Goal: Navigation & Orientation: Find specific page/section

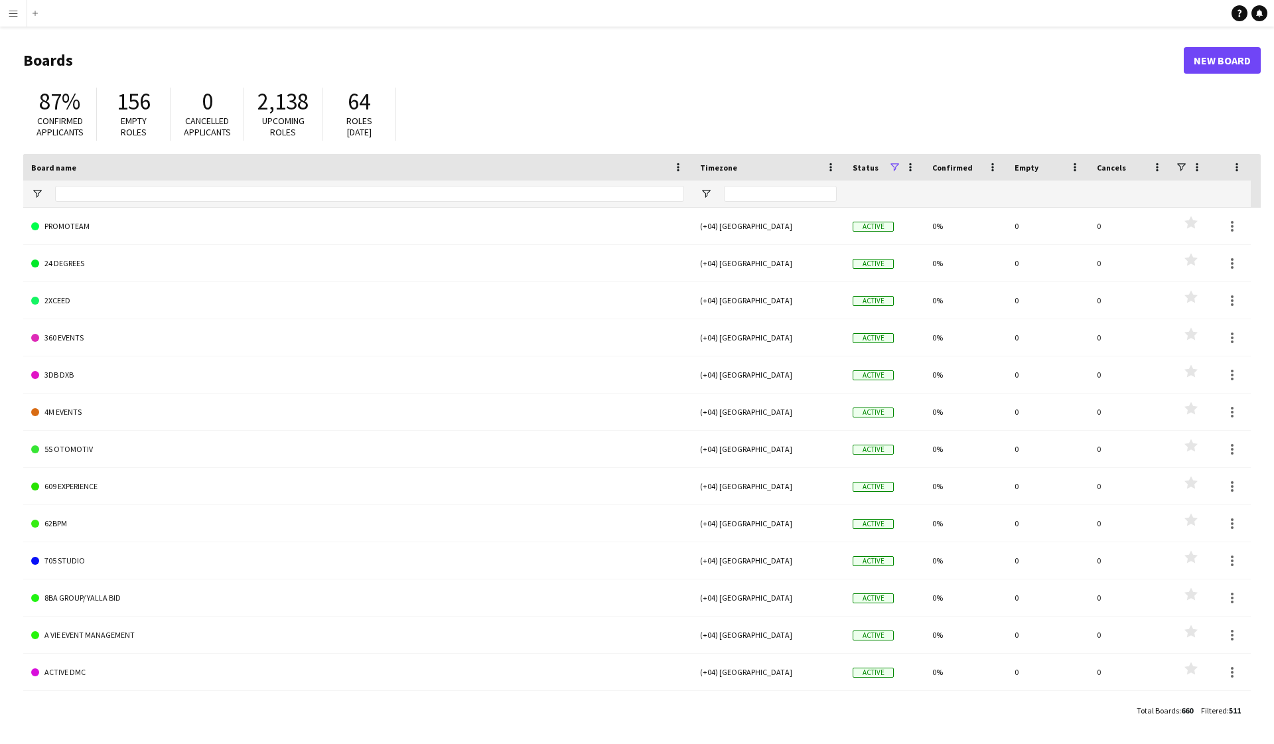
click at [11, 19] on button "Menu" at bounding box center [13, 13] width 27 height 27
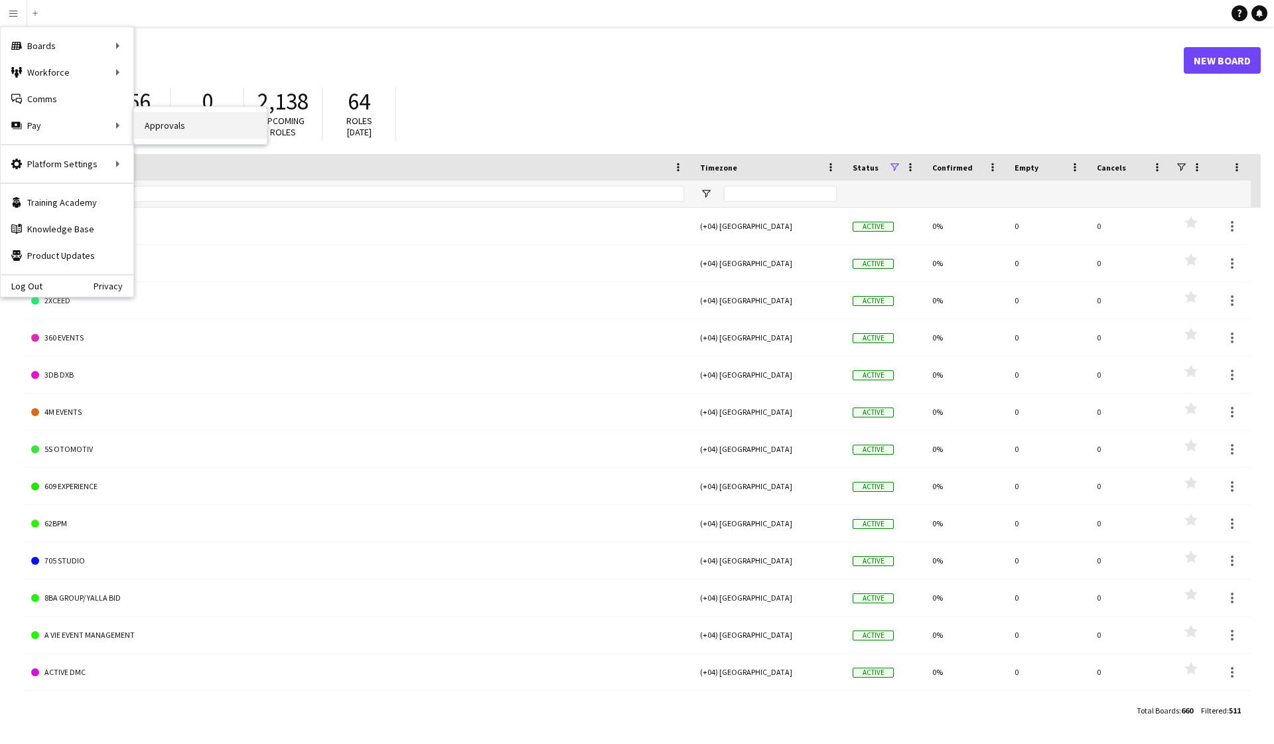
click at [154, 125] on link "Approvals" at bounding box center [200, 125] width 133 height 27
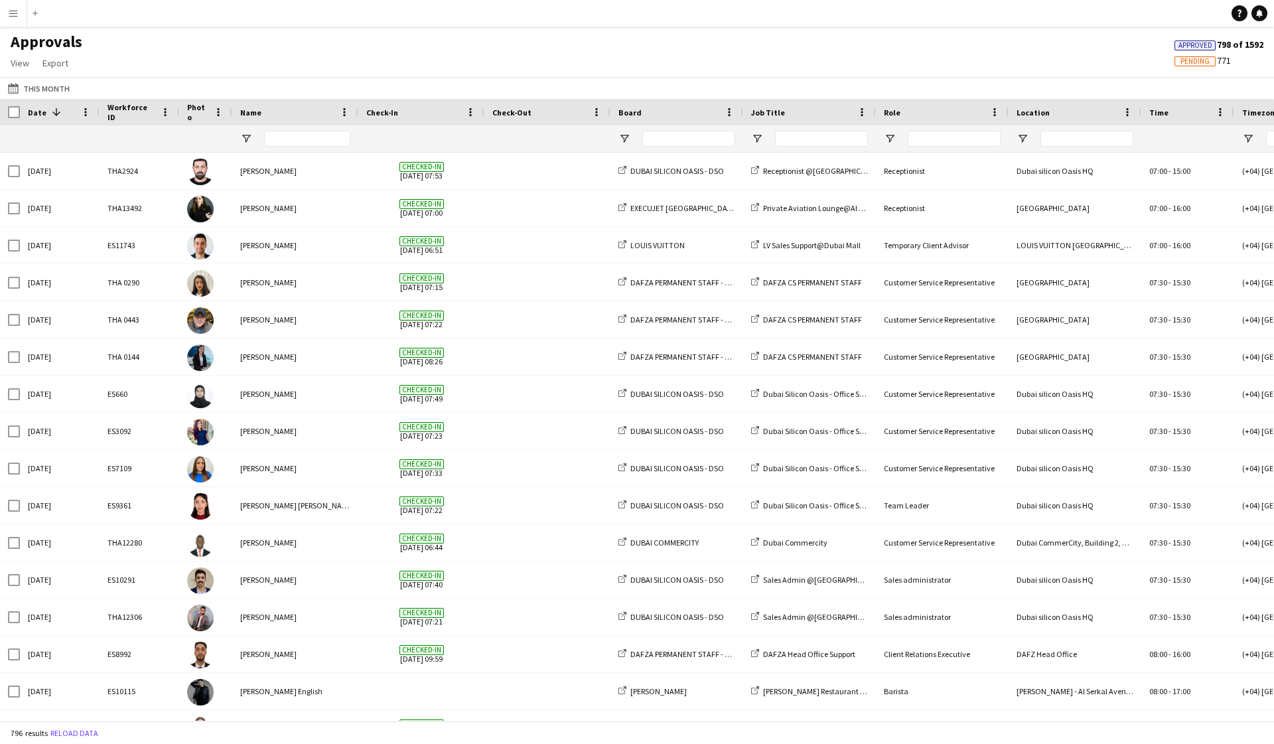
click at [9, 20] on button "Menu" at bounding box center [13, 13] width 27 height 27
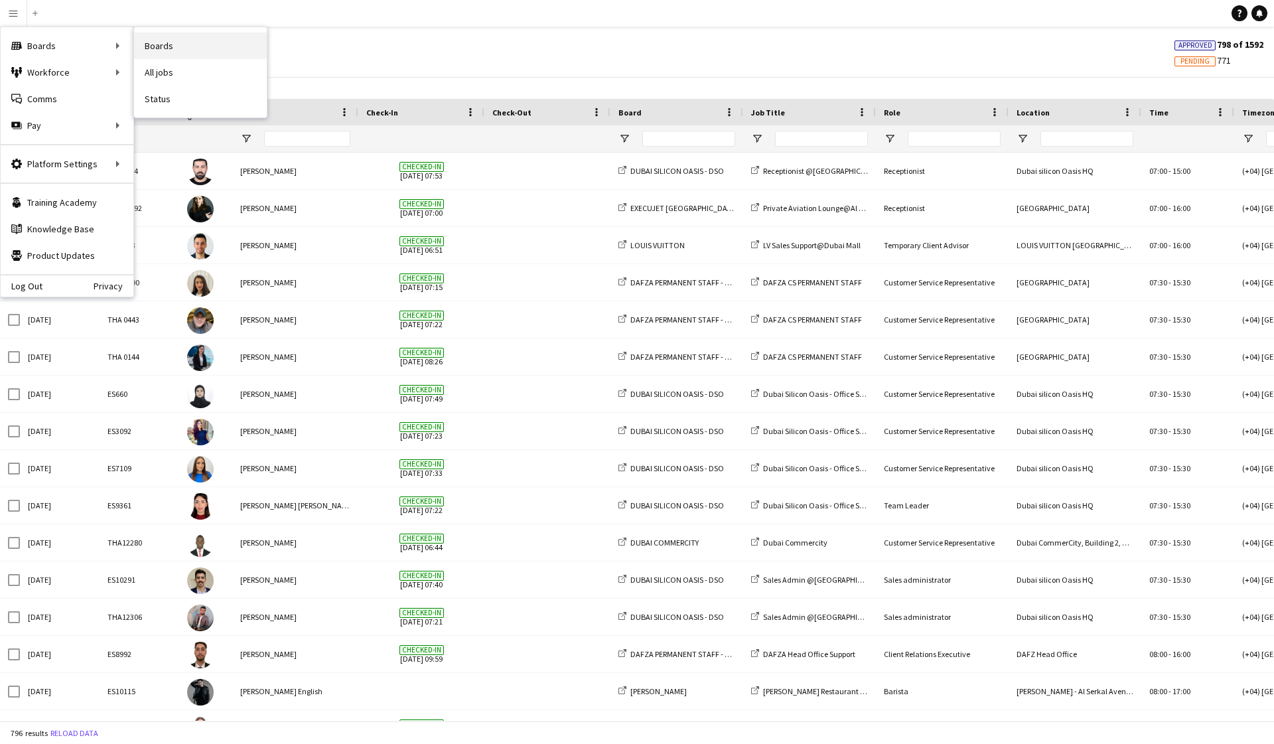
click at [158, 46] on link "Boards" at bounding box center [200, 46] width 133 height 27
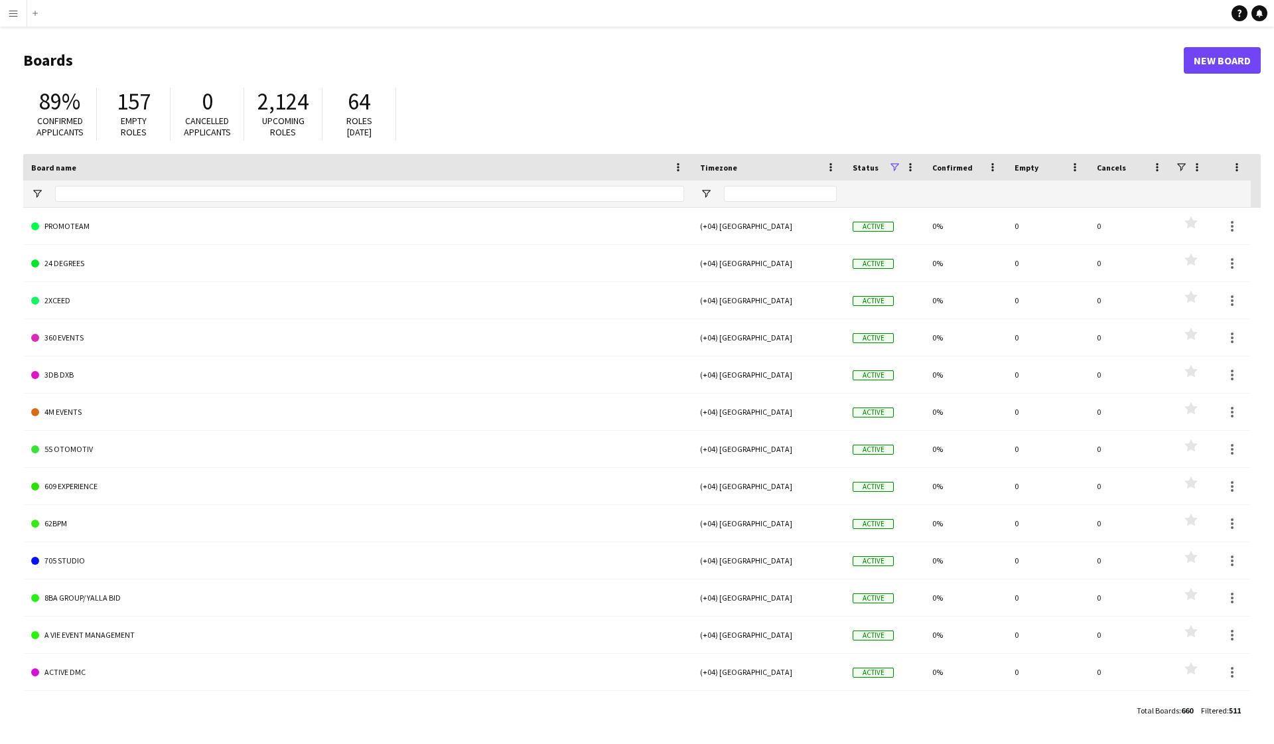
click at [894, 162] on span at bounding box center [895, 167] width 12 height 12
click at [965, 167] on span "Confirmed" at bounding box center [952, 168] width 40 height 10
click at [965, 167] on span "Confirmed" at bounding box center [949, 167] width 35 height 20
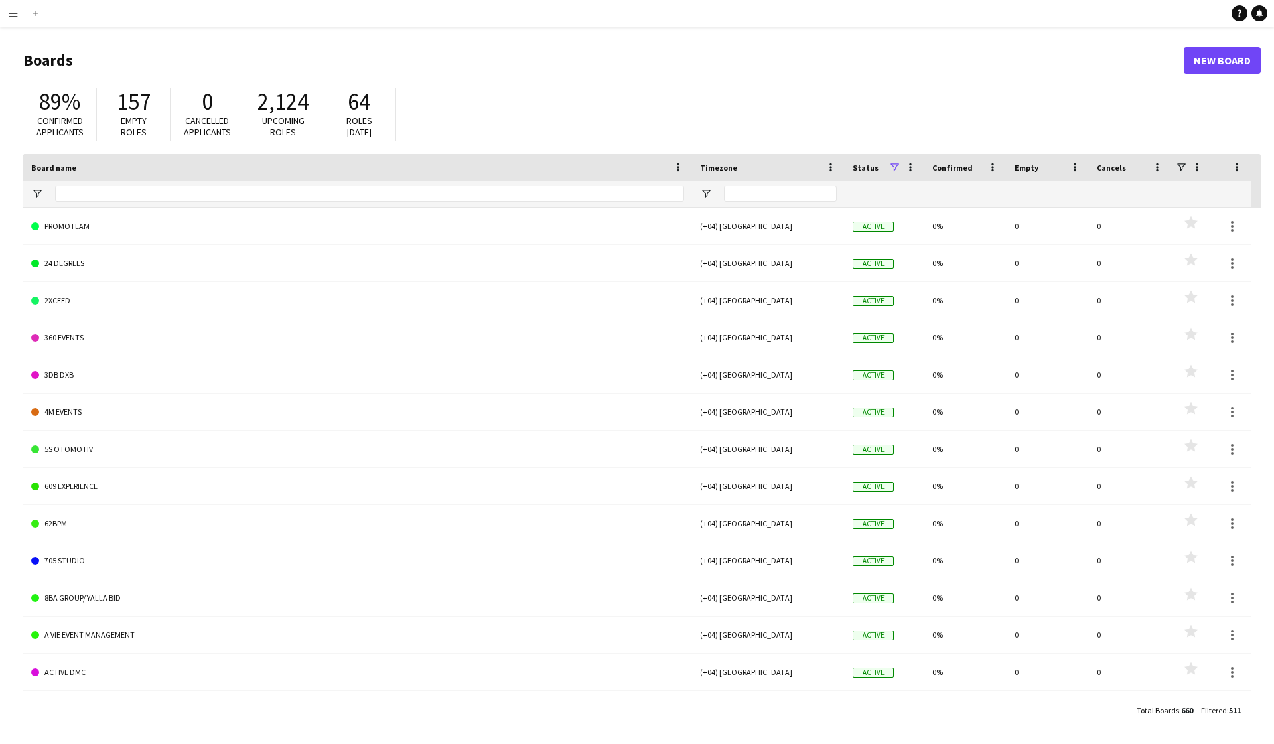
click at [965, 167] on span "Confirmed" at bounding box center [952, 168] width 40 height 10
click at [973, 167] on span at bounding box center [977, 167] width 12 height 12
click at [1030, 169] on span "Empty" at bounding box center [1027, 168] width 24 height 10
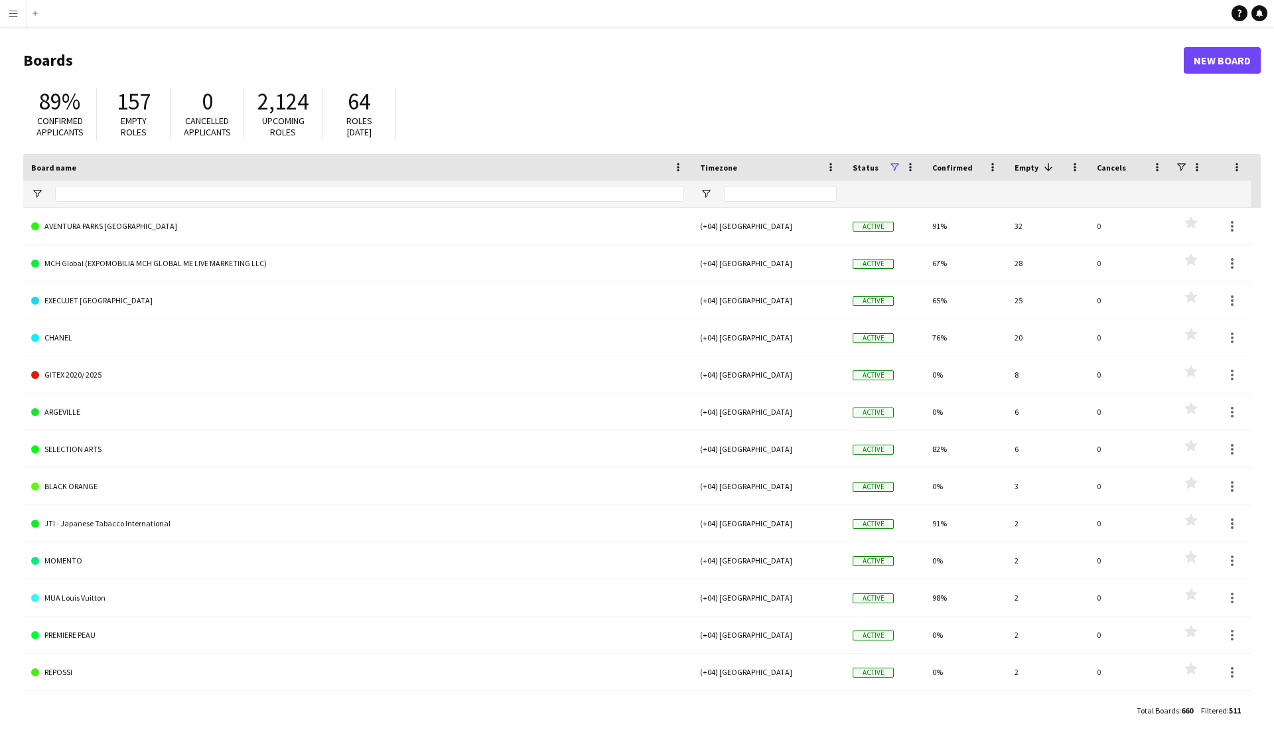
click at [1030, 169] on span "Empty" at bounding box center [1027, 168] width 24 height 10
click at [1126, 169] on div "Cancels" at bounding box center [1122, 167] width 50 height 20
click at [1126, 169] on span at bounding box center [1134, 167] width 16 height 12
click at [1134, 165] on span at bounding box center [1136, 167] width 12 height 12
click at [894, 165] on span at bounding box center [895, 167] width 12 height 12
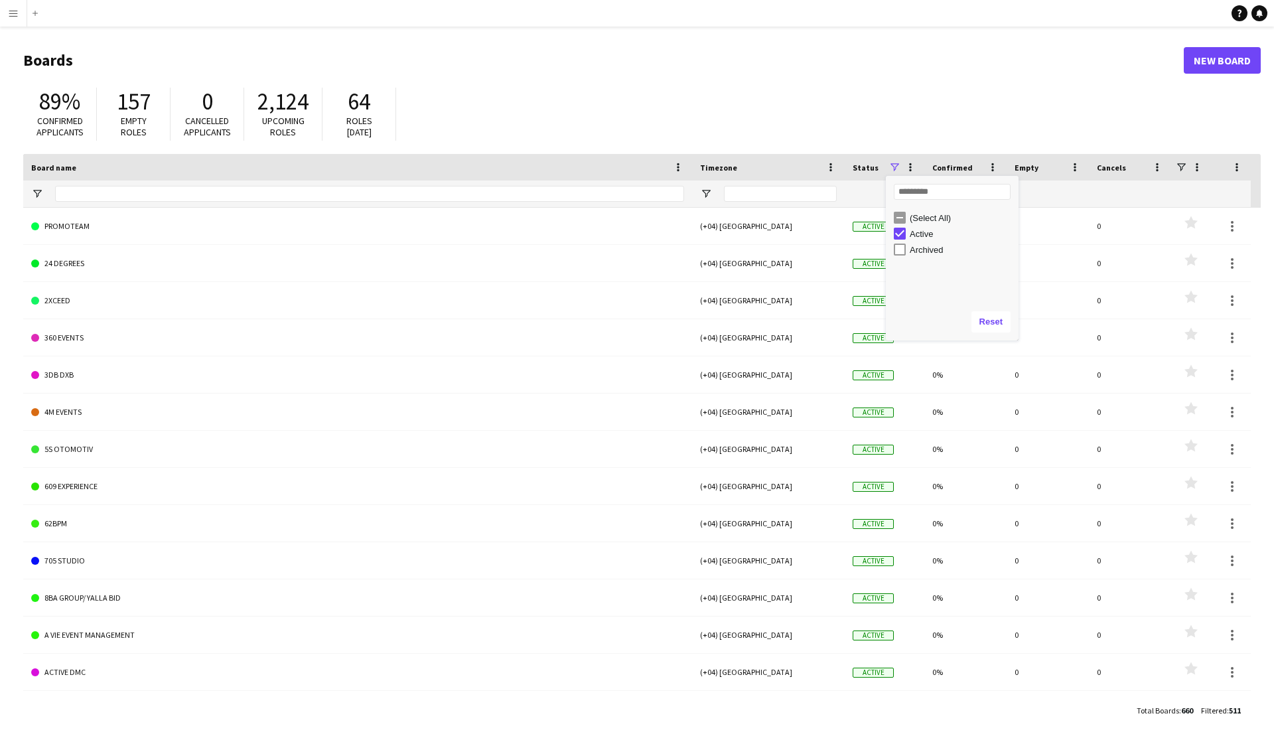
click at [894, 165] on span at bounding box center [895, 167] width 12 height 12
click at [806, 128] on div "89% Confirmed applicants 157 Empty roles 0 Cancelled applicants 2,124 Upcoming …" at bounding box center [642, 117] width 1238 height 73
click at [699, 109] on div "89% Confirmed applicants 157 Empty roles 0 Cancelled applicants 2,124 Upcoming …" at bounding box center [642, 117] width 1238 height 73
click at [31, 13] on button "Add" at bounding box center [35, 13] width 11 height 11
click at [32, 13] on button "Add" at bounding box center [35, 13] width 11 height 11
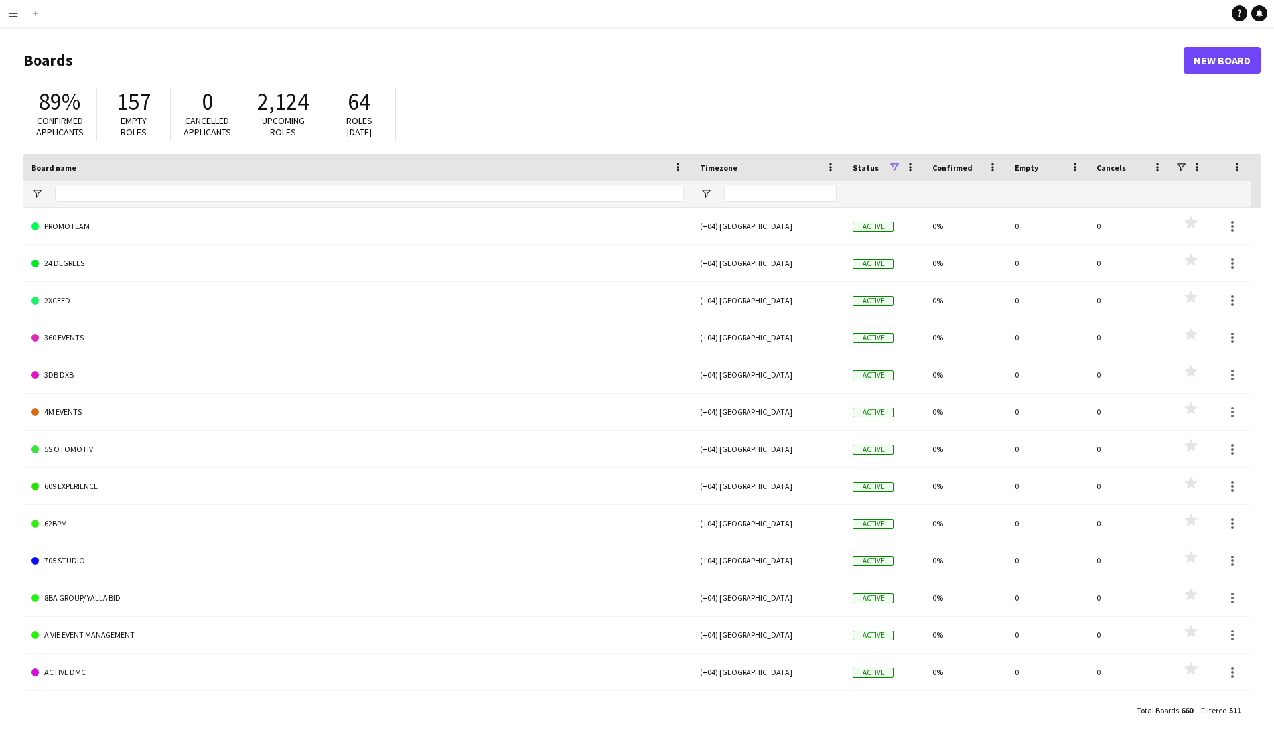
click at [11, 14] on app-icon "Menu" at bounding box center [13, 13] width 11 height 11
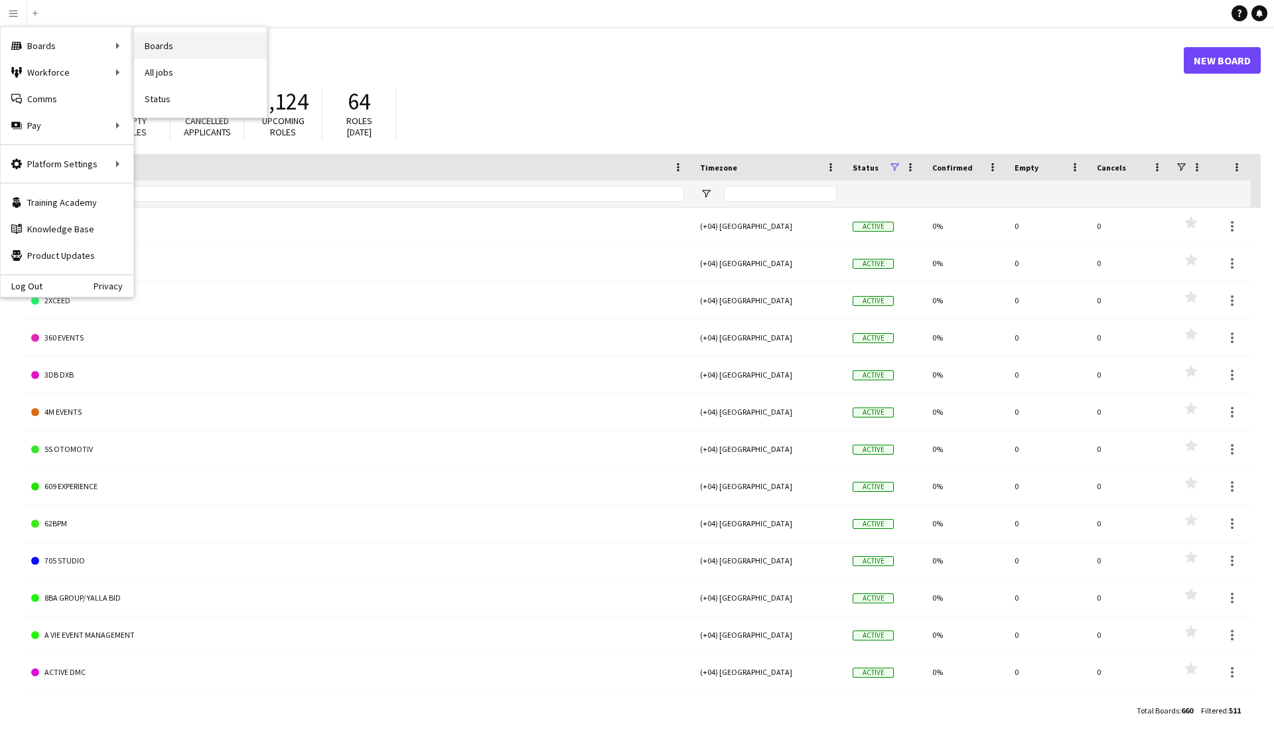
click at [167, 48] on link "Boards" at bounding box center [200, 46] width 133 height 27
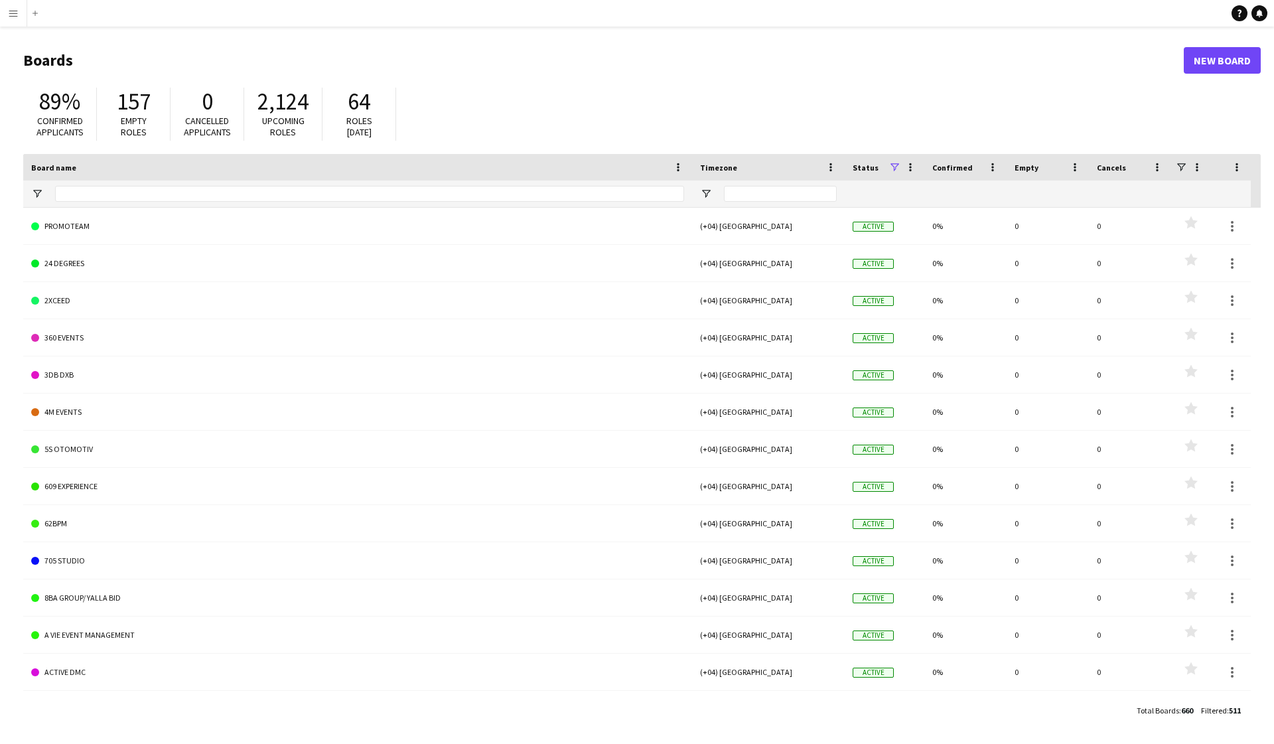
click at [11, 11] on app-icon "Menu" at bounding box center [13, 13] width 11 height 11
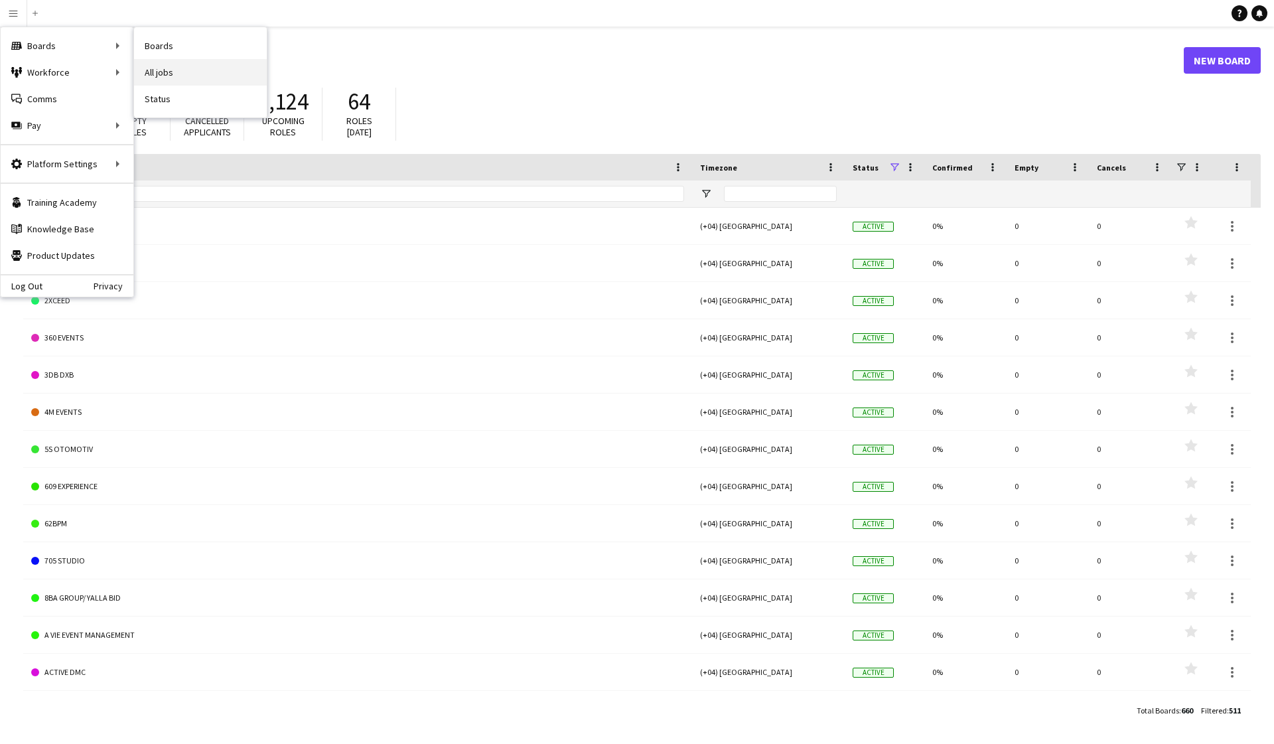
click at [158, 74] on link "All jobs" at bounding box center [200, 72] width 133 height 27
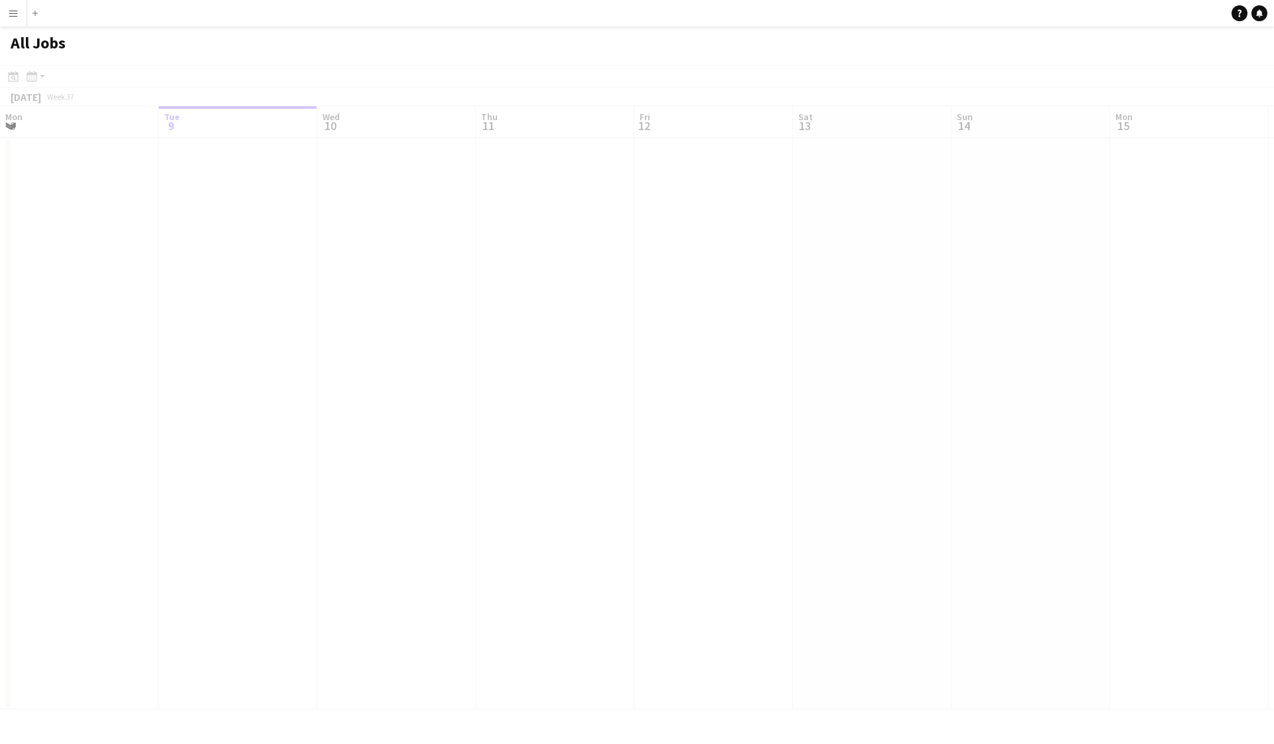
click at [8, 15] on app-icon "Menu" at bounding box center [13, 13] width 11 height 11
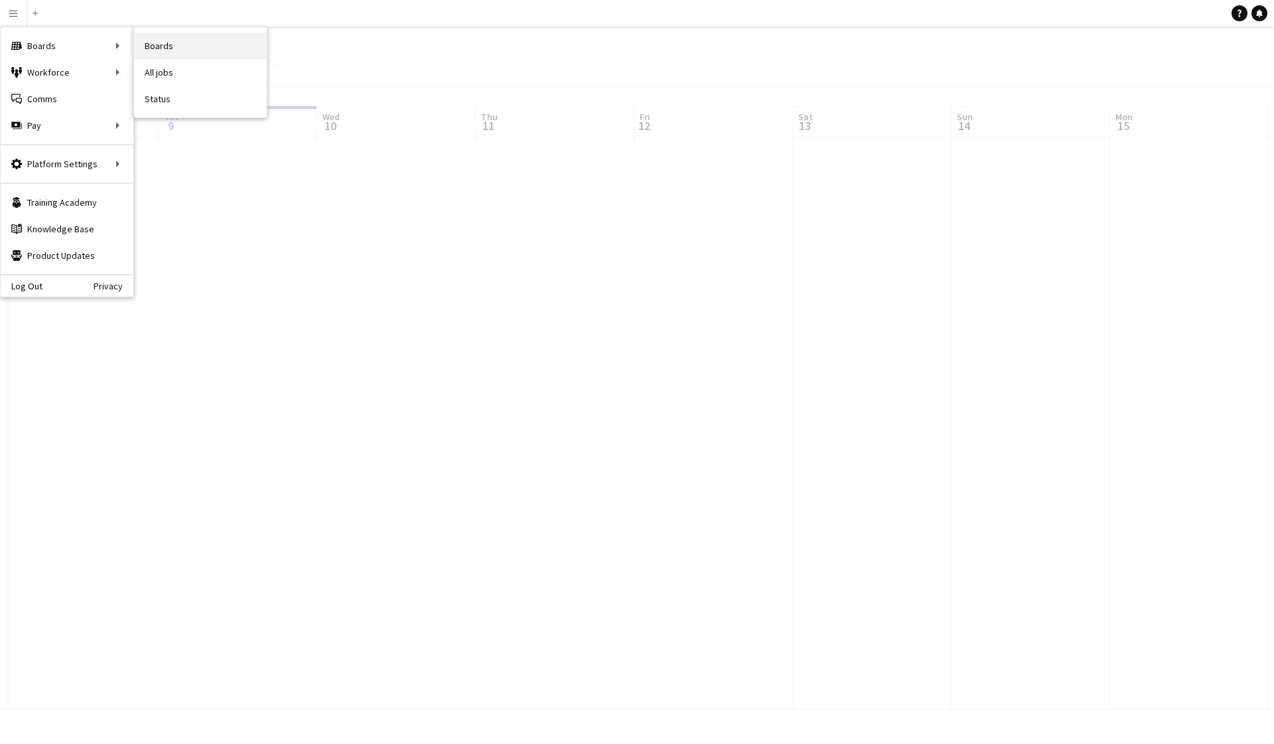
click at [159, 40] on link "Boards" at bounding box center [200, 46] width 133 height 27
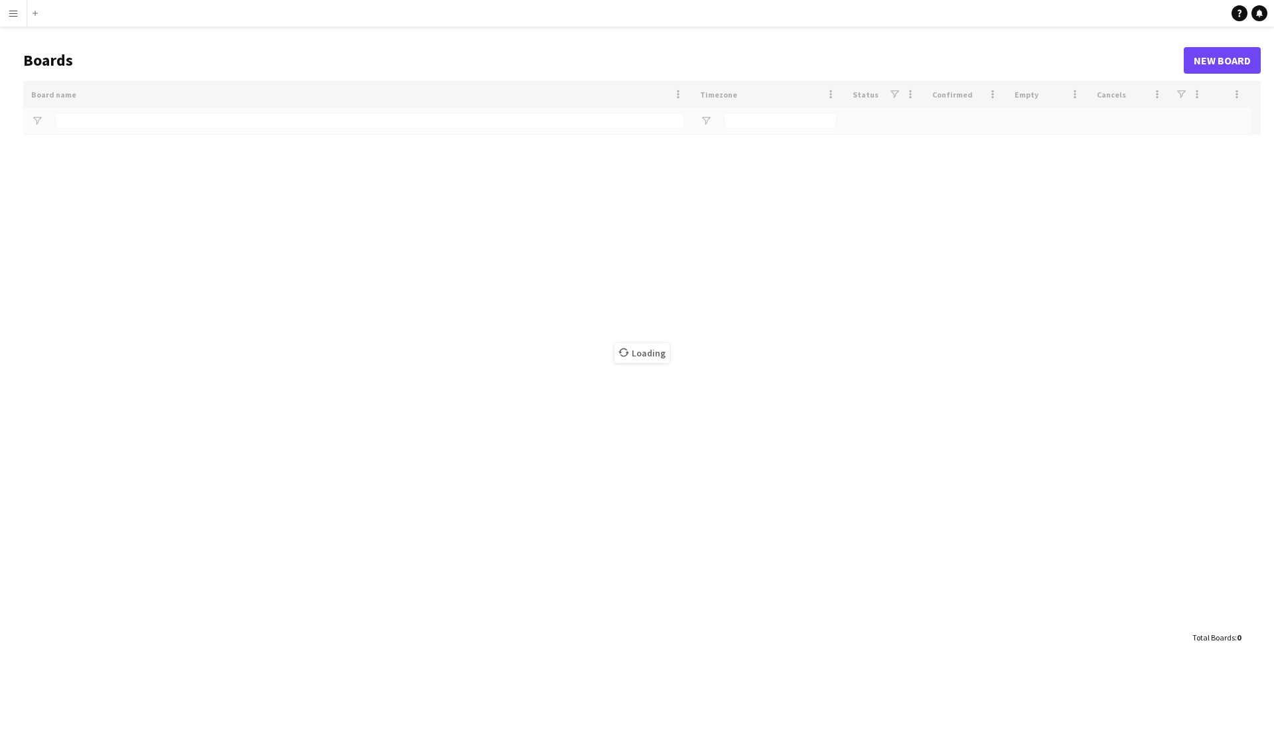
click at [12, 21] on button "Menu" at bounding box center [13, 13] width 27 height 27
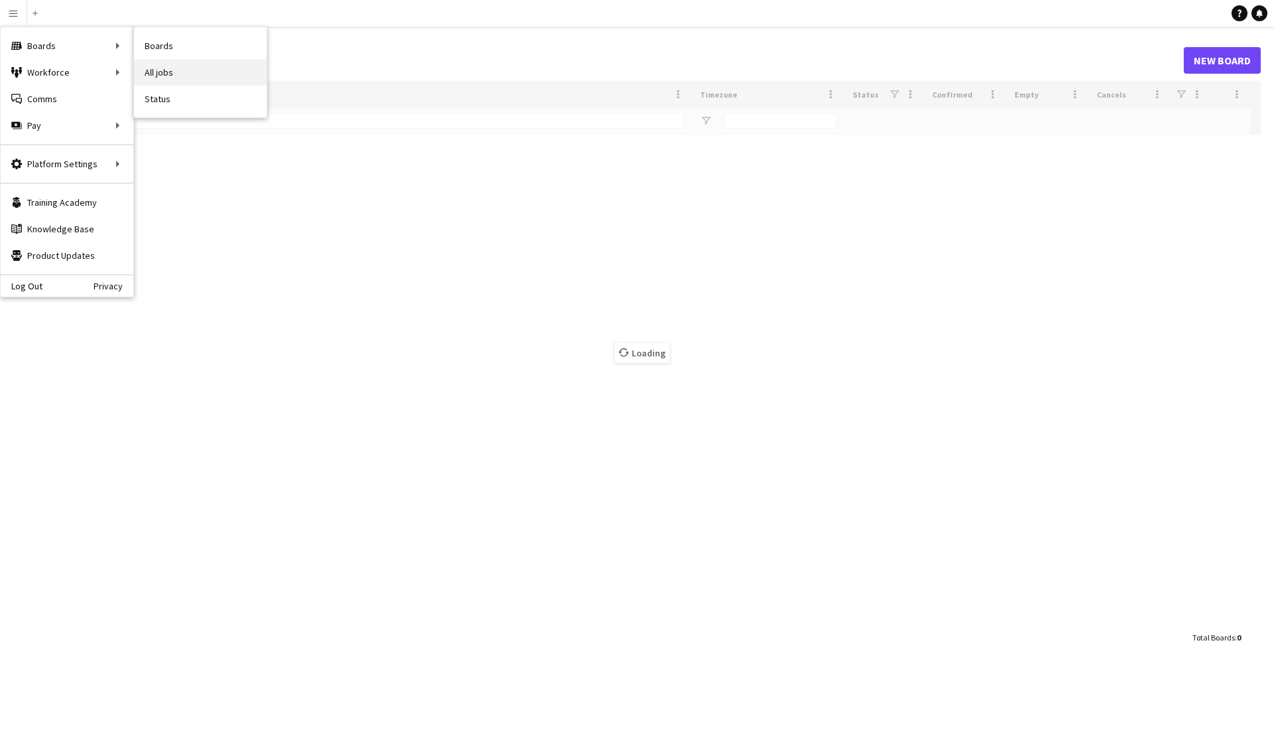
click at [157, 80] on link "All jobs" at bounding box center [200, 72] width 133 height 27
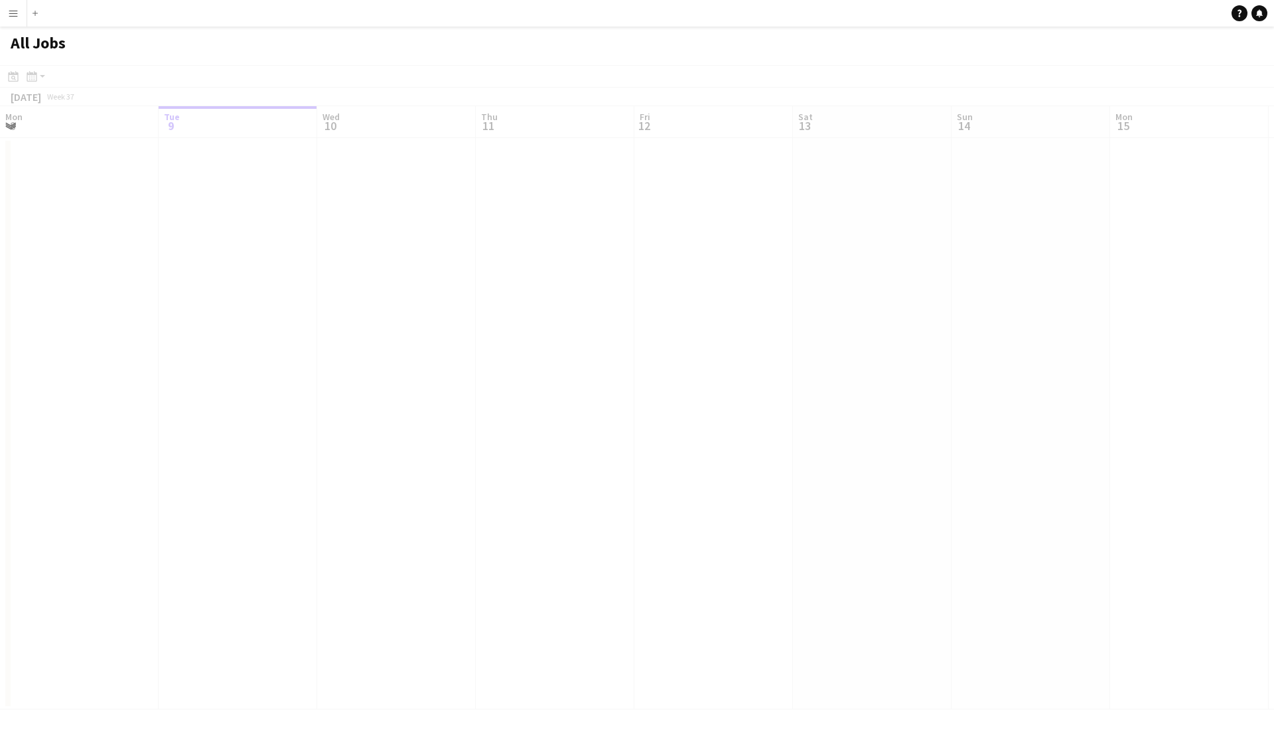
click at [5, 15] on button "Menu" at bounding box center [13, 13] width 27 height 27
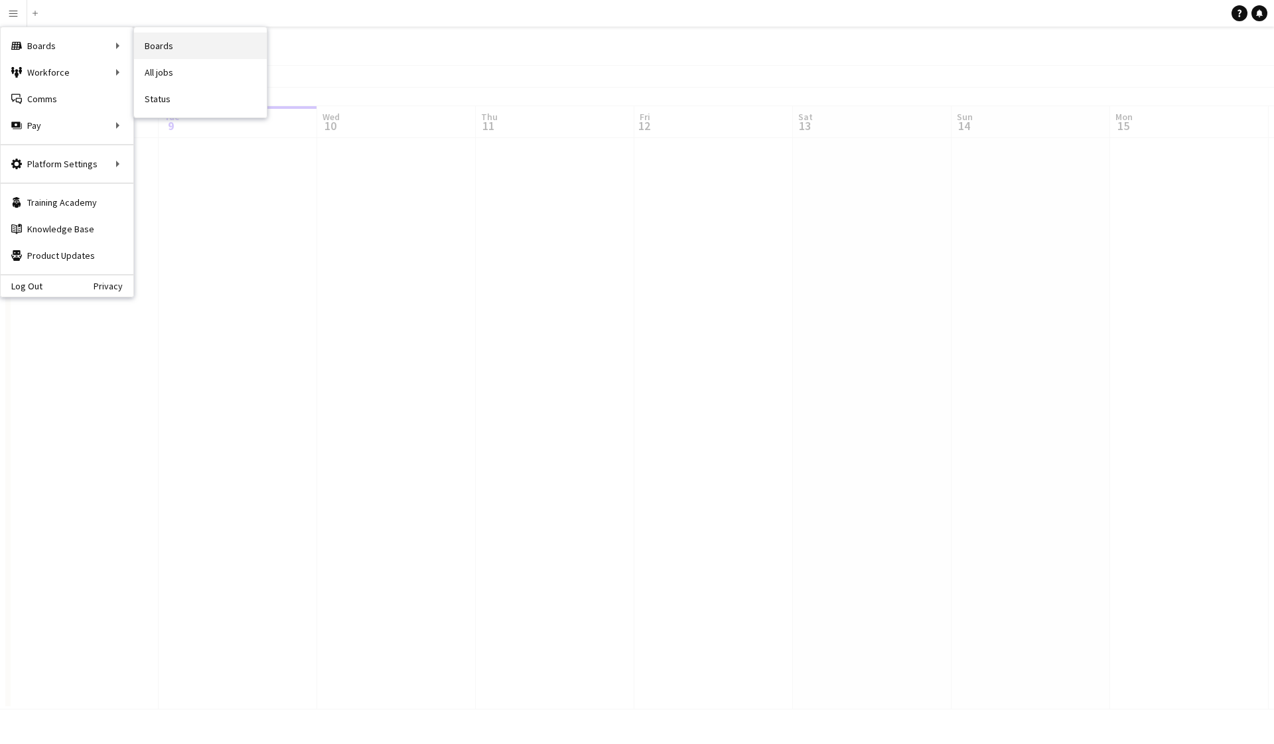
click at [161, 49] on link "Boards" at bounding box center [200, 46] width 133 height 27
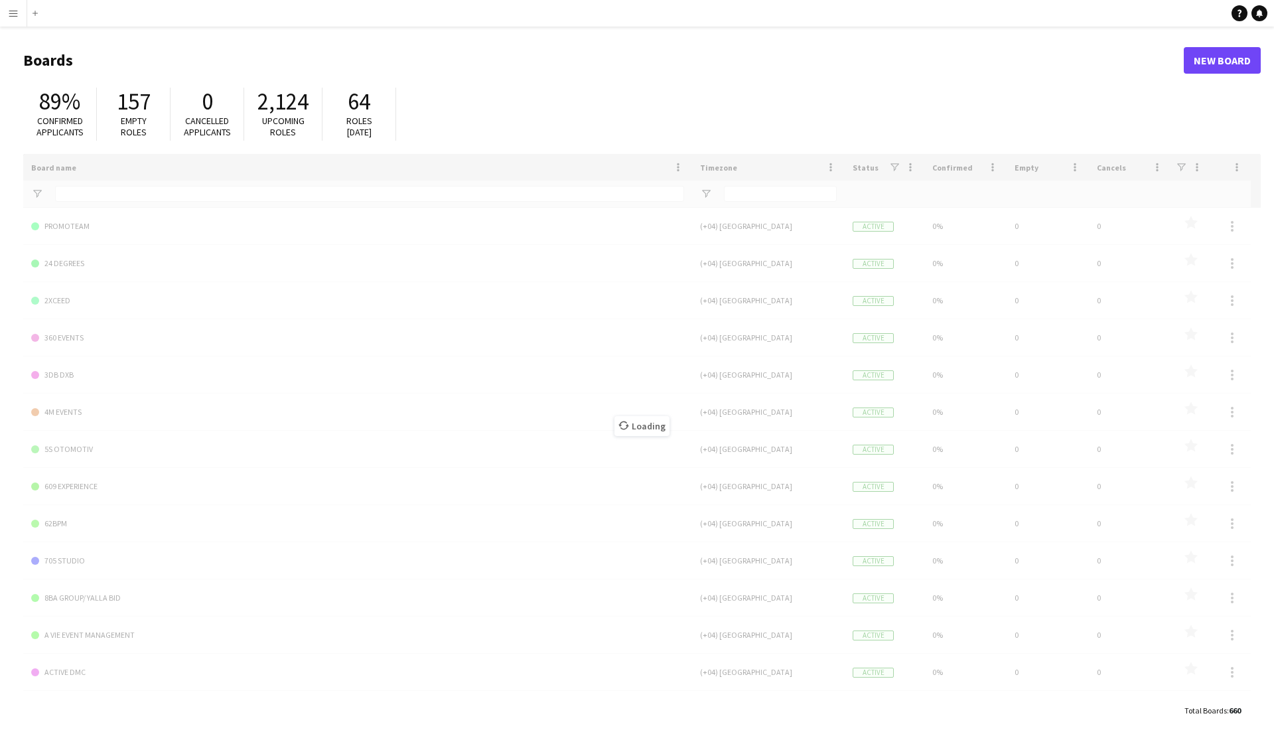
click at [9, 23] on button "Menu" at bounding box center [13, 13] width 27 height 27
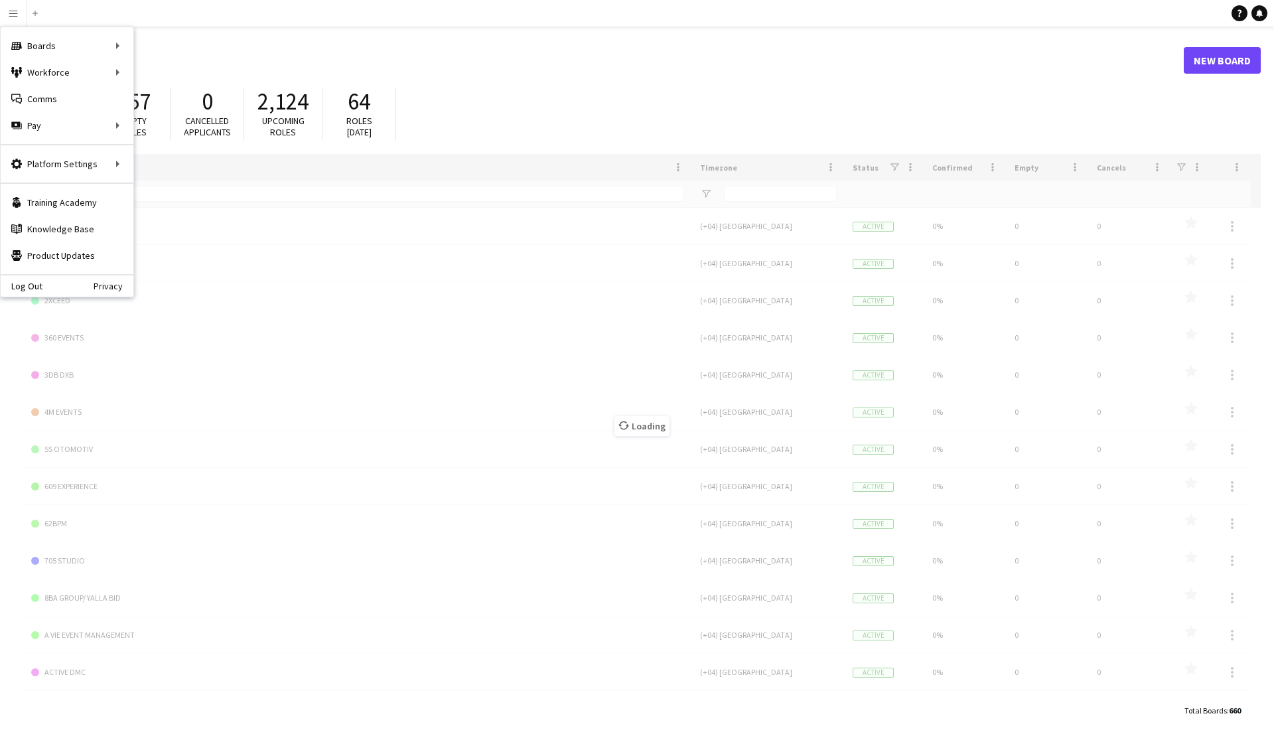
click at [806, 111] on div "89% Confirmed applicants 157 Empty roles 0 Cancelled applicants 2,124 Upcoming …" at bounding box center [642, 117] width 1238 height 73
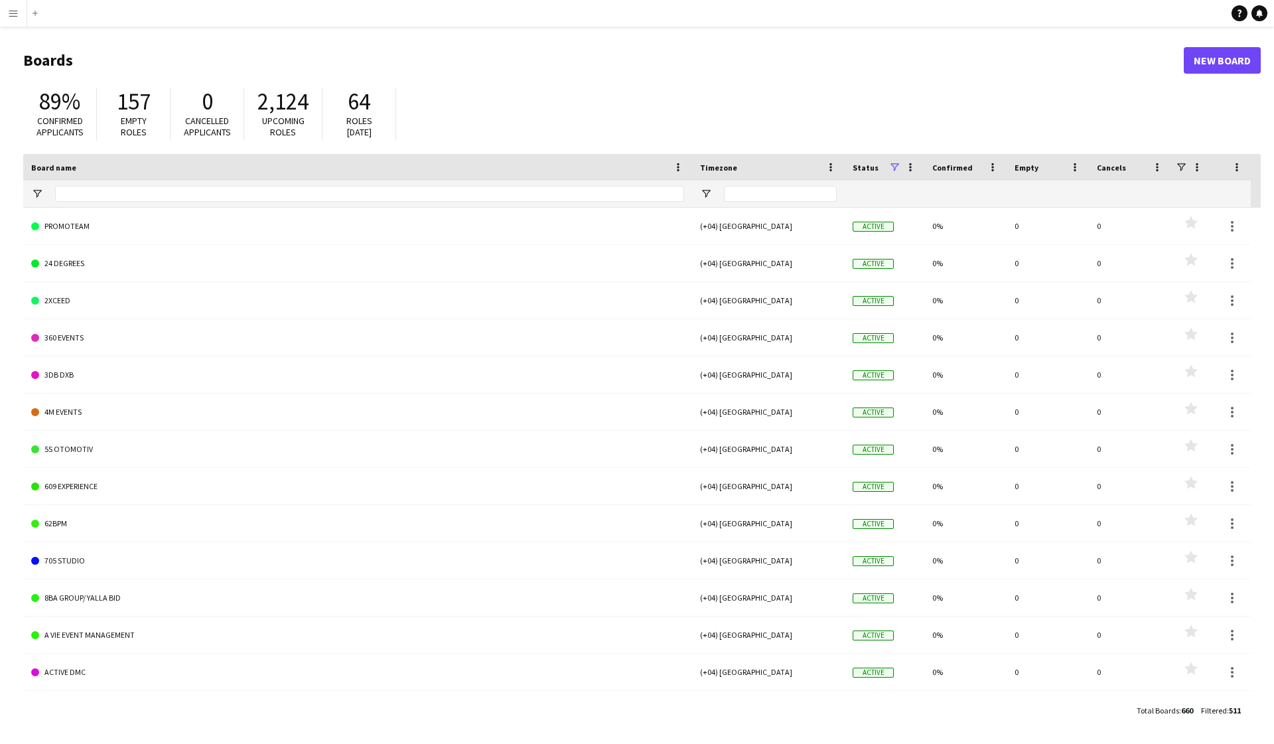
click at [19, 17] on button "Menu" at bounding box center [13, 13] width 27 height 27
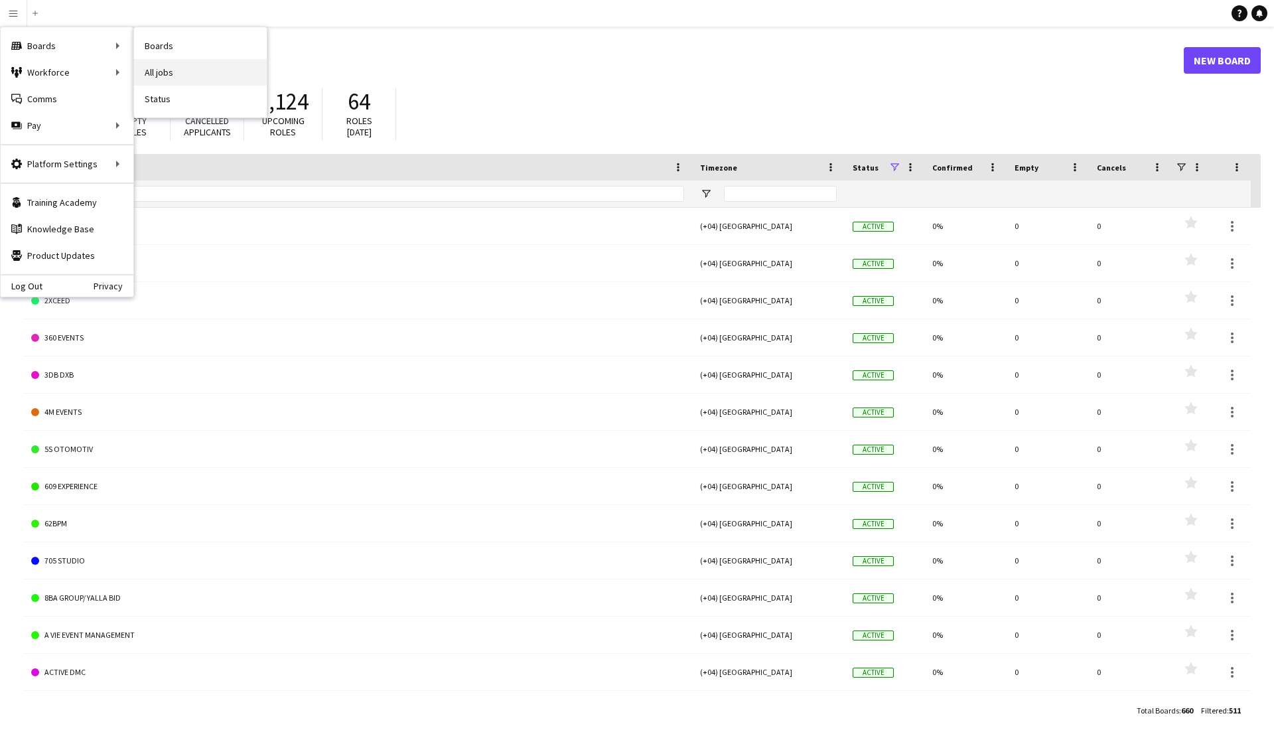
click at [186, 72] on link "All jobs" at bounding box center [200, 72] width 133 height 27
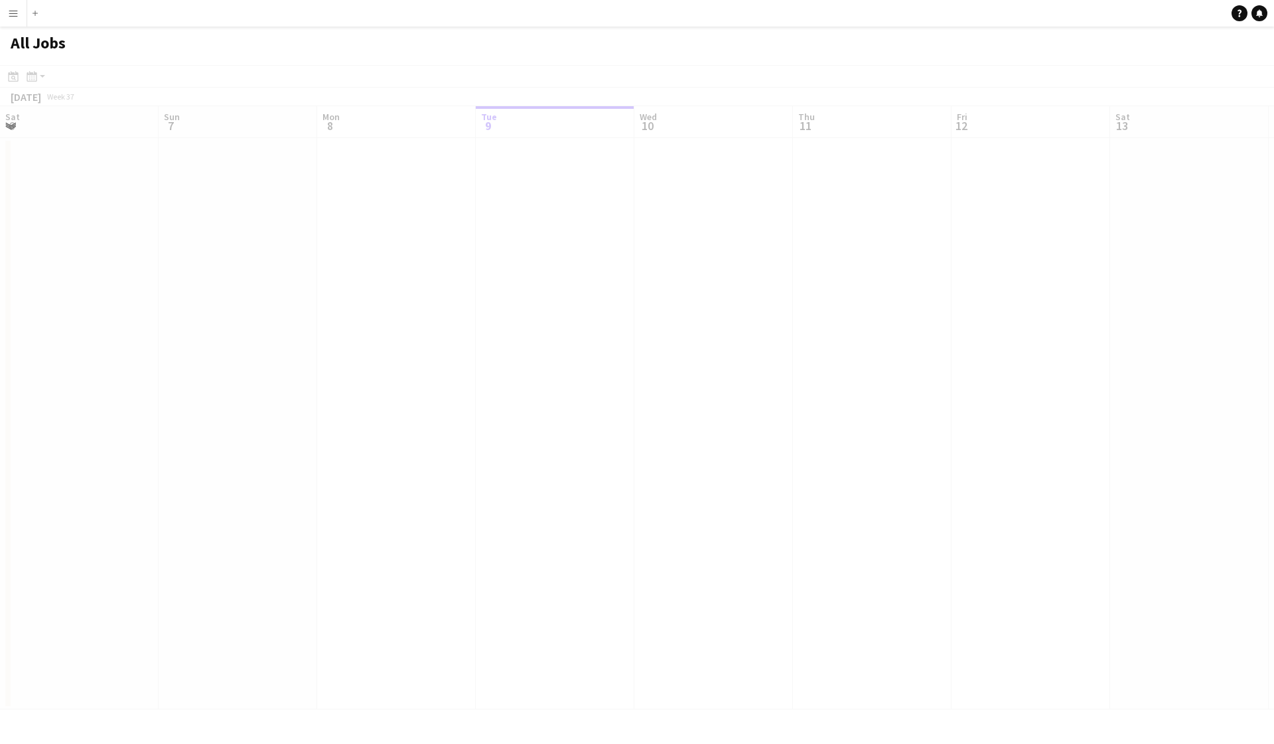
scroll to position [0, 317]
click at [31, 78] on div at bounding box center [637, 406] width 1274 height 683
click at [11, 78] on div at bounding box center [637, 406] width 1274 height 683
click at [38, 80] on div at bounding box center [637, 406] width 1274 height 683
click at [9, 19] on button "Menu" at bounding box center [13, 13] width 27 height 27
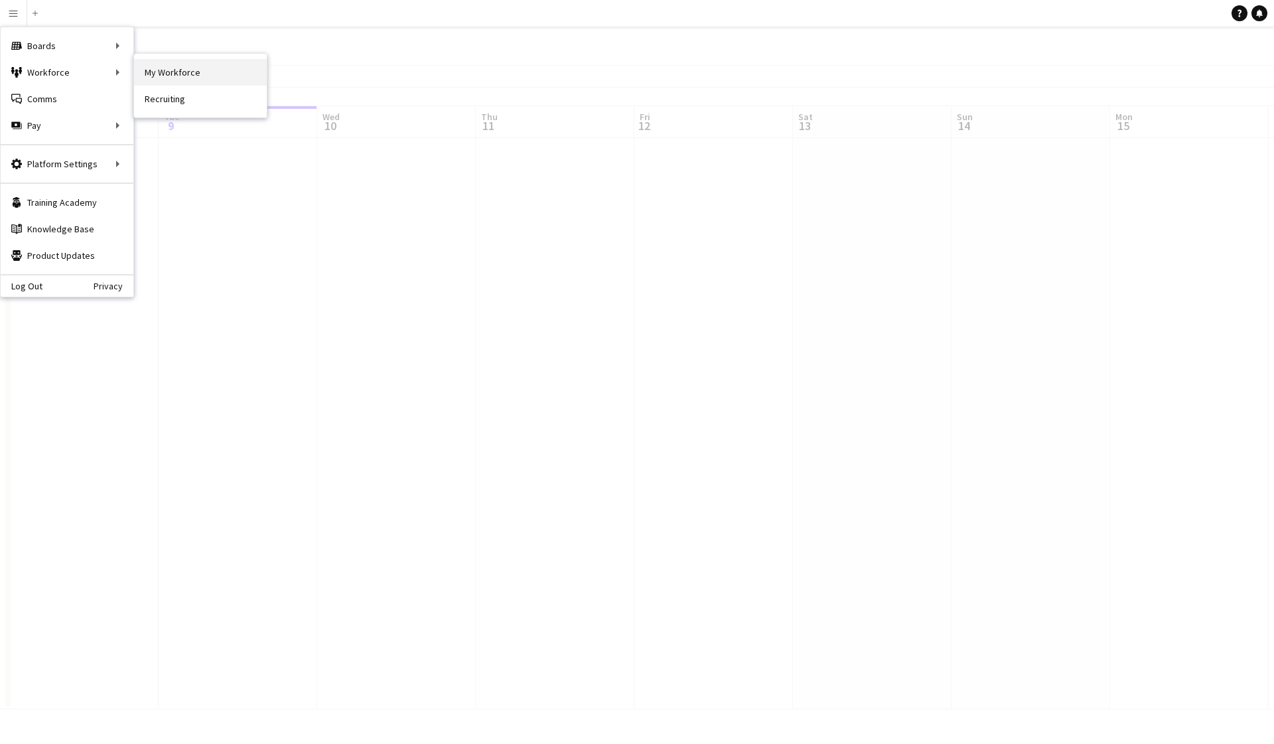
click at [157, 74] on link "My Workforce" at bounding box center [200, 72] width 133 height 27
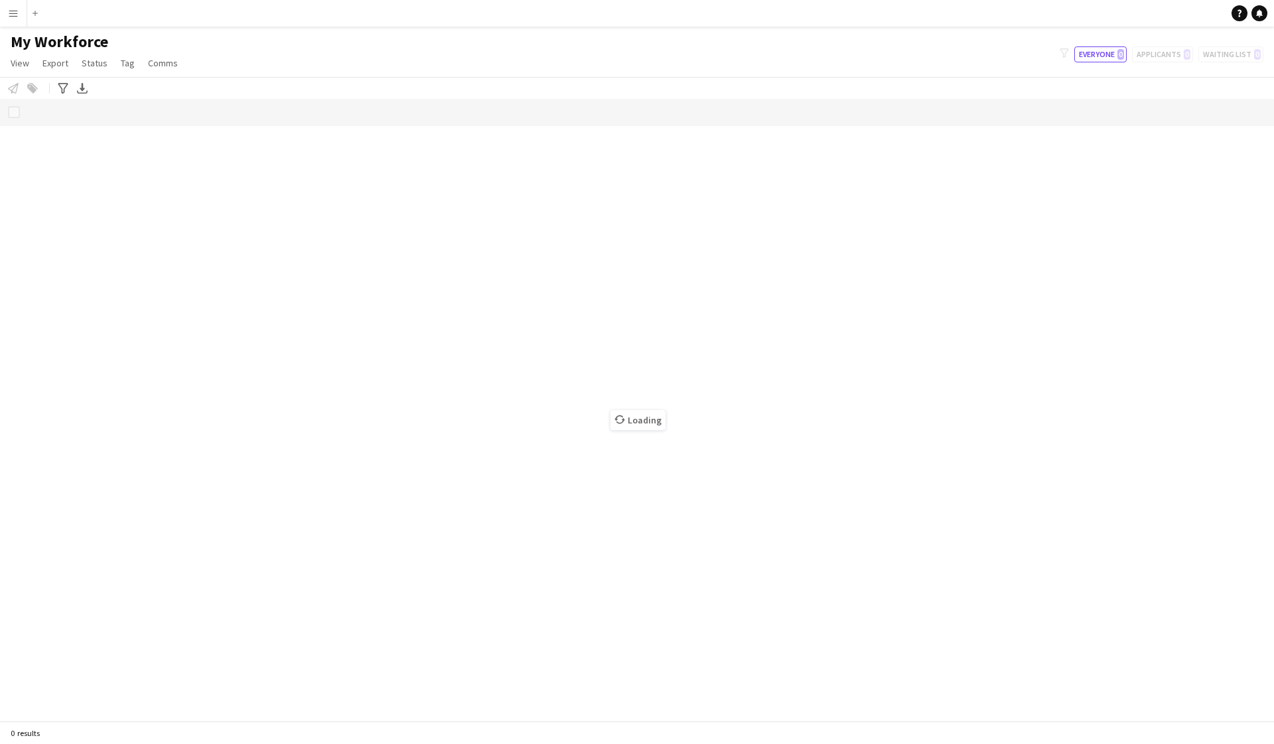
click at [7, 15] on button "Menu" at bounding box center [13, 13] width 27 height 27
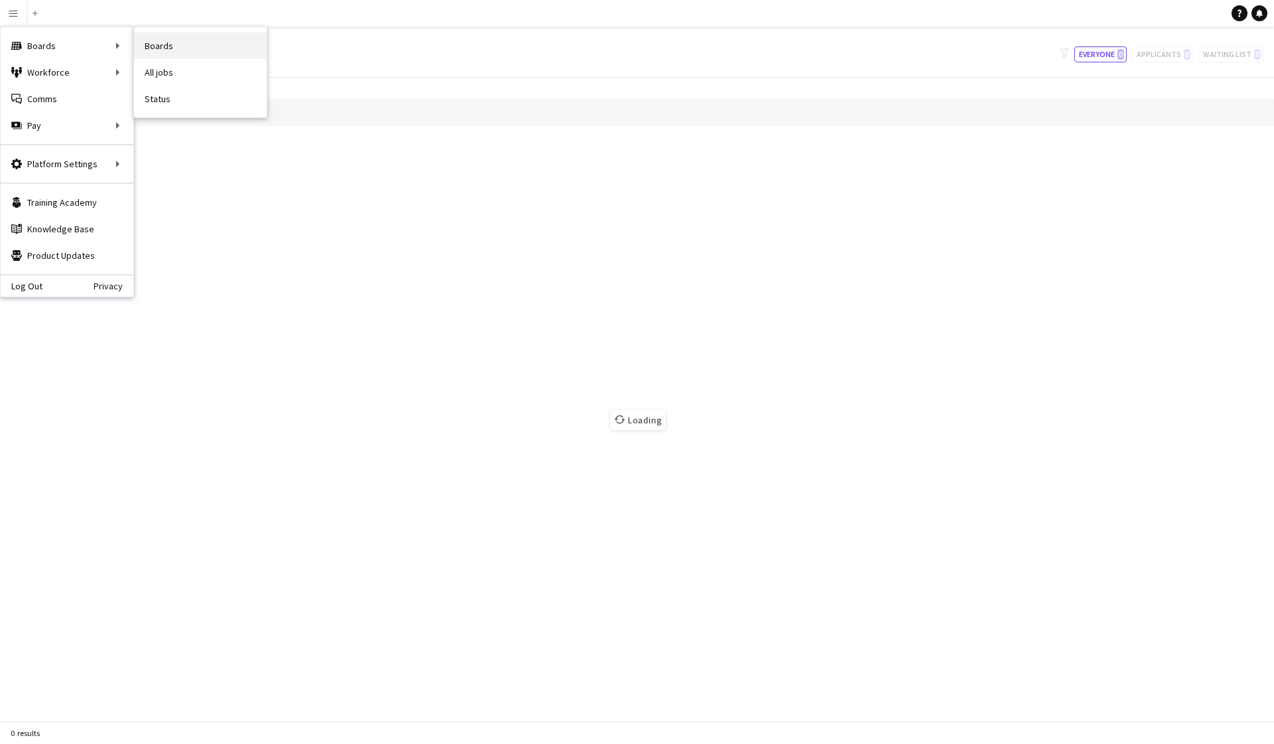
click at [144, 42] on link "Boards" at bounding box center [200, 46] width 133 height 27
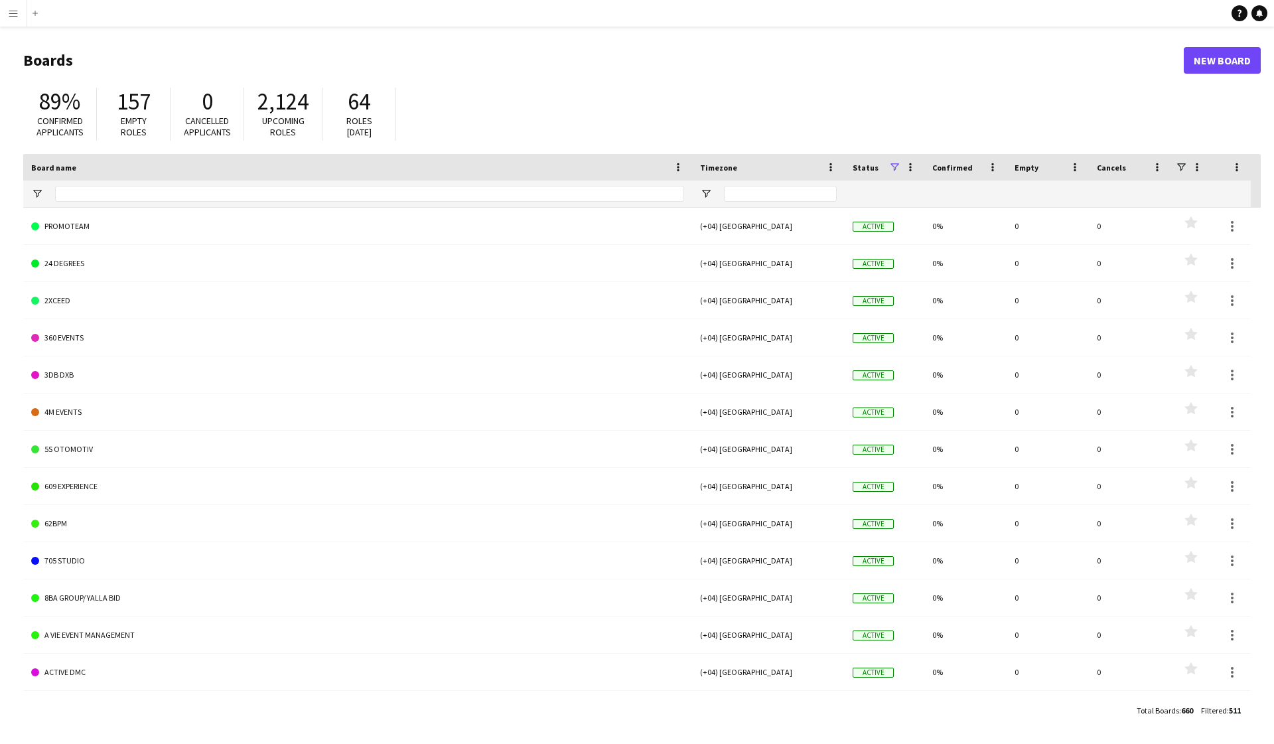
click at [1220, 68] on link "New Board" at bounding box center [1222, 60] width 77 height 27
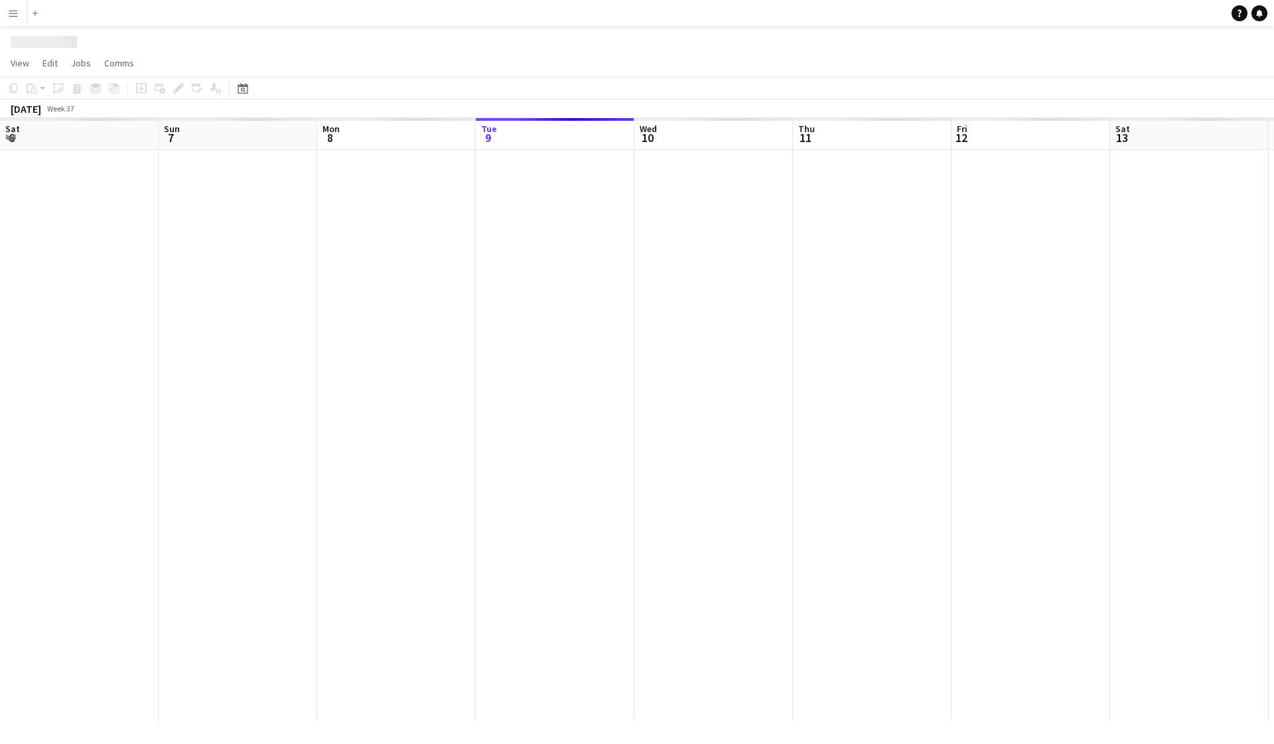
scroll to position [0, 317]
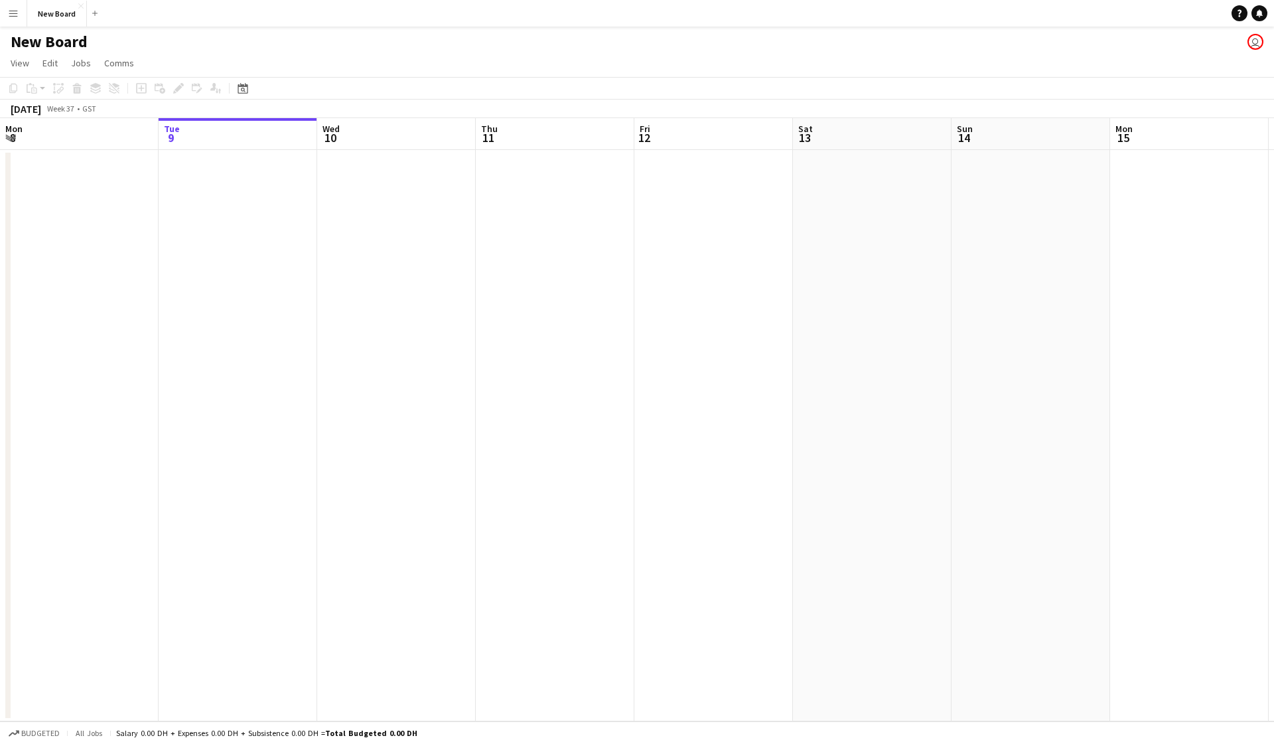
click at [214, 229] on app-date-cell at bounding box center [238, 435] width 159 height 571
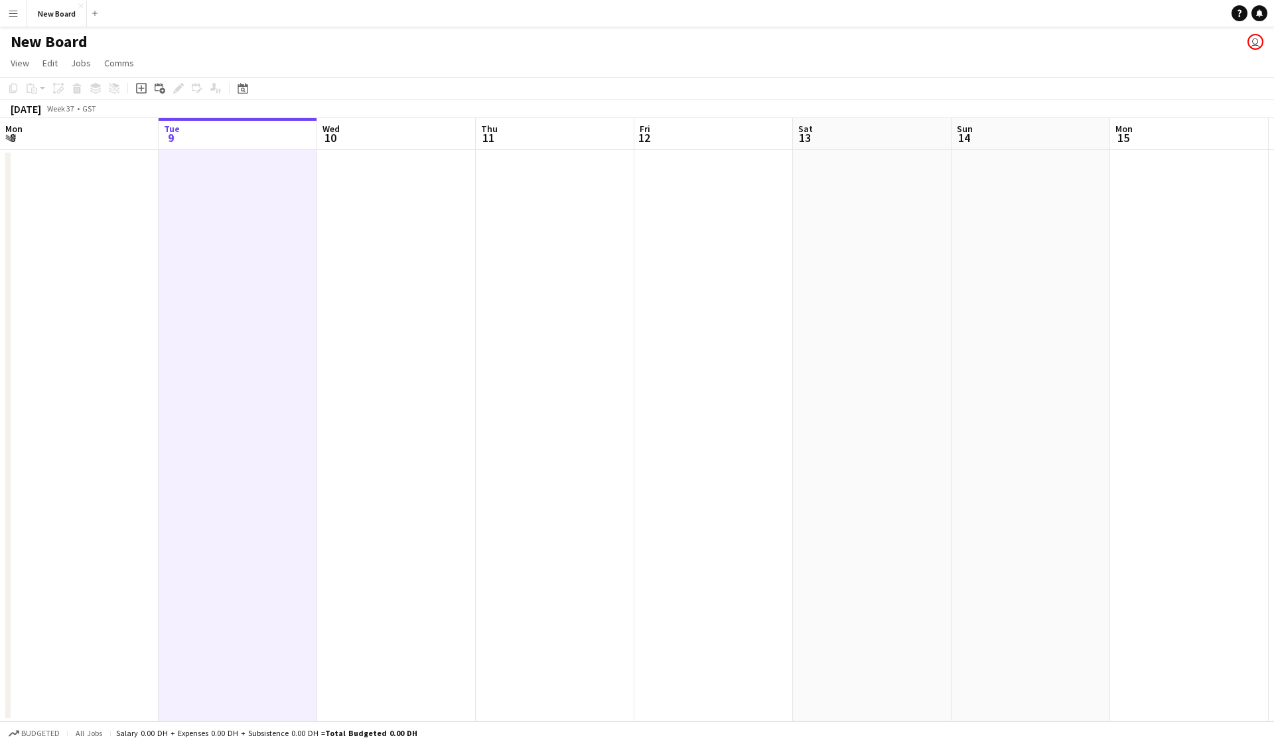
click at [214, 229] on app-date-cell at bounding box center [238, 435] width 159 height 571
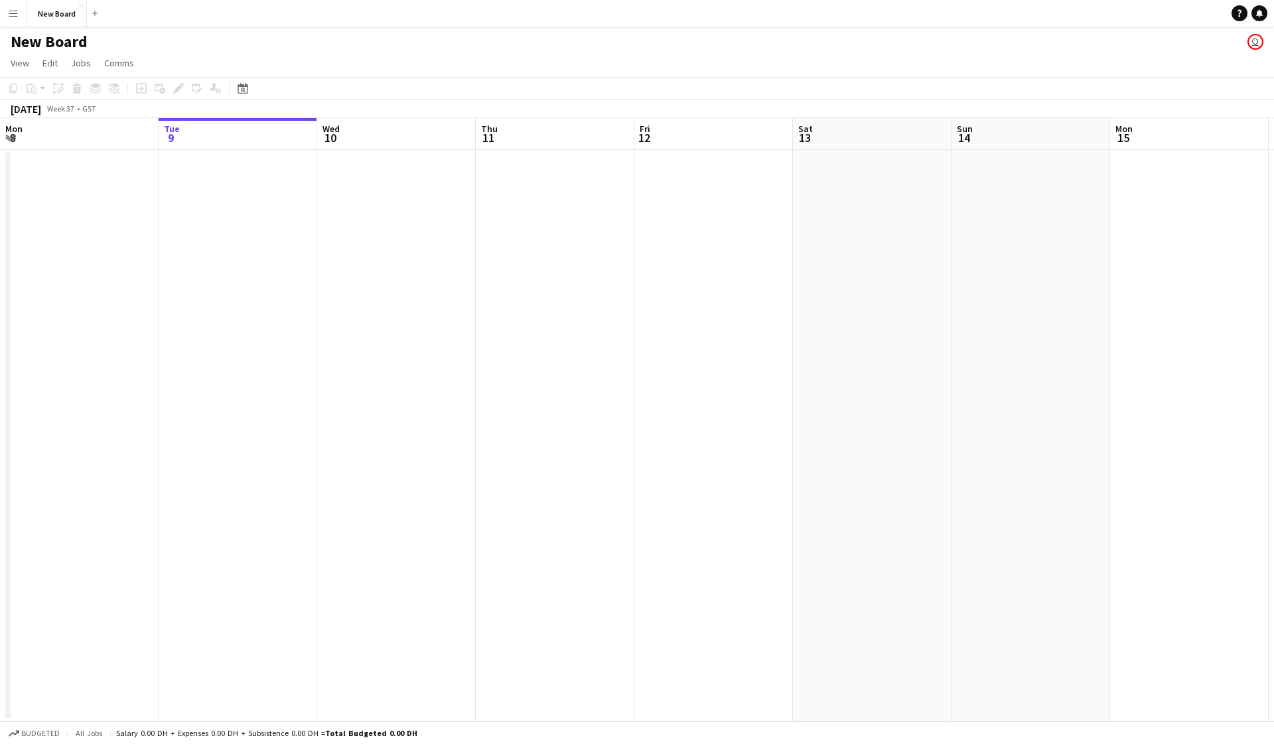
click at [62, 36] on h1 "New Board" at bounding box center [49, 42] width 77 height 20
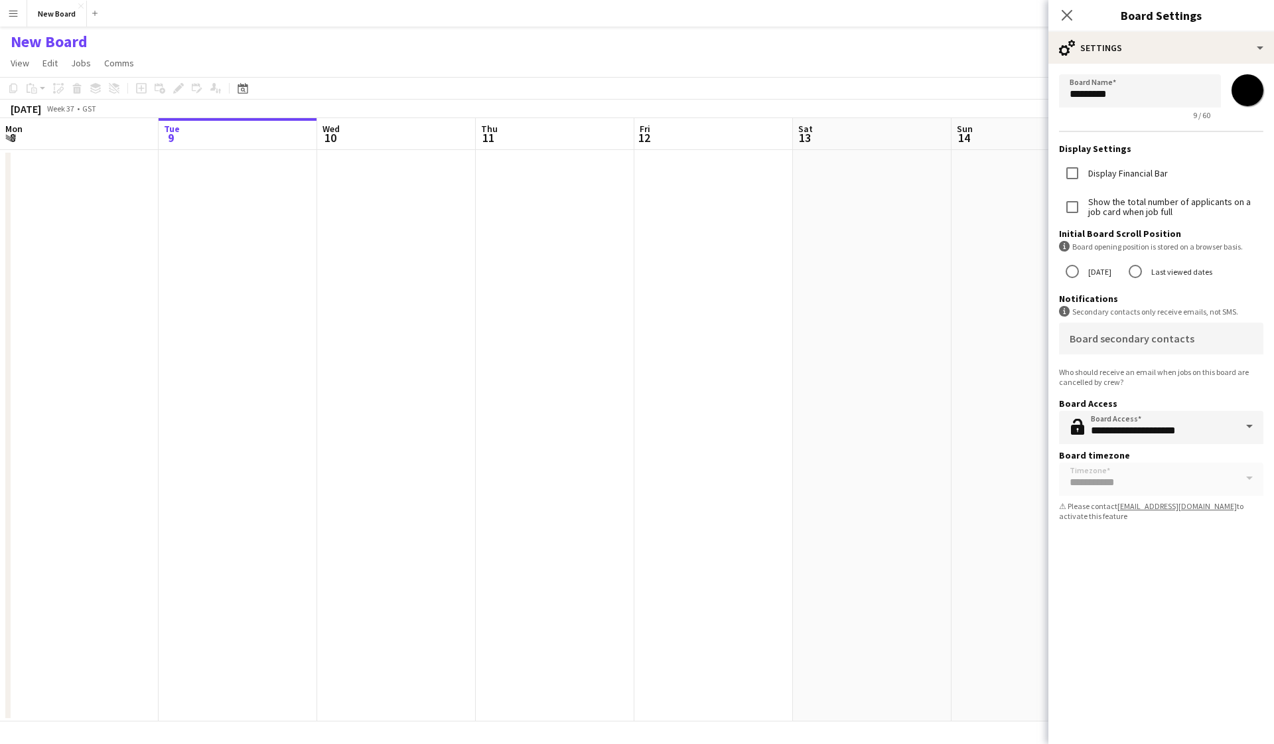
click at [1240, 94] on input "*******" at bounding box center [1248, 90] width 48 height 48
click at [1066, 11] on icon "Close pop-in" at bounding box center [1066, 15] width 13 height 13
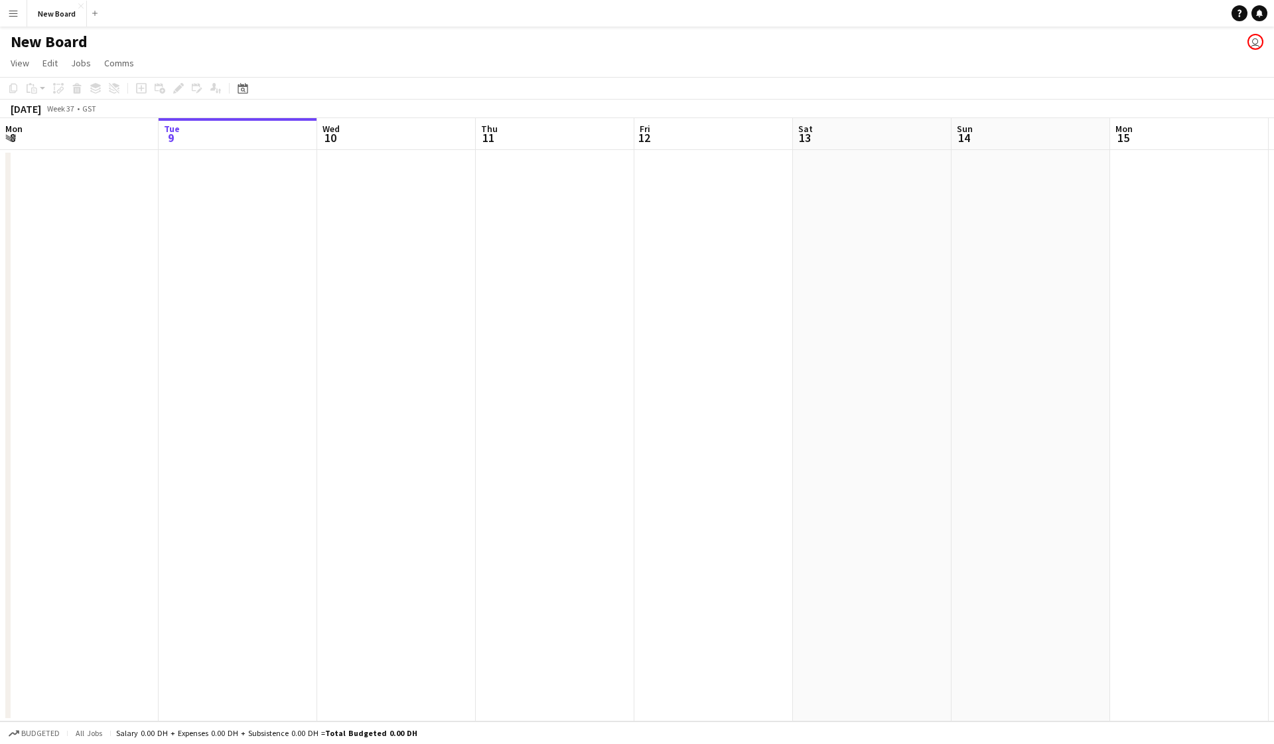
click at [11, 10] on app-icon "Menu" at bounding box center [13, 13] width 11 height 11
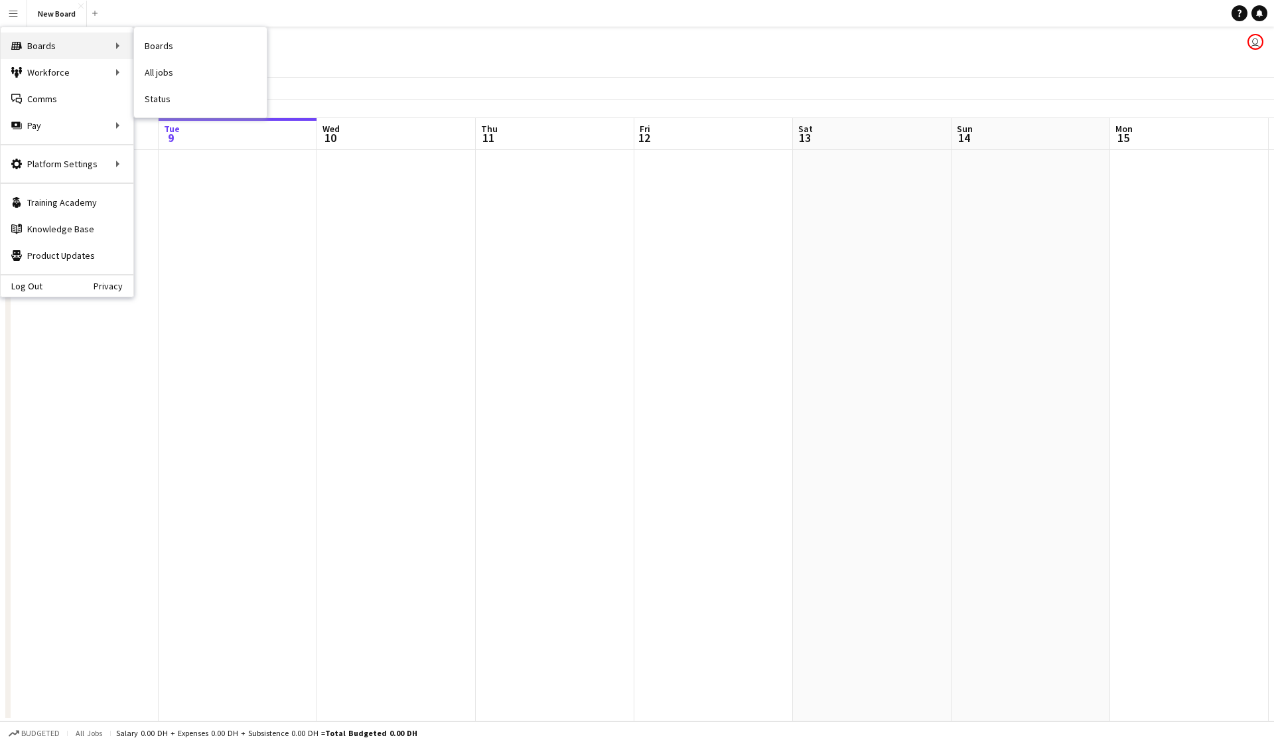
click at [31, 42] on div "Boards Boards" at bounding box center [67, 46] width 133 height 27
click at [117, 42] on div "Boards Boards" at bounding box center [67, 46] width 133 height 27
click at [107, 67] on div "Workforce Workforce" at bounding box center [67, 72] width 133 height 27
click at [76, 5] on button "New Board Close" at bounding box center [57, 14] width 60 height 26
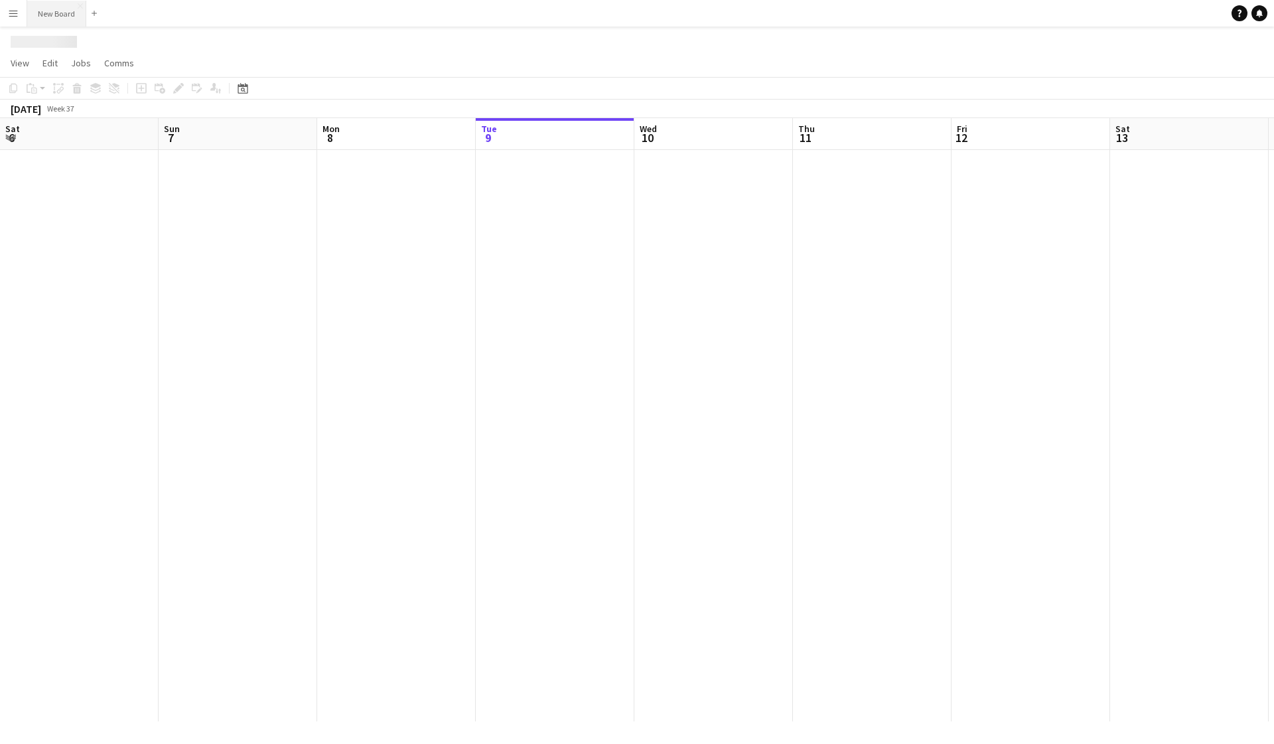
scroll to position [0, 317]
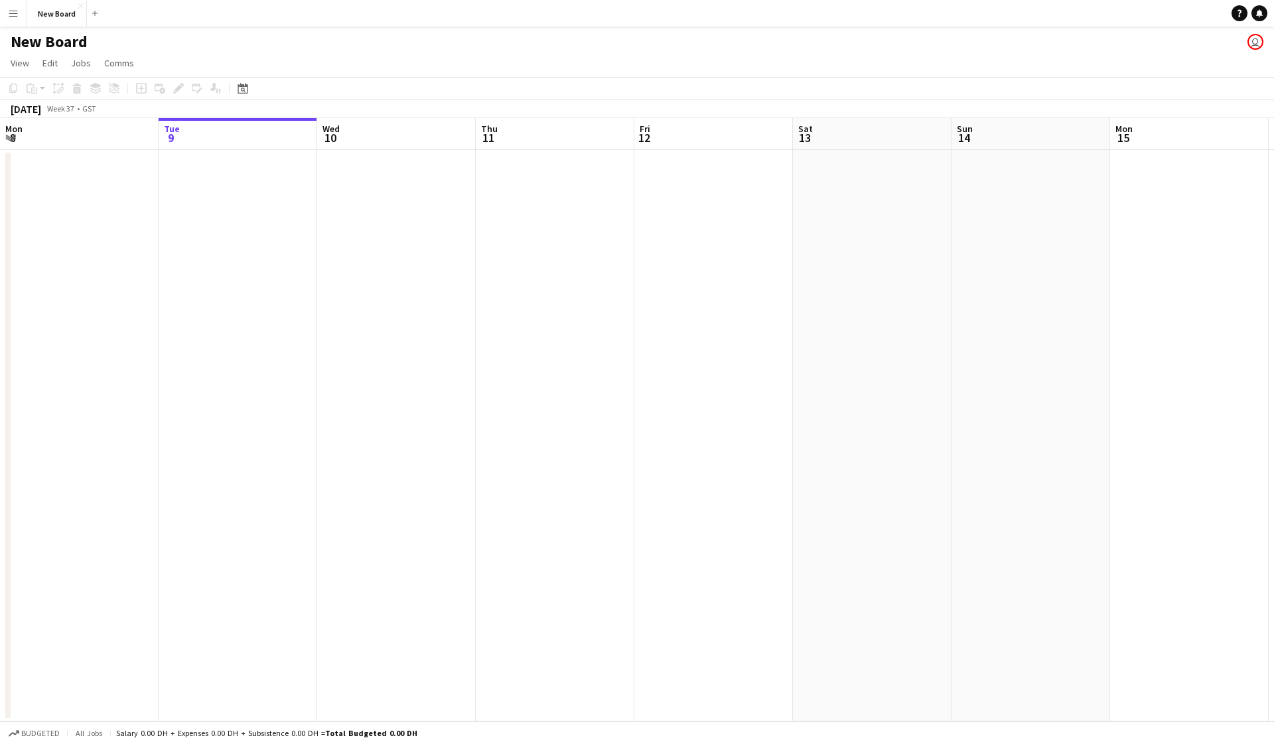
click at [7, 13] on button "Menu" at bounding box center [13, 13] width 27 height 27
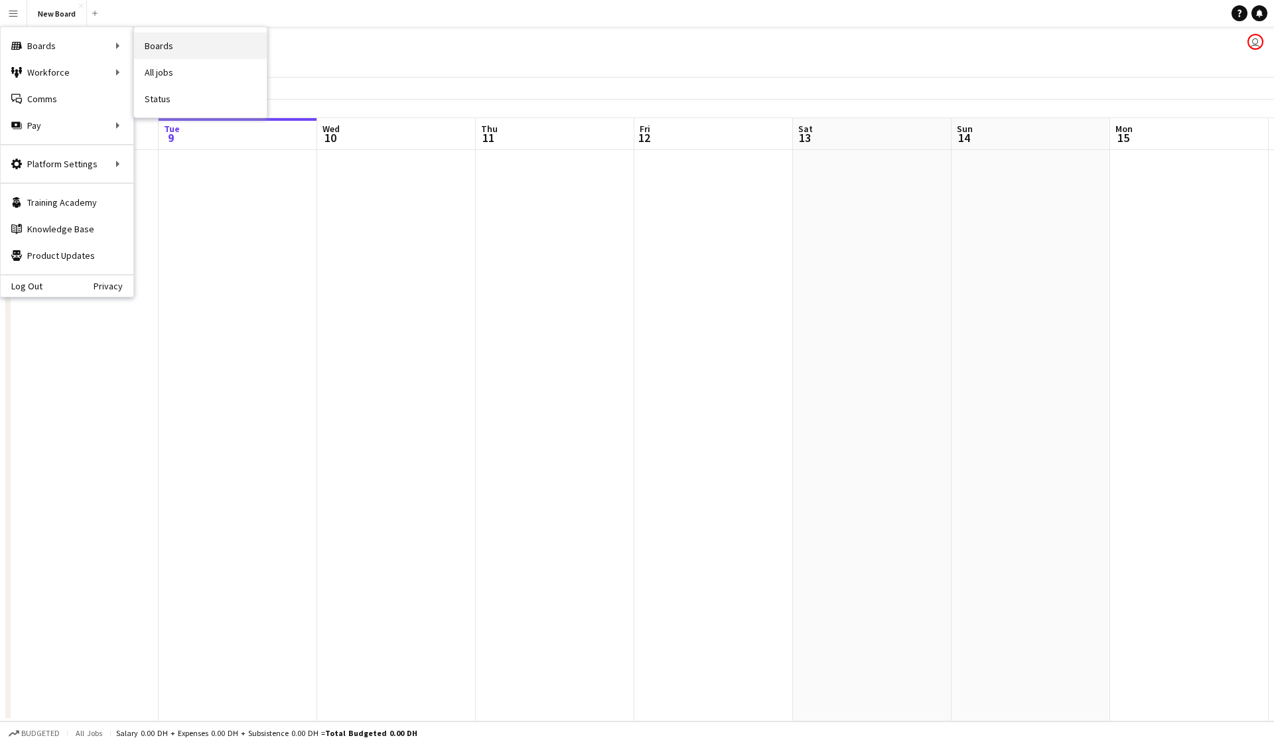
click at [155, 51] on link "Boards" at bounding box center [200, 46] width 133 height 27
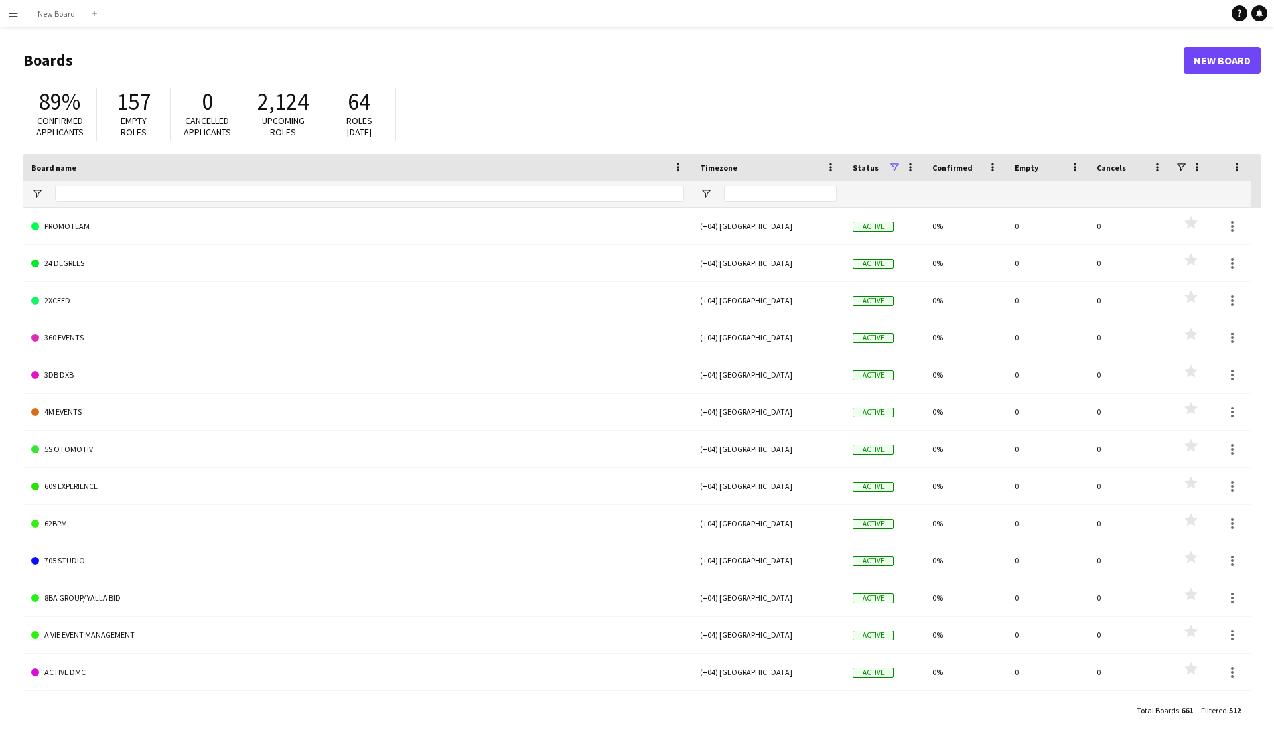
click at [9, 9] on app-icon "Menu" at bounding box center [13, 13] width 11 height 11
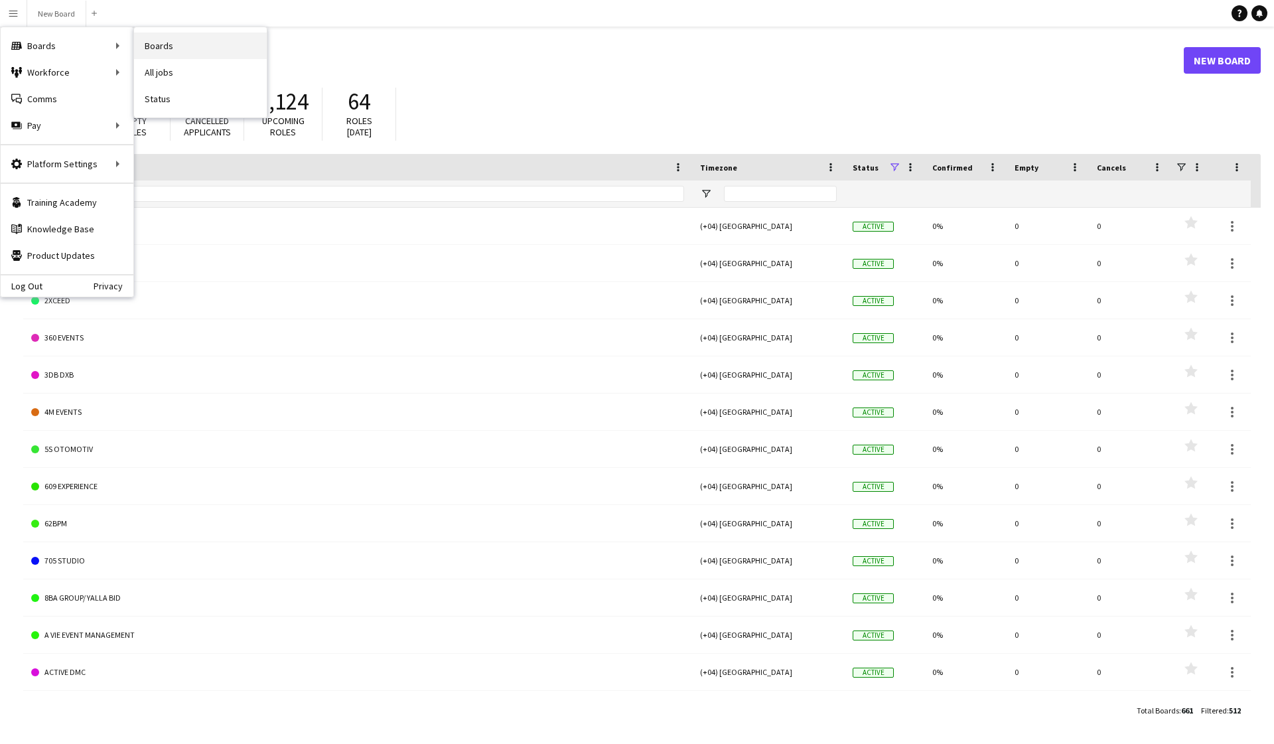
click at [153, 49] on link "Boards" at bounding box center [200, 46] width 133 height 27
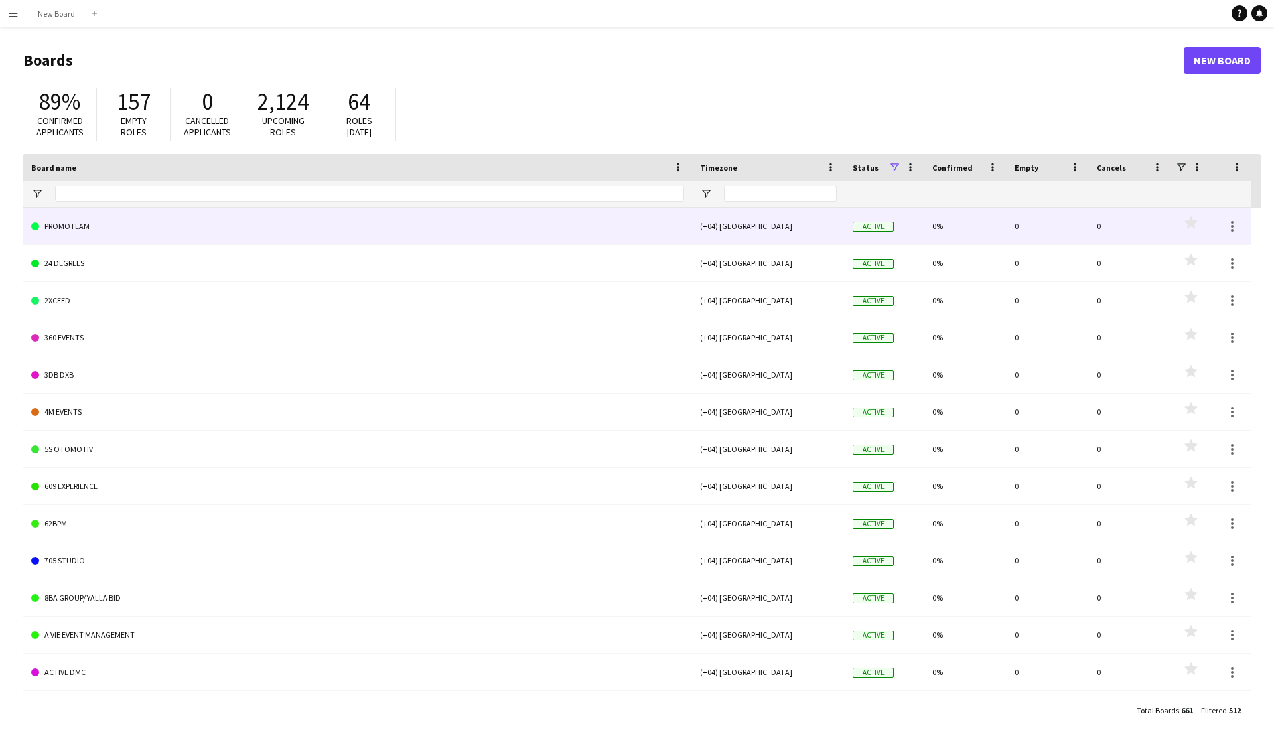
click at [180, 223] on link "PROMOTEAM" at bounding box center [357, 226] width 653 height 37
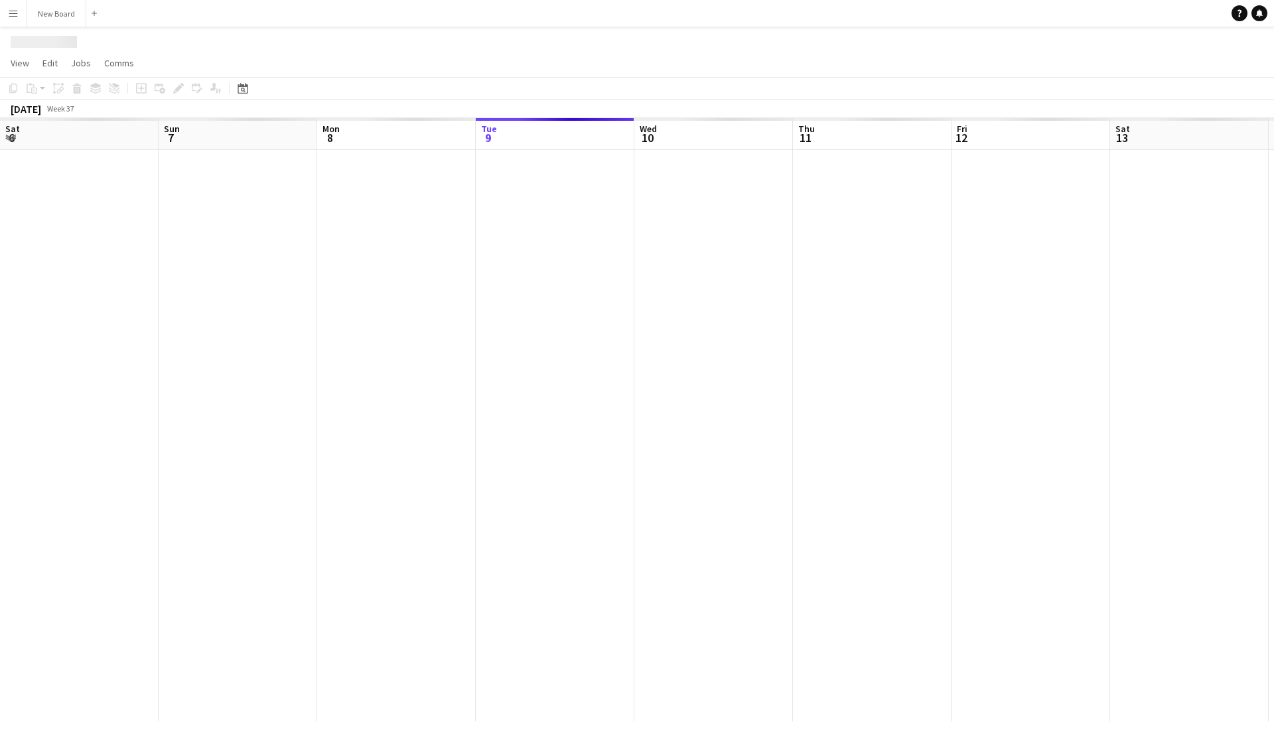
scroll to position [0, 317]
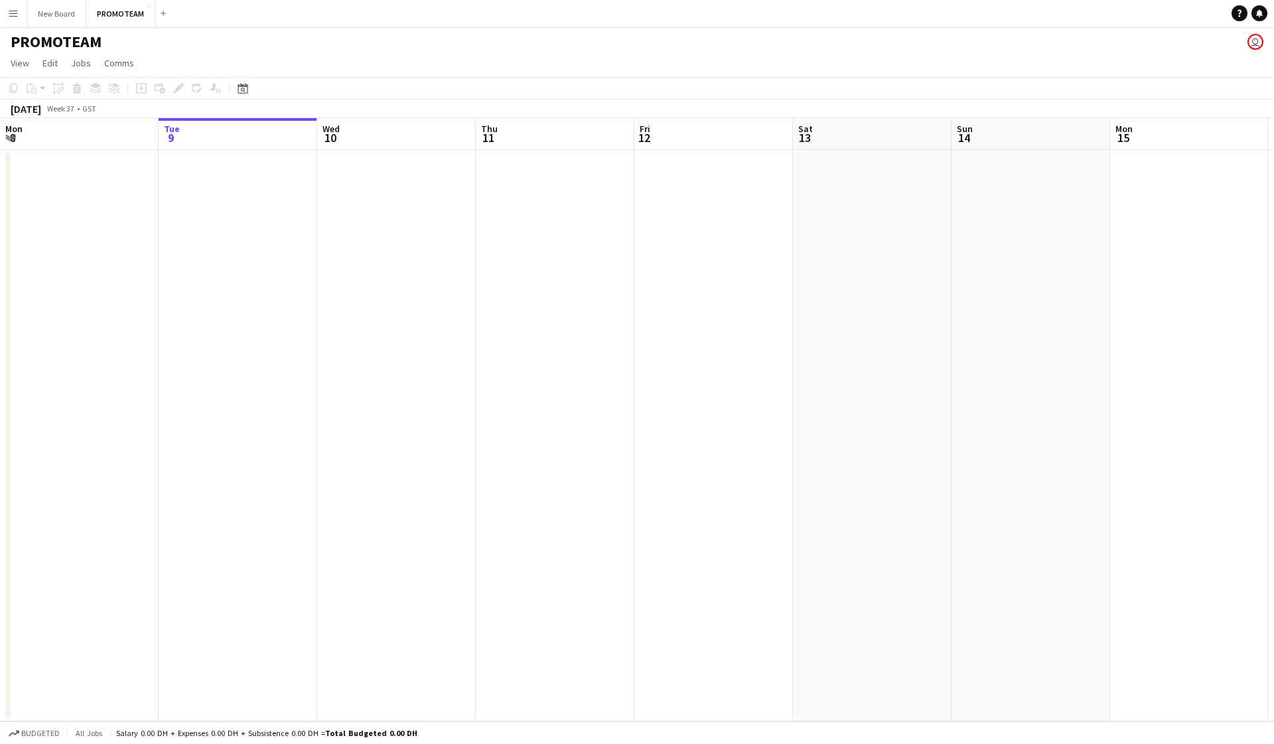
click at [15, 13] on app-icon "Menu" at bounding box center [13, 13] width 11 height 11
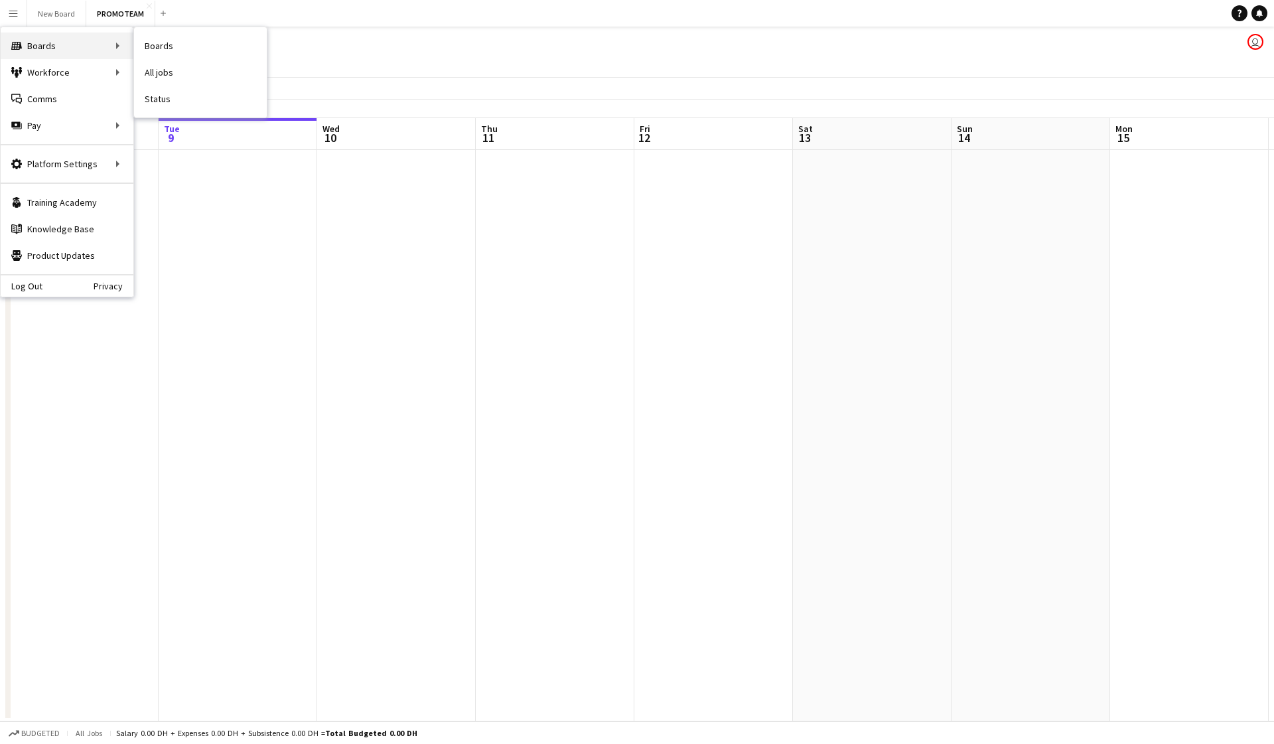
click at [54, 46] on div "Boards Boards" at bounding box center [67, 46] width 133 height 27
click at [117, 44] on div "Boards Boards" at bounding box center [67, 46] width 133 height 27
click at [121, 46] on div "Boards Boards" at bounding box center [67, 46] width 133 height 27
click at [103, 46] on div "Boards Boards" at bounding box center [67, 46] width 133 height 27
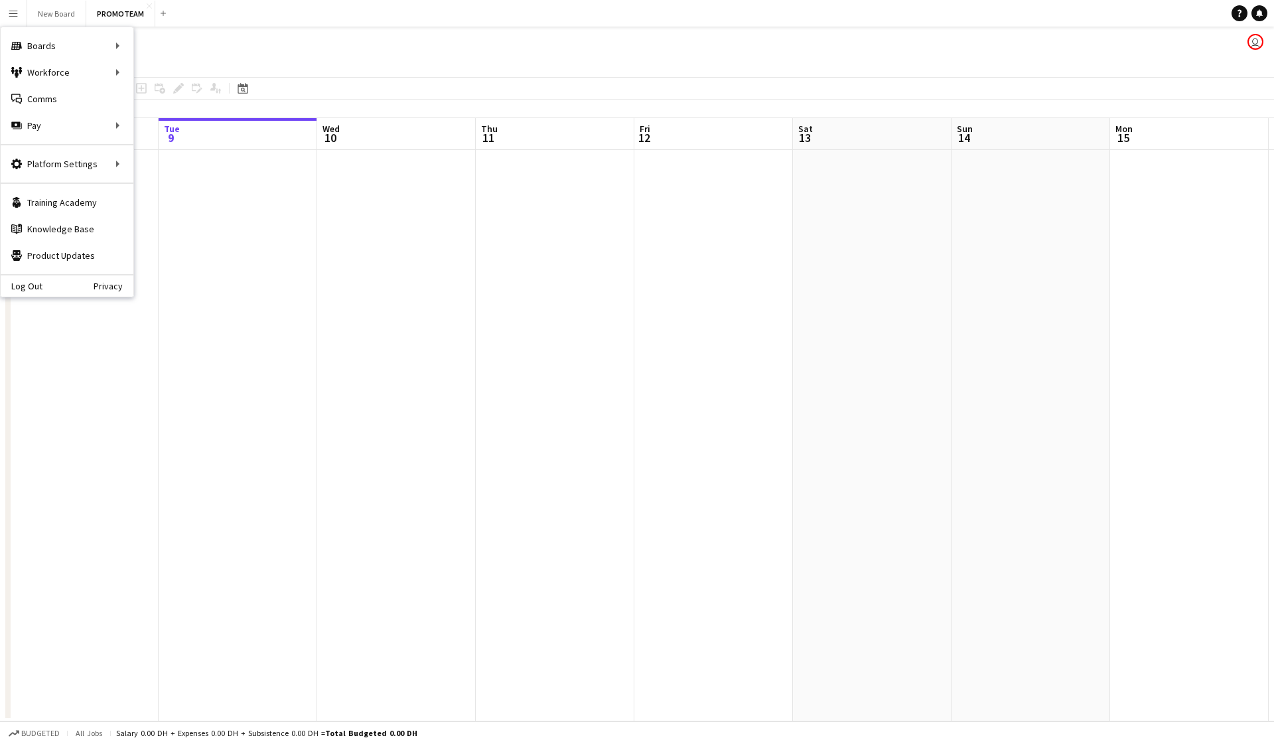
click at [11, 15] on app-icon "Menu" at bounding box center [13, 13] width 11 height 11
click at [169, 68] on link "All jobs" at bounding box center [200, 72] width 133 height 27
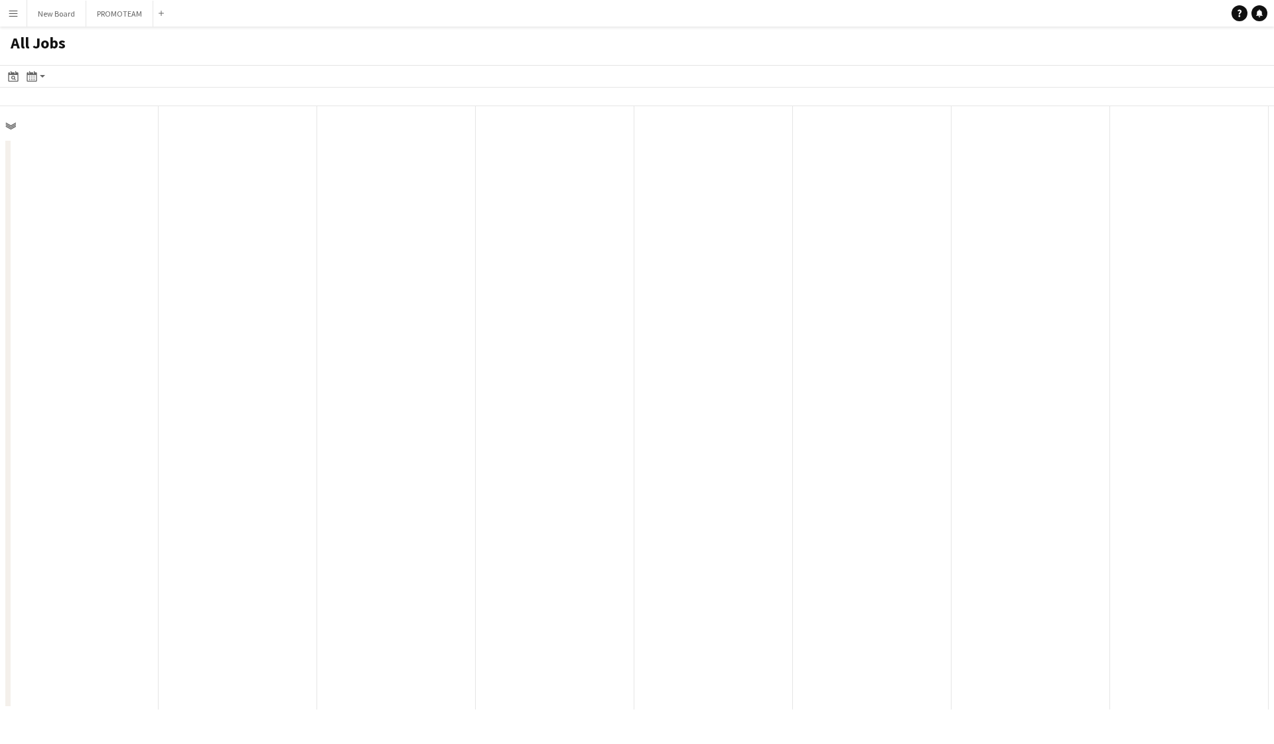
scroll to position [0, 317]
click at [13, 17] on app-icon "Menu" at bounding box center [13, 13] width 11 height 11
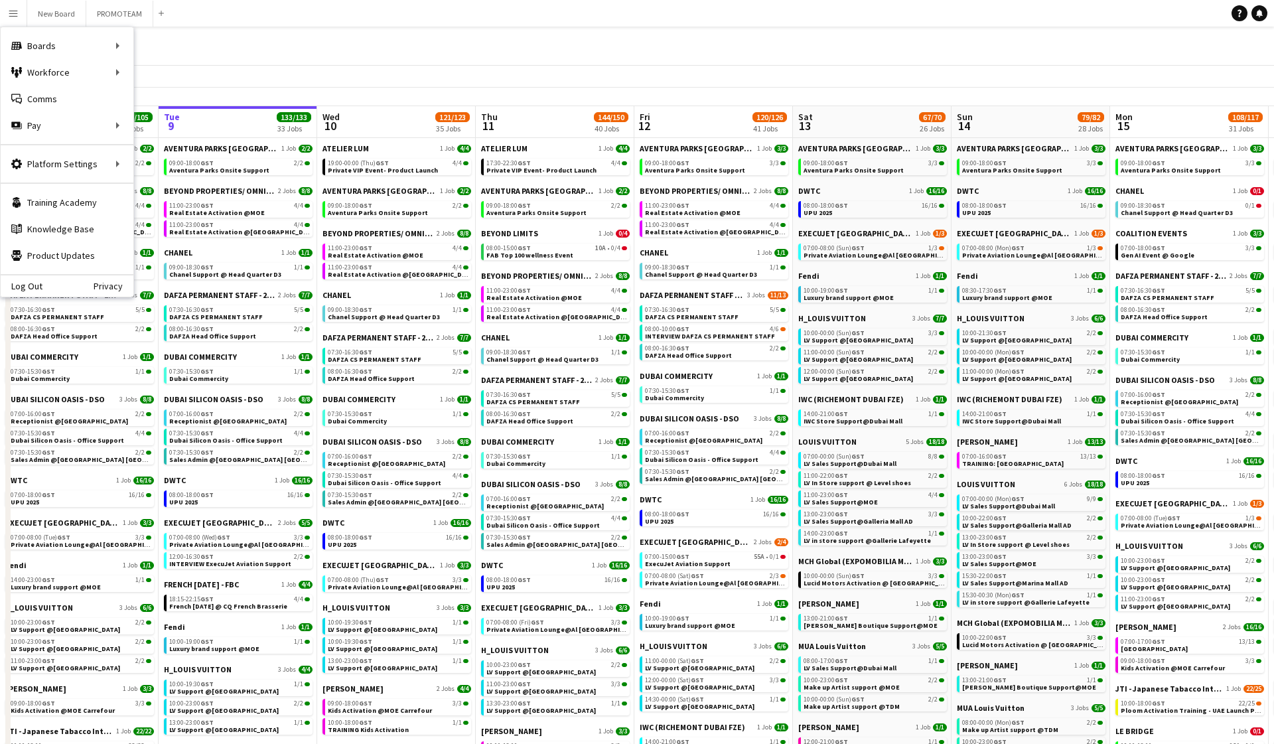
click at [674, 72] on app-toolbar "Date picker [DATE] [DATE] [DATE] M [DATE] T [DATE] W [DATE] T [DATE] F [DATE] S…" at bounding box center [637, 76] width 1274 height 23
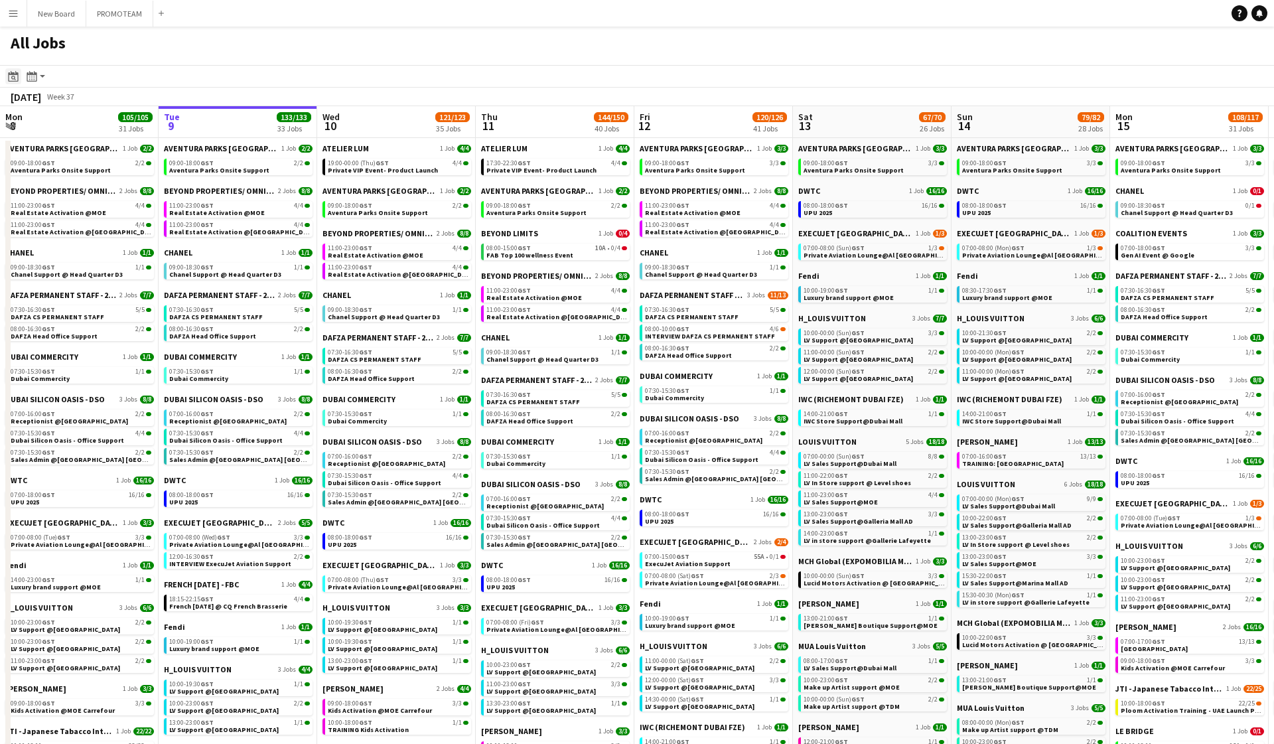
click at [13, 76] on icon at bounding box center [13, 78] width 5 height 5
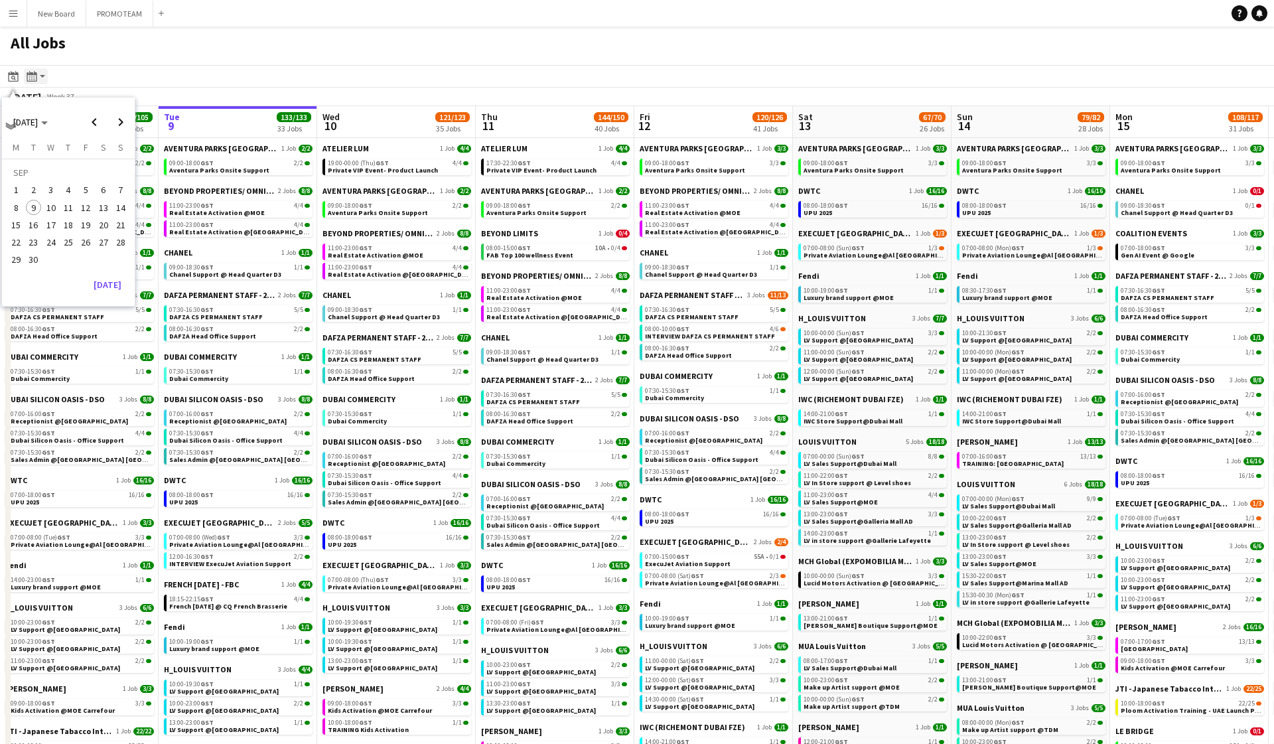
click at [38, 76] on div "Month view / Day view" at bounding box center [32, 76] width 16 height 16
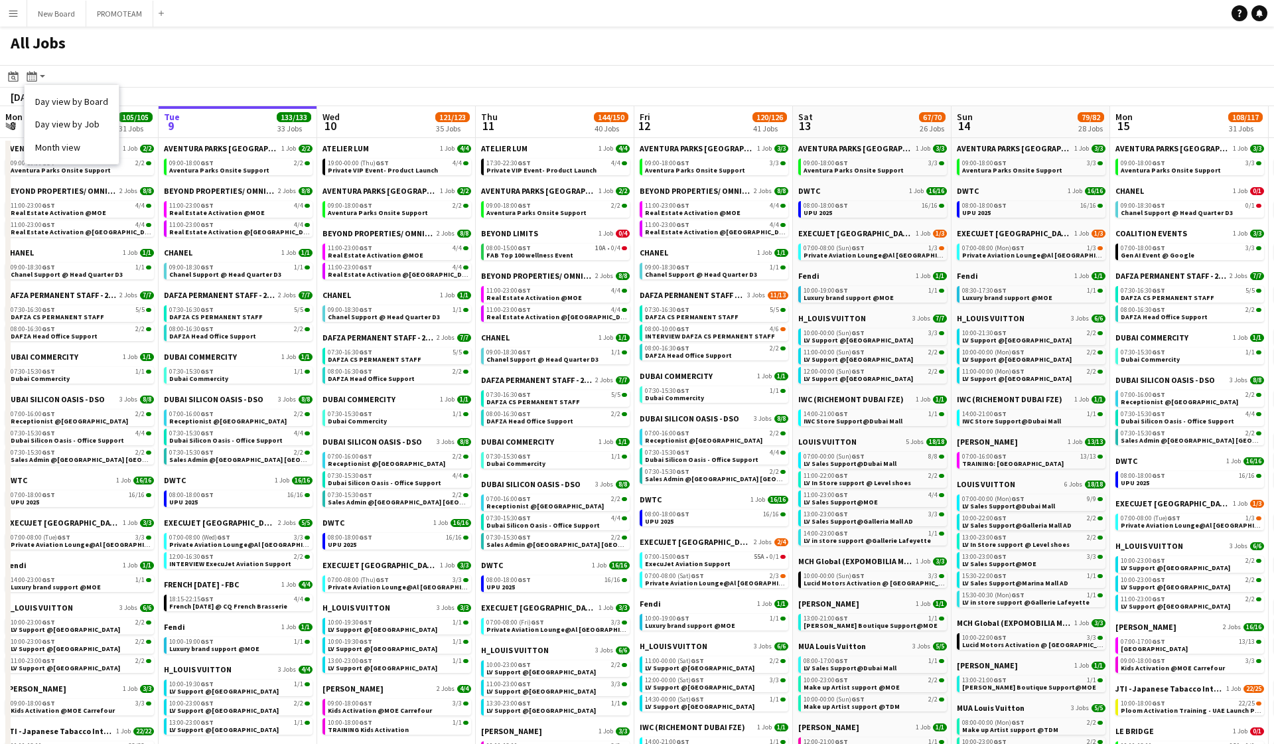
click at [800, 61] on div "All Jobs" at bounding box center [637, 46] width 1274 height 38
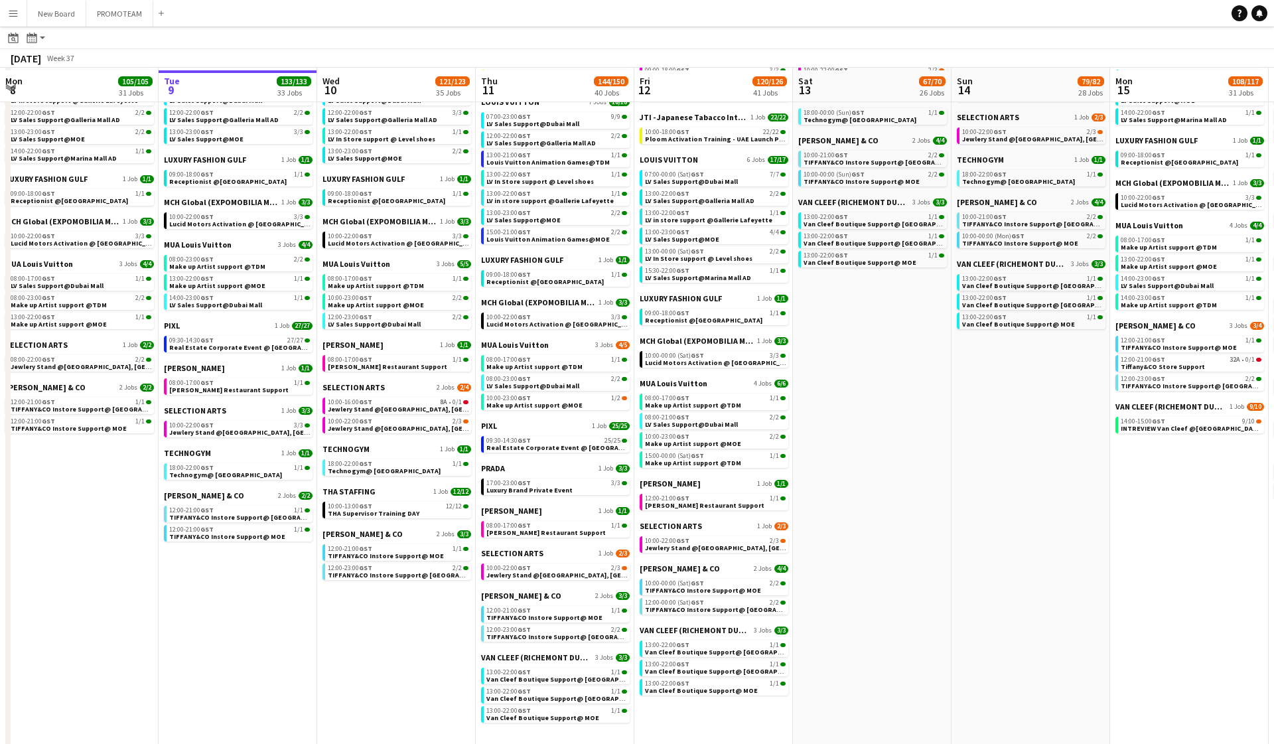
scroll to position [717, 0]
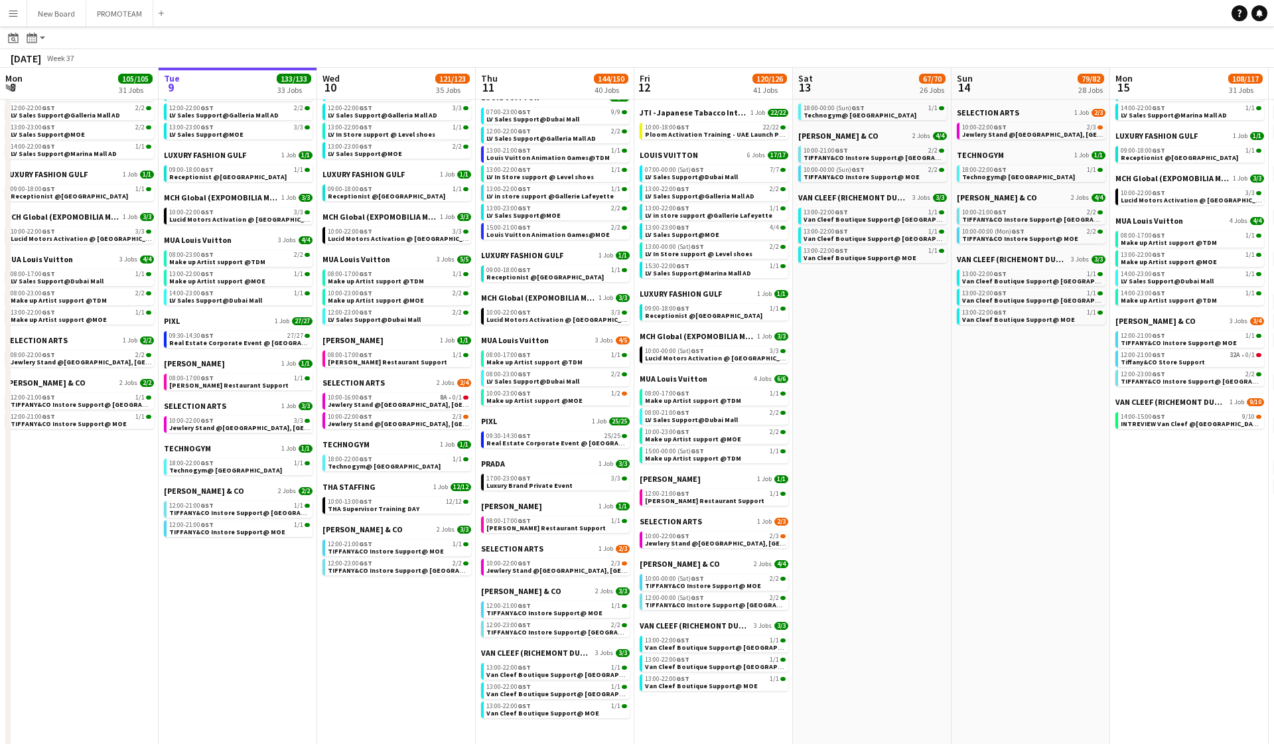
click at [565, 84] on app-all-jobs-date-header "Thu 11 144/150 40 Jobs" at bounding box center [555, 84] width 159 height 32
click at [617, 79] on span "144/150" at bounding box center [611, 79] width 35 height 10
click at [356, 85] on app-all-jobs-date-header "Wed 10 121/123 35 Jobs" at bounding box center [396, 84] width 159 height 32
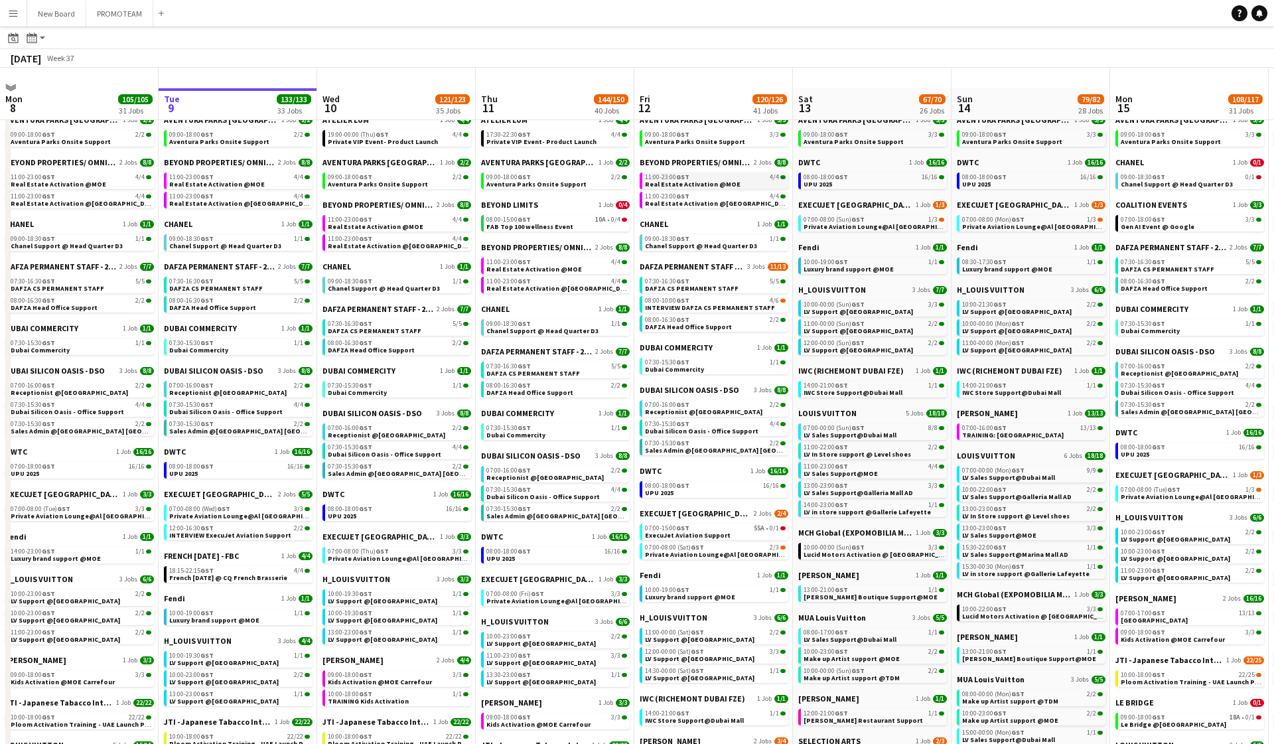
scroll to position [139, 0]
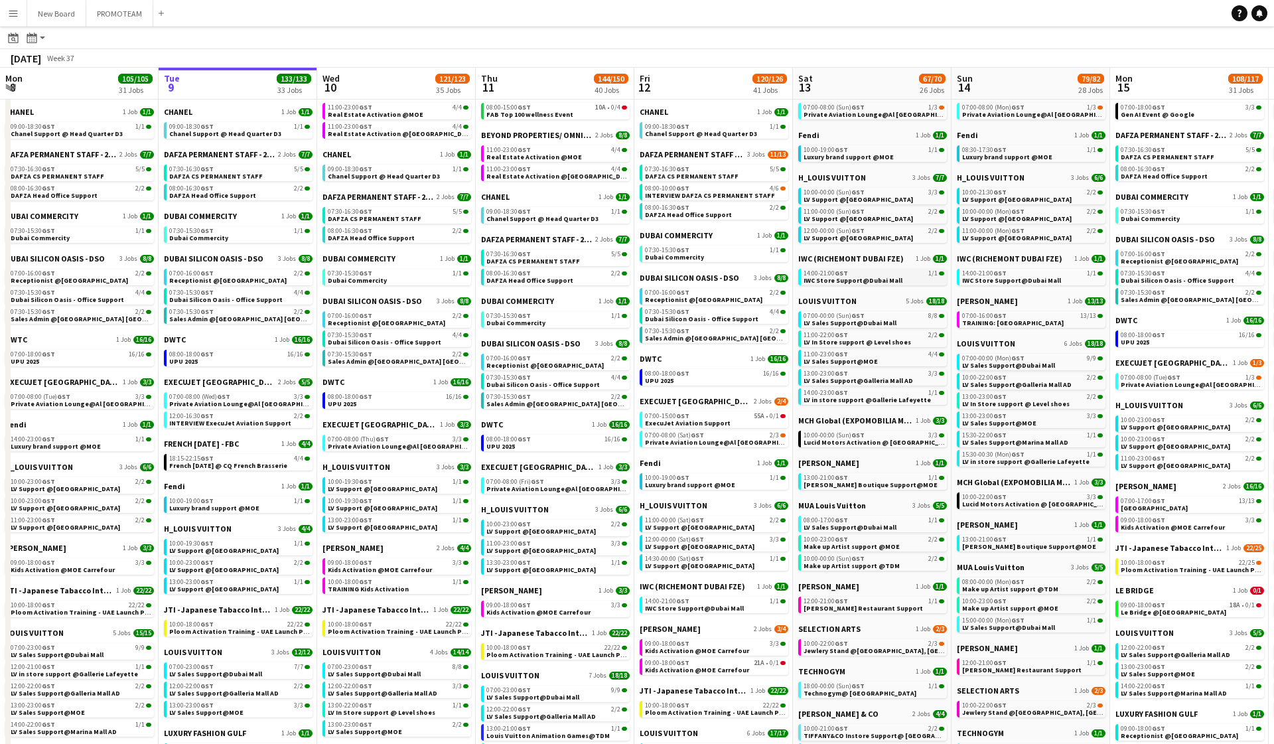
click at [857, 273] on div "14:00-21:00 GST 1/1" at bounding box center [874, 273] width 141 height 7
click at [37, 42] on div "Month view / Day view" at bounding box center [32, 38] width 16 height 16
click at [52, 109] on link "Month view" at bounding box center [71, 108] width 73 height 12
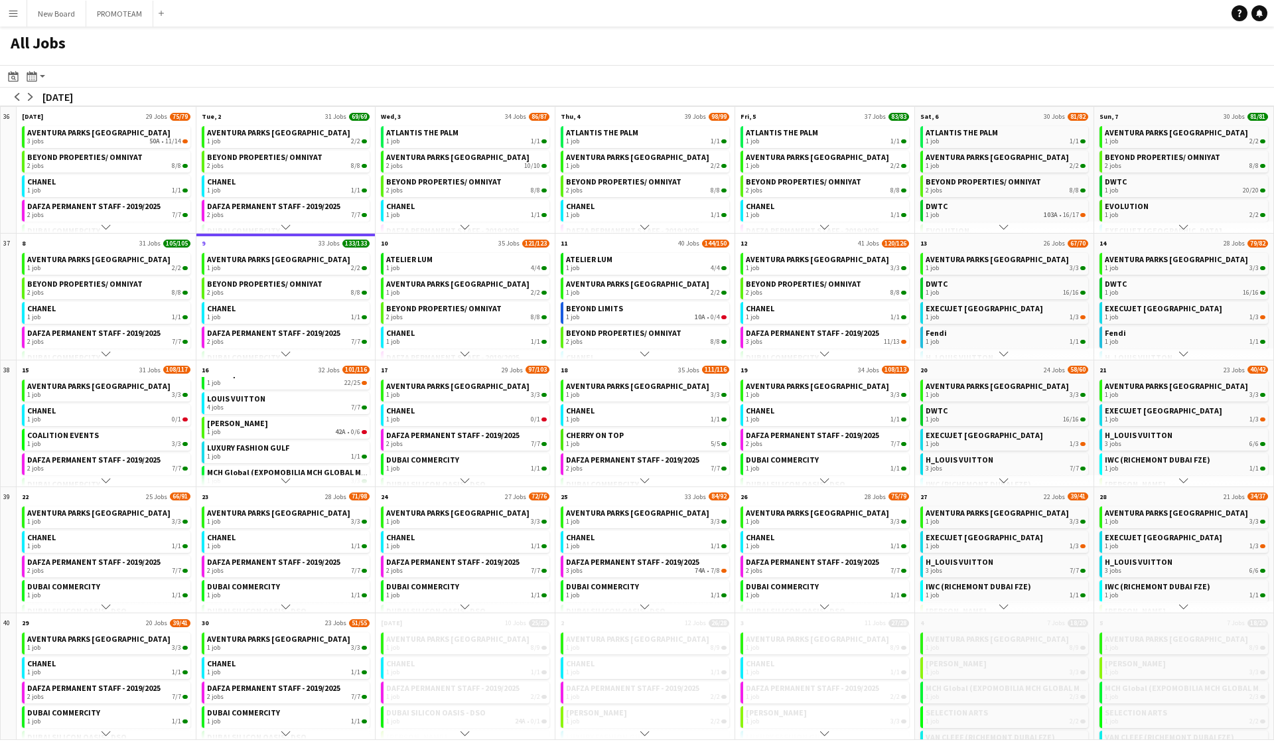
scroll to position [0, 0]
click at [29, 97] on app-icon "arrow-right" at bounding box center [31, 97] width 8 height 8
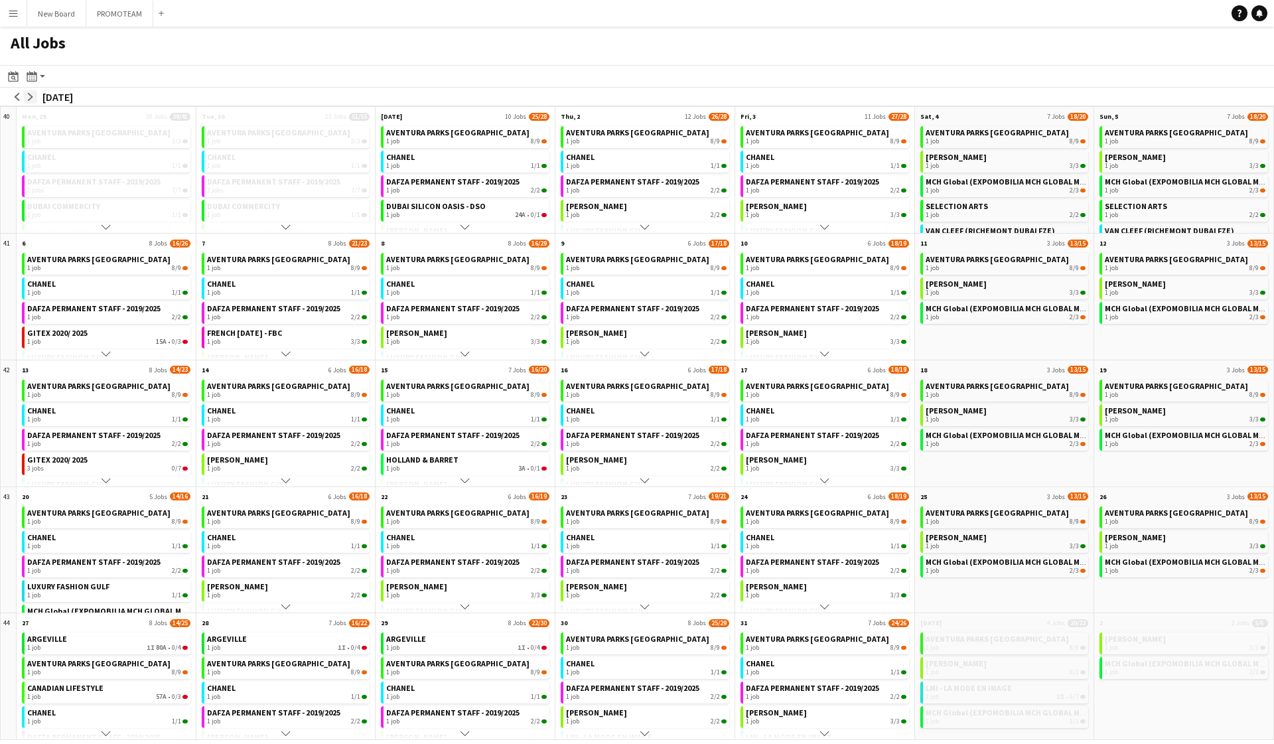
click at [32, 92] on button "arrow-right" at bounding box center [30, 96] width 13 height 13
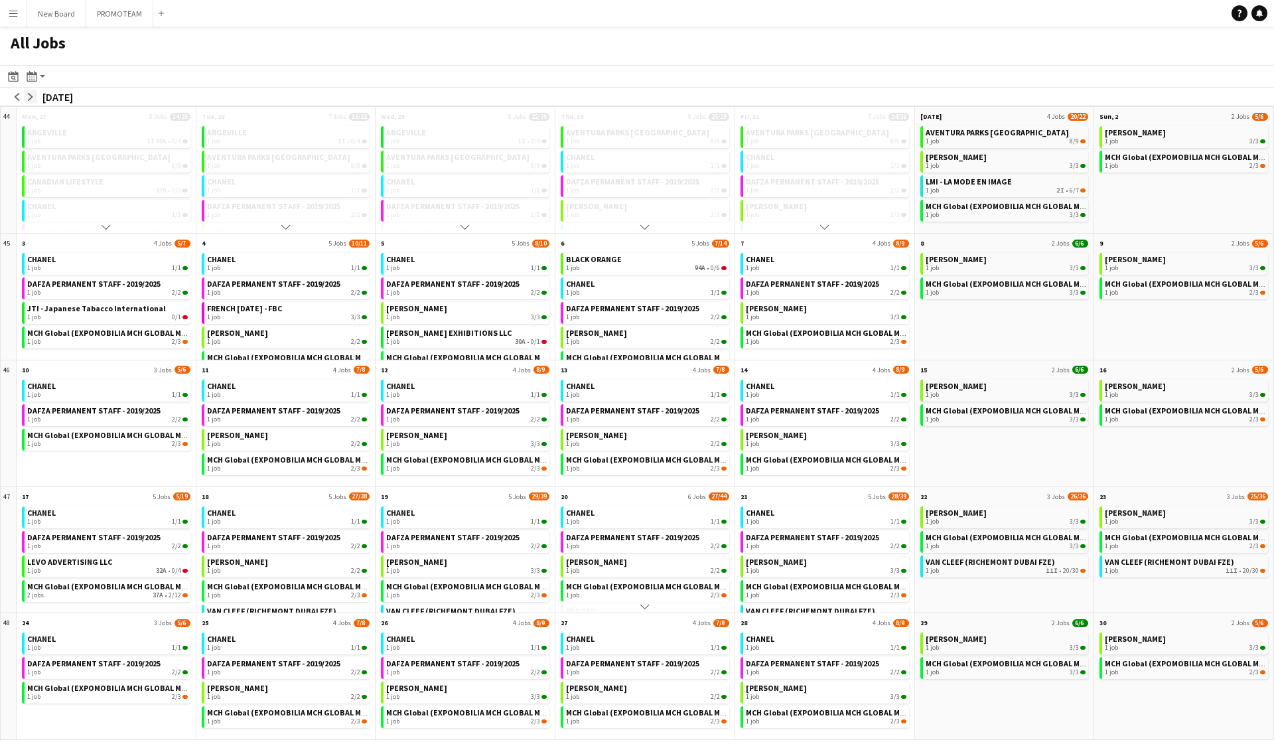
click at [32, 92] on button "arrow-right" at bounding box center [30, 96] width 13 height 13
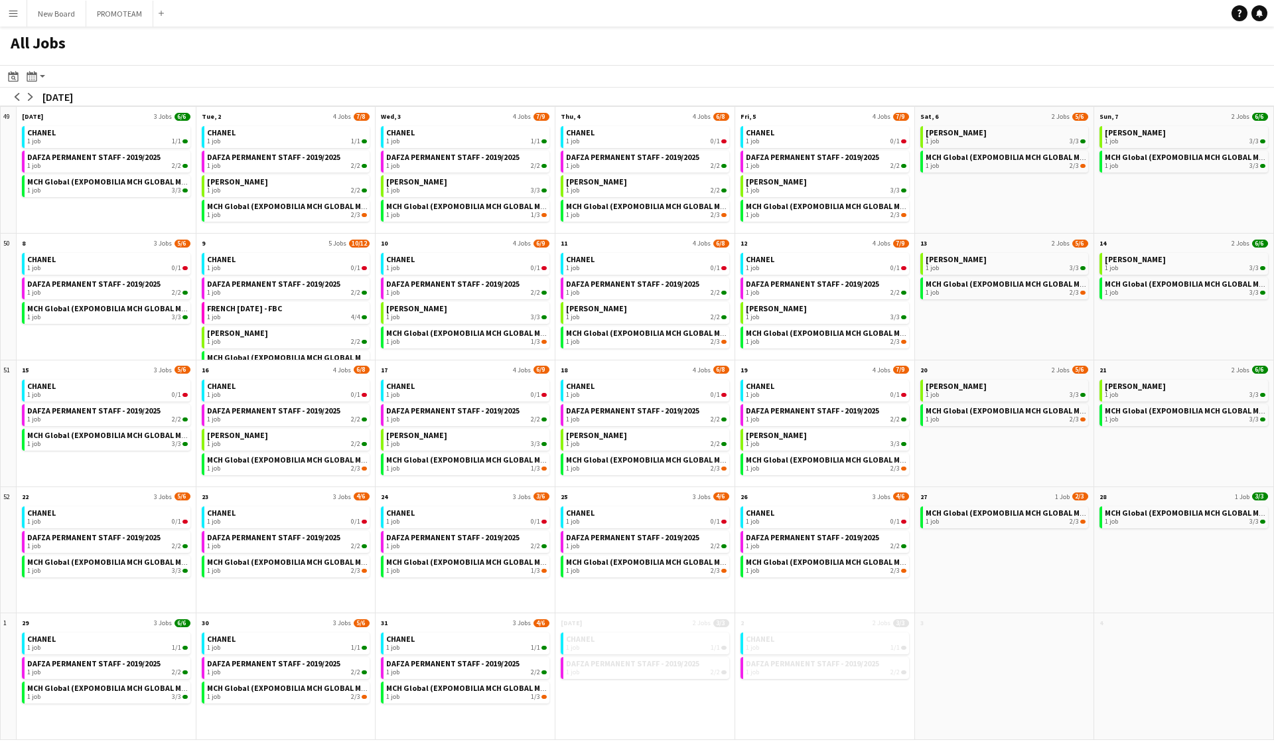
click at [11, 15] on app-icon "Menu" at bounding box center [13, 13] width 11 height 11
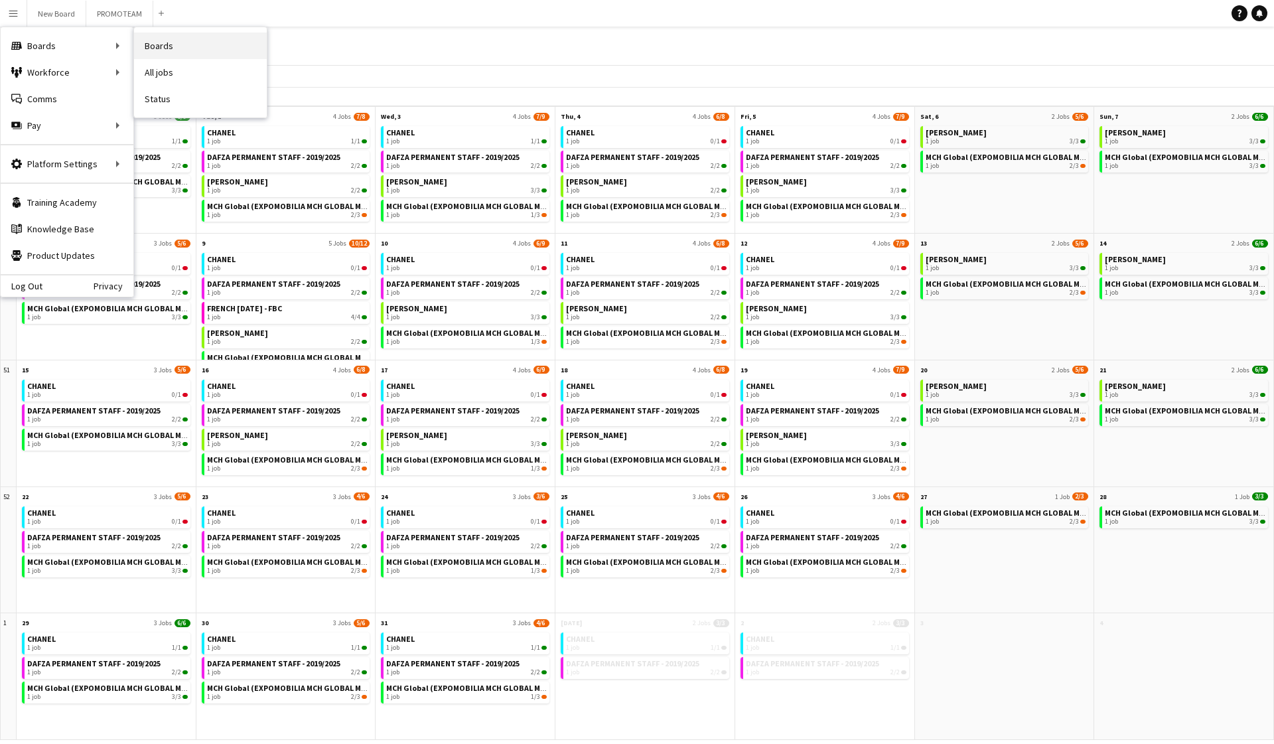
click at [153, 48] on link "Boards" at bounding box center [200, 46] width 133 height 27
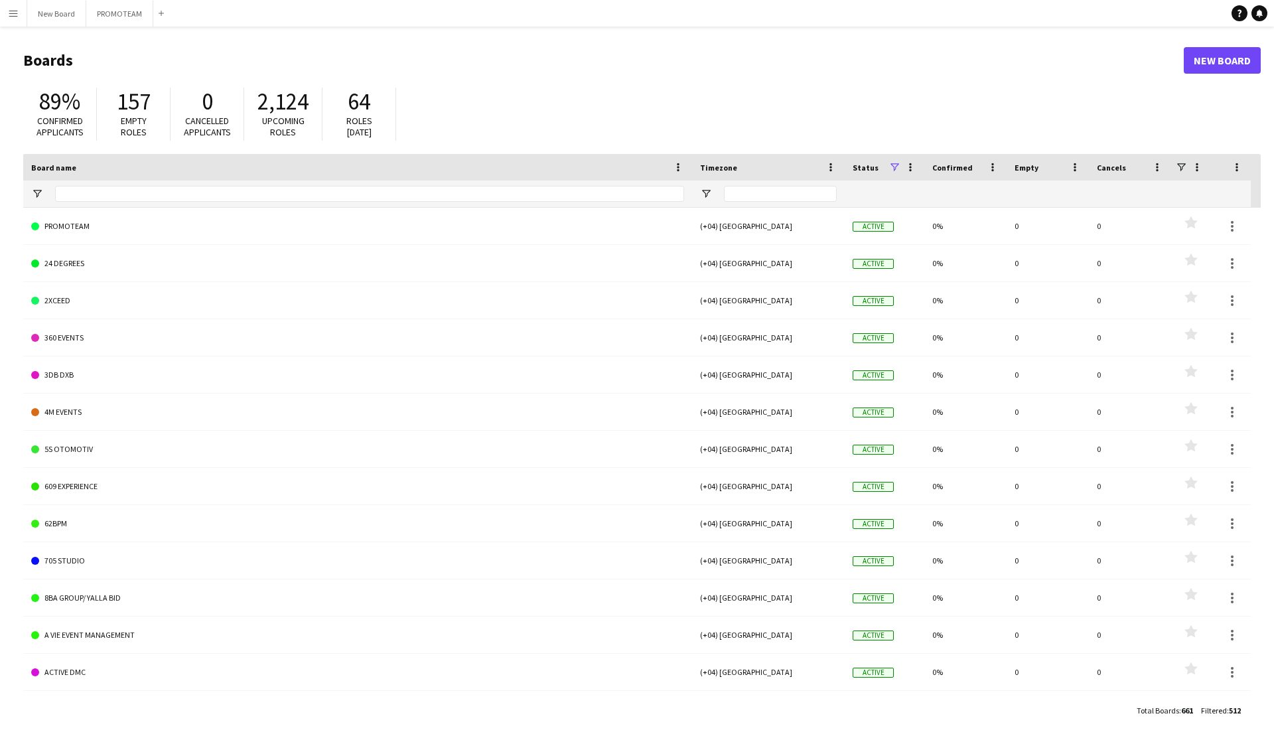
click at [715, 166] on span "Timezone" at bounding box center [718, 168] width 37 height 10
click at [3, 13] on button "Menu" at bounding box center [13, 13] width 27 height 27
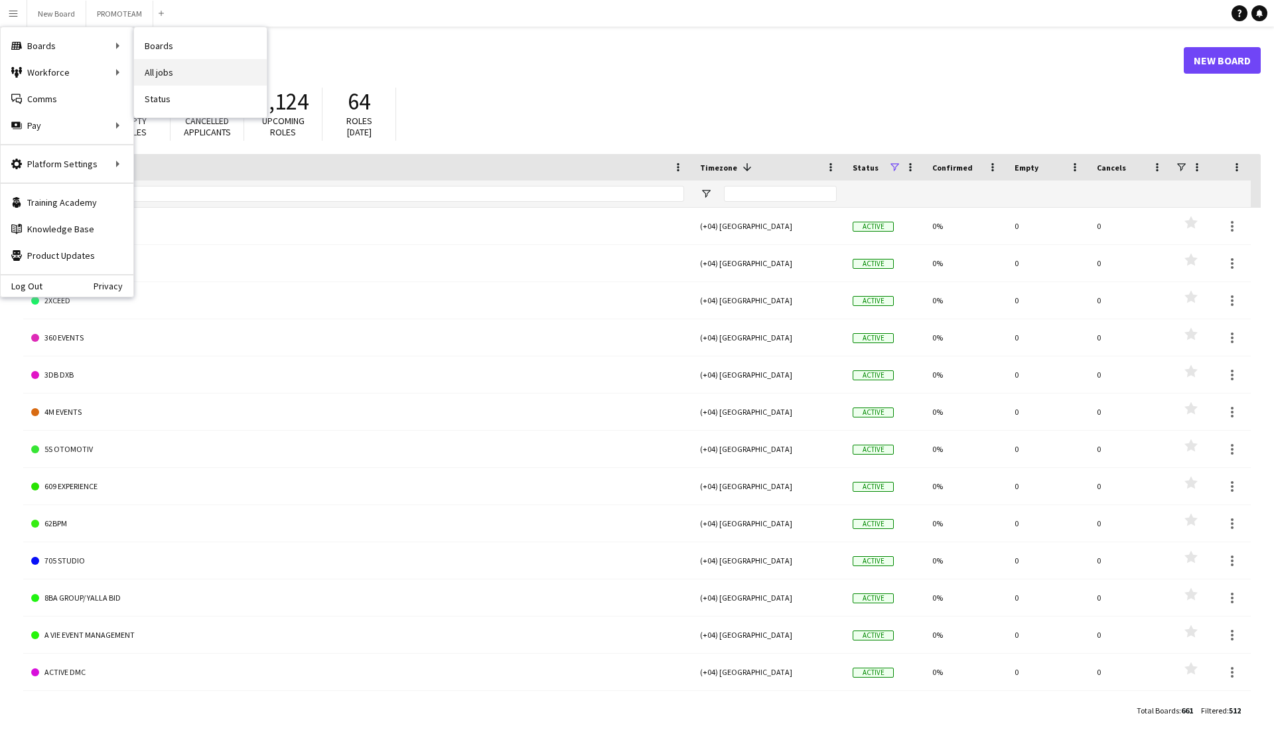
click at [166, 76] on link "All jobs" at bounding box center [200, 72] width 133 height 27
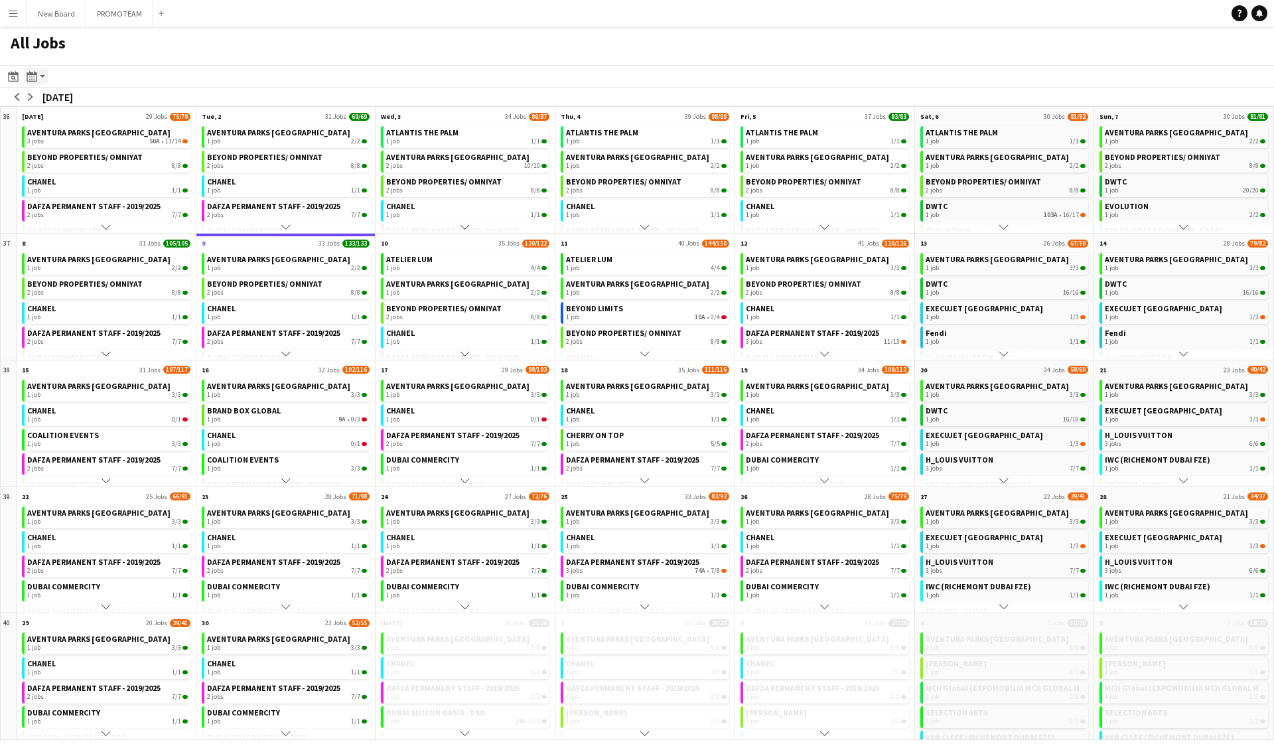
click at [34, 74] on icon at bounding box center [32, 76] width 10 height 11
click at [118, 52] on div "All Jobs" at bounding box center [637, 46] width 1274 height 38
click at [104, 10] on button "PROMOTEAM Close" at bounding box center [119, 14] width 67 height 26
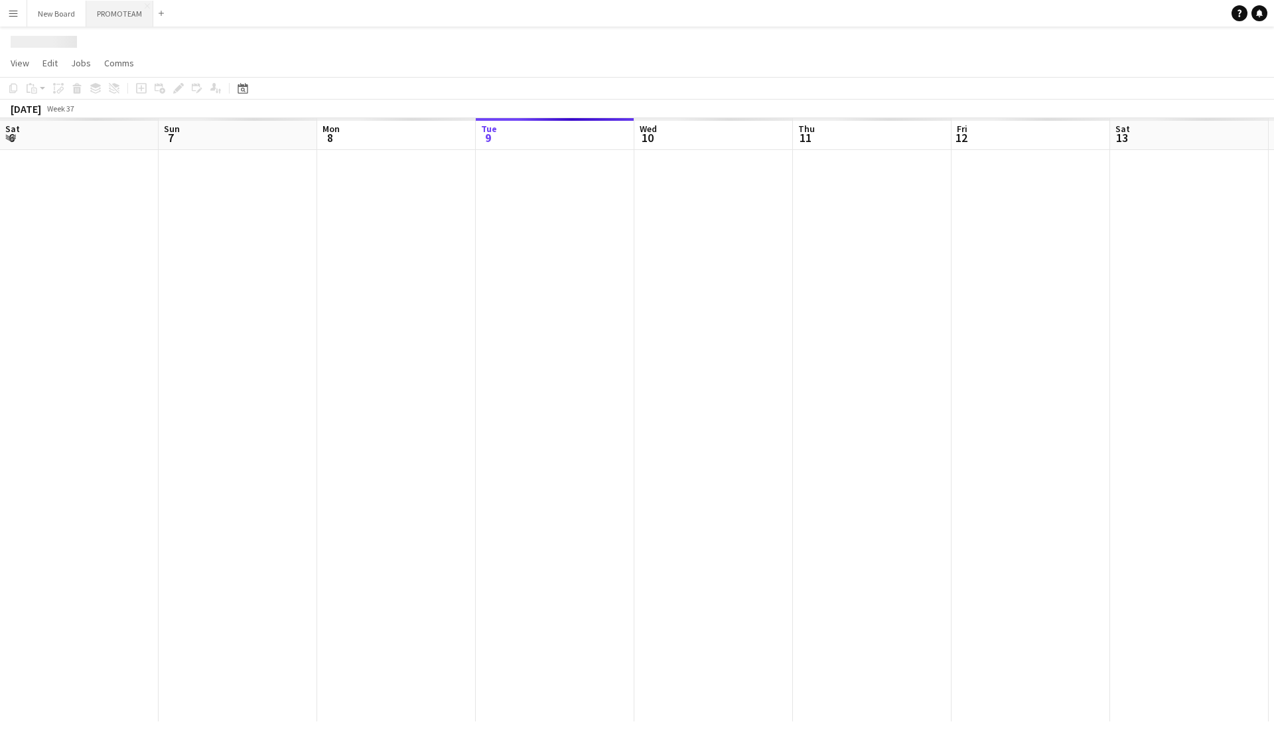
scroll to position [0, 317]
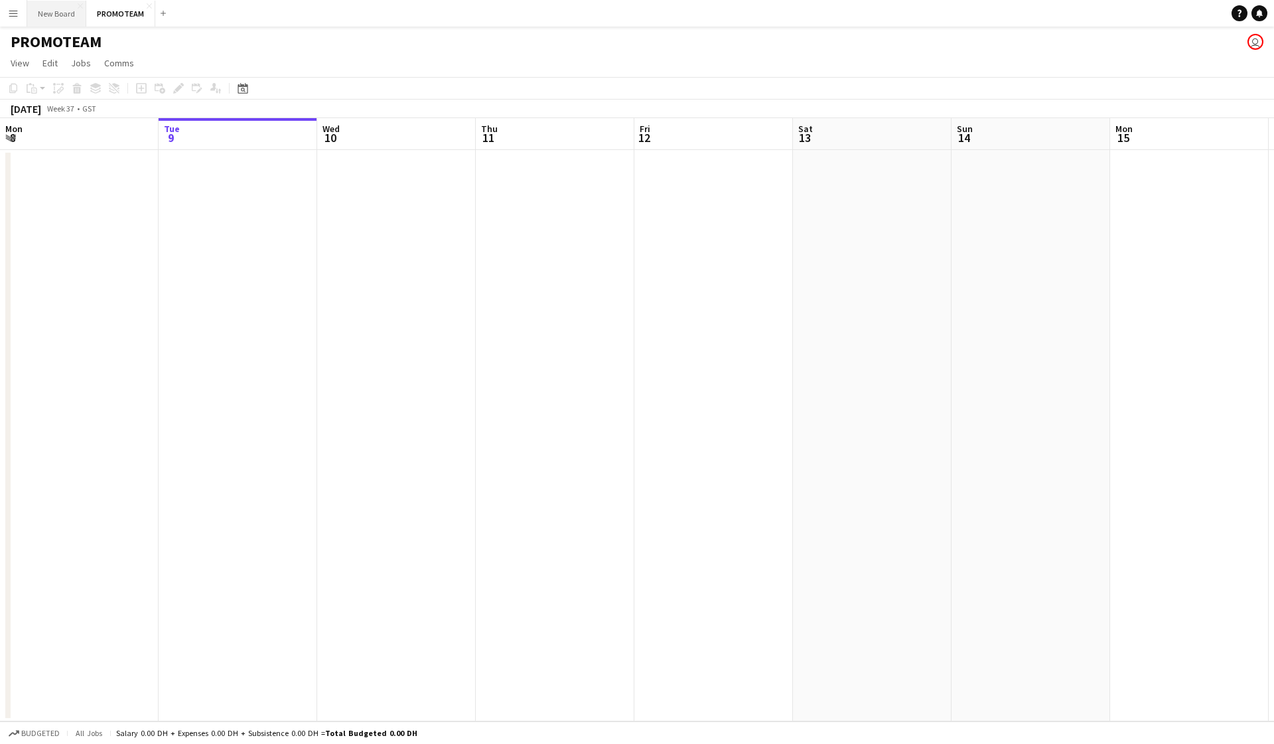
click at [62, 11] on button "New Board Close" at bounding box center [56, 14] width 59 height 26
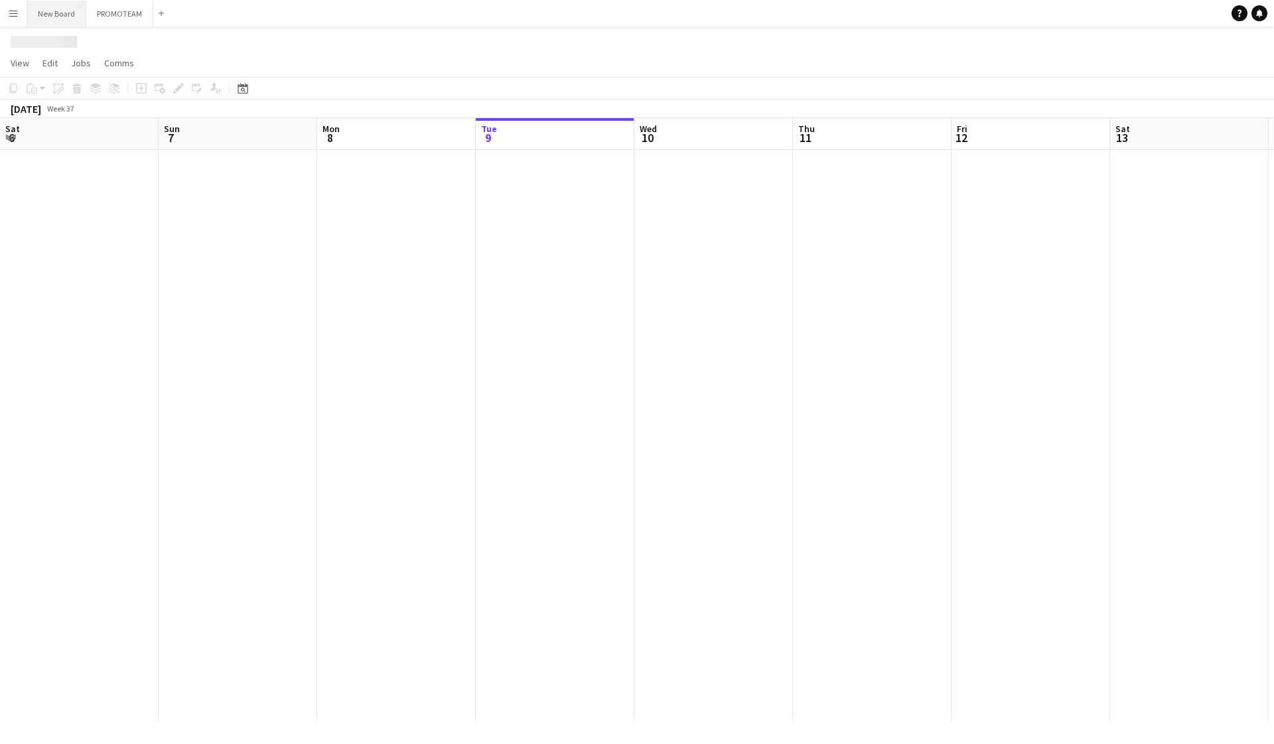
scroll to position [0, 317]
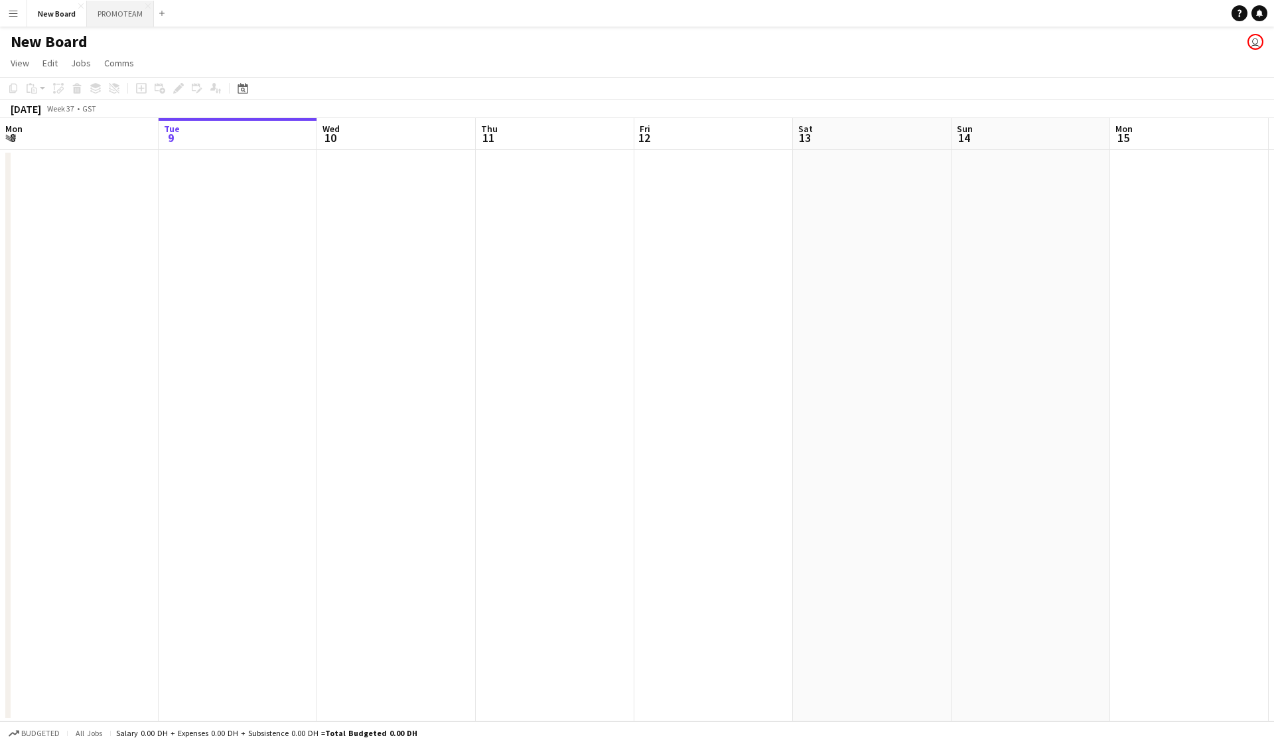
click at [143, 8] on button "PROMOTEAM Close" at bounding box center [120, 14] width 67 height 26
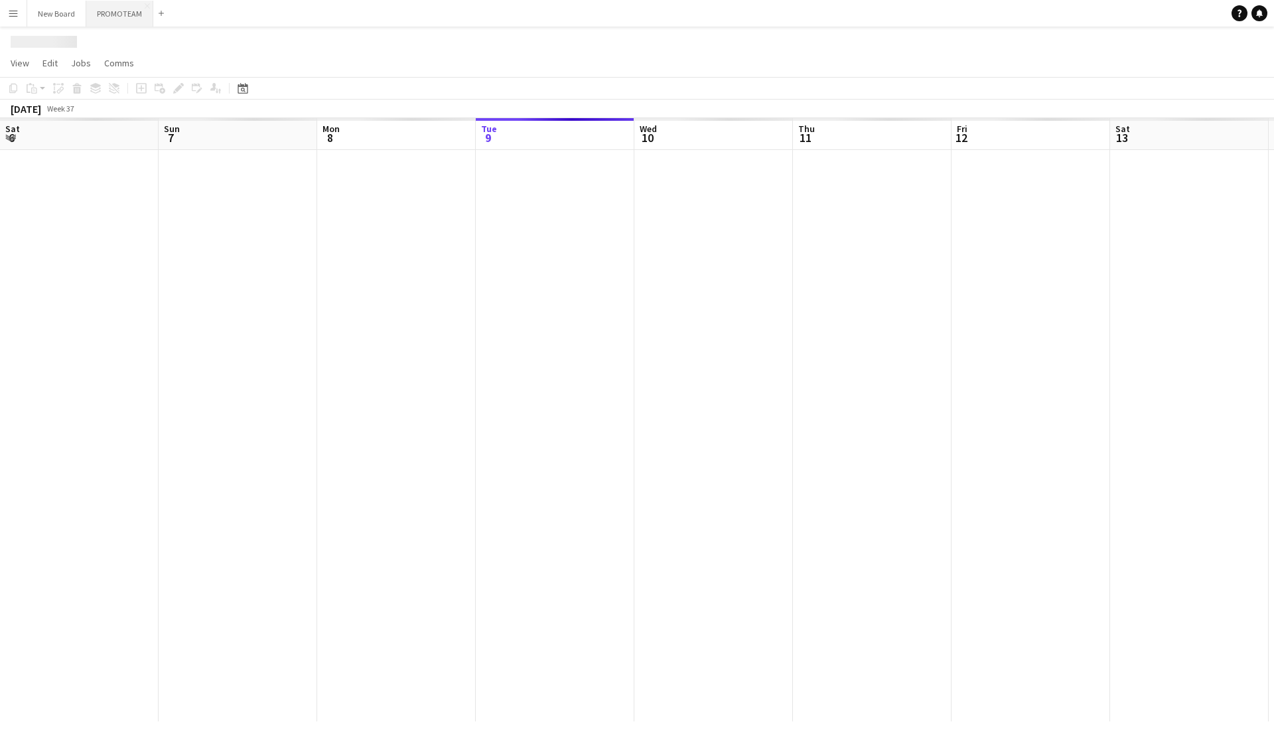
scroll to position [0, 317]
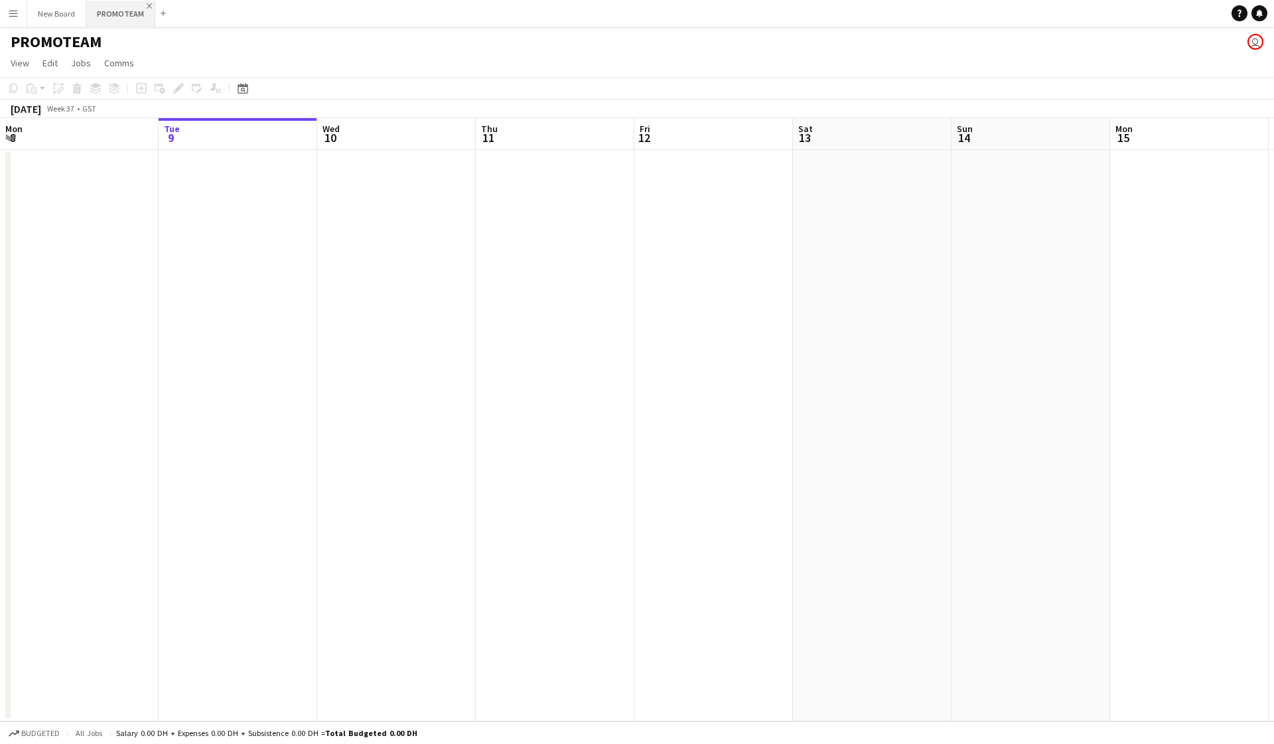
click at [147, 5] on app-icon "Close" at bounding box center [149, 5] width 5 height 5
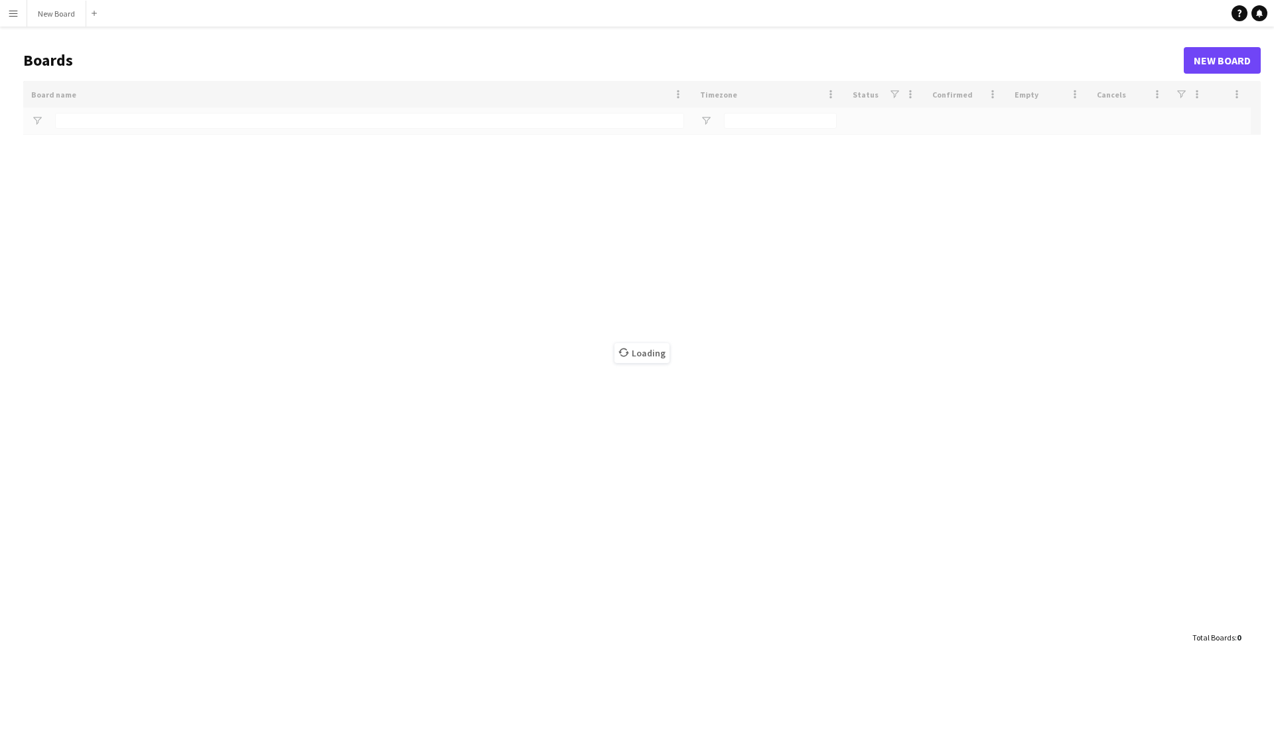
click at [7, 14] on button "Menu" at bounding box center [13, 13] width 27 height 27
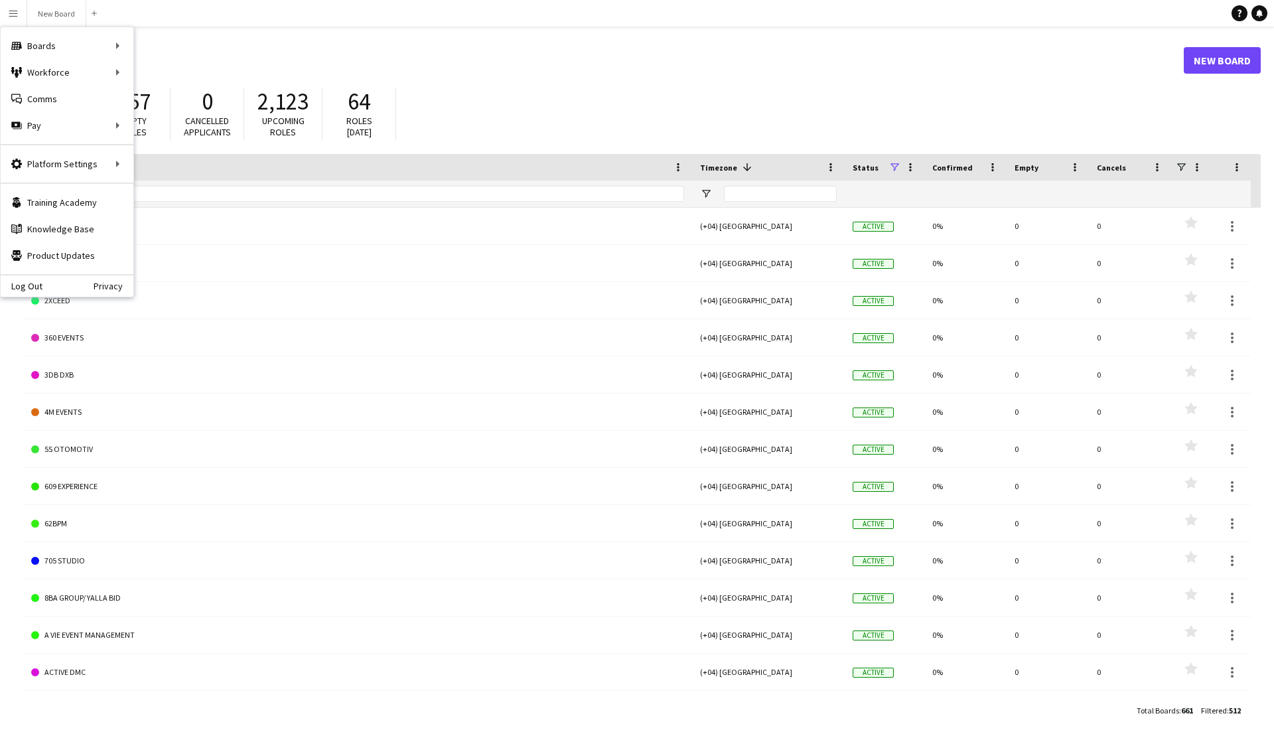
click at [530, 111] on div "89% Confirmed applicants 157 Empty roles 0 Cancelled applicants 2,123 Upcoming …" at bounding box center [642, 117] width 1238 height 73
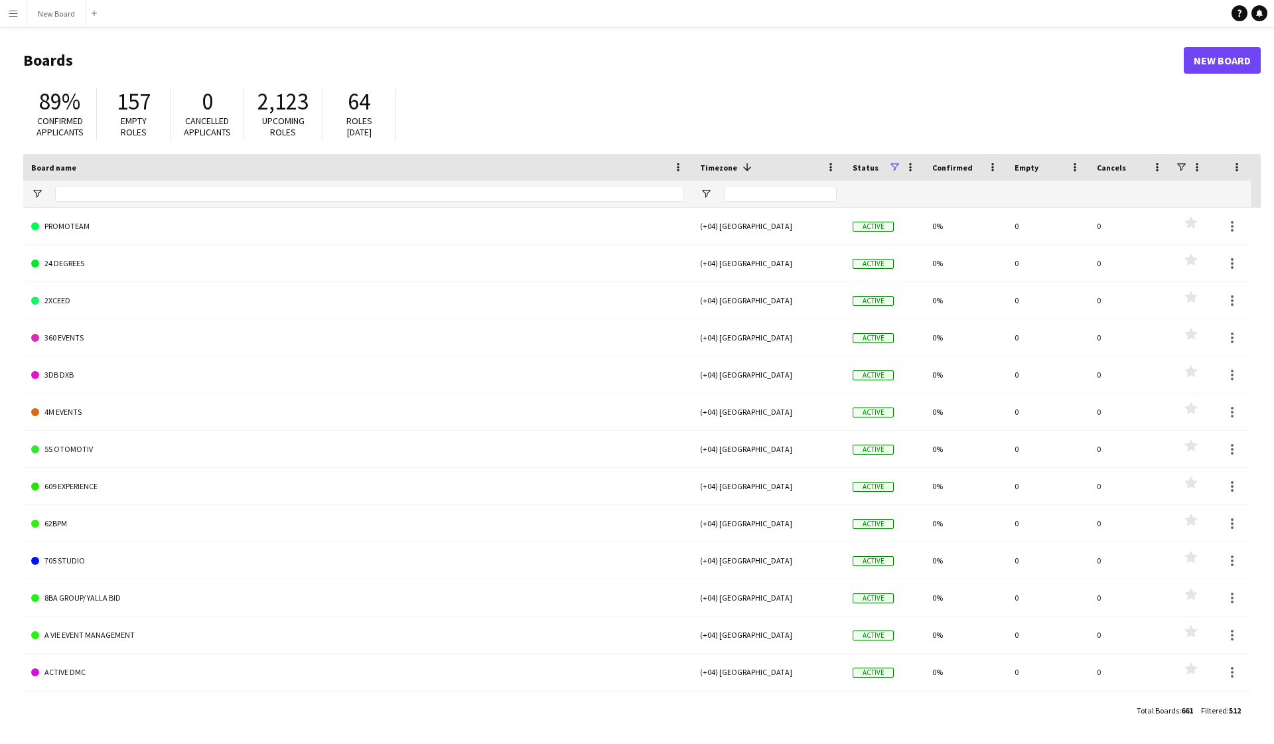
click at [10, 13] on app-icon "Menu" at bounding box center [13, 13] width 11 height 11
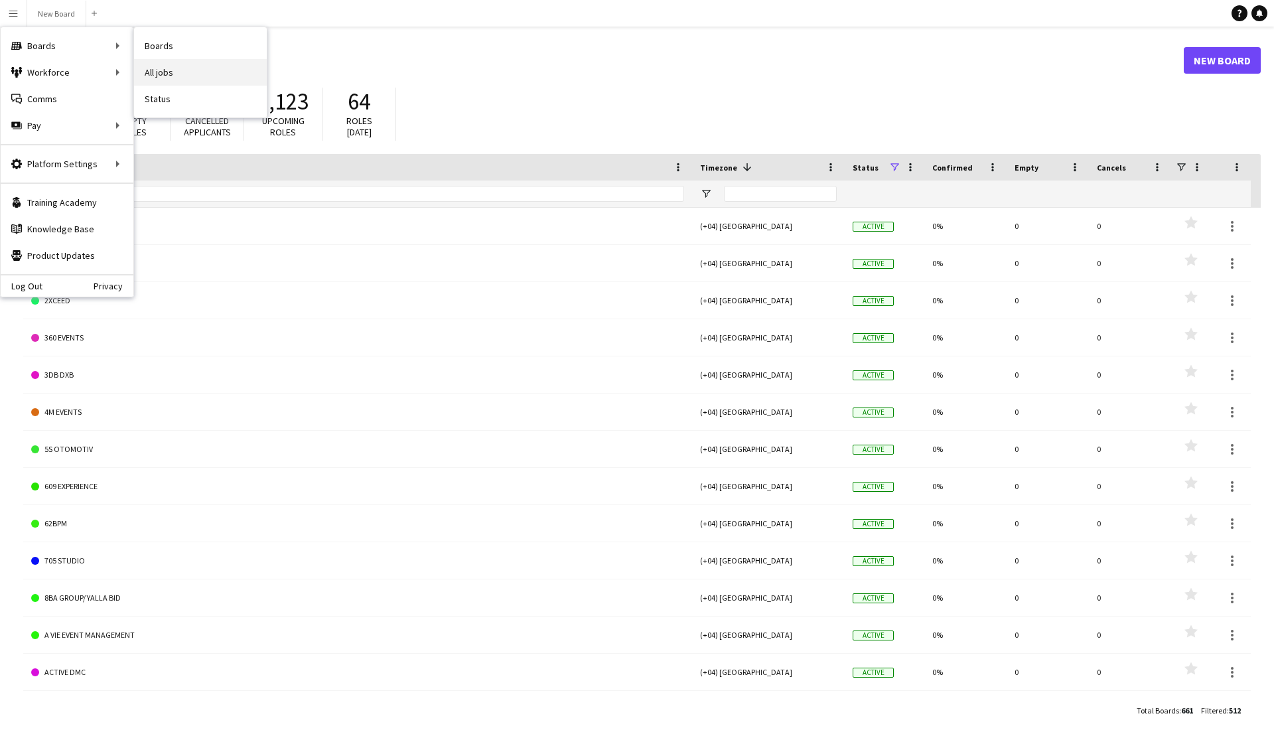
click at [152, 72] on link "All jobs" at bounding box center [200, 72] width 133 height 27
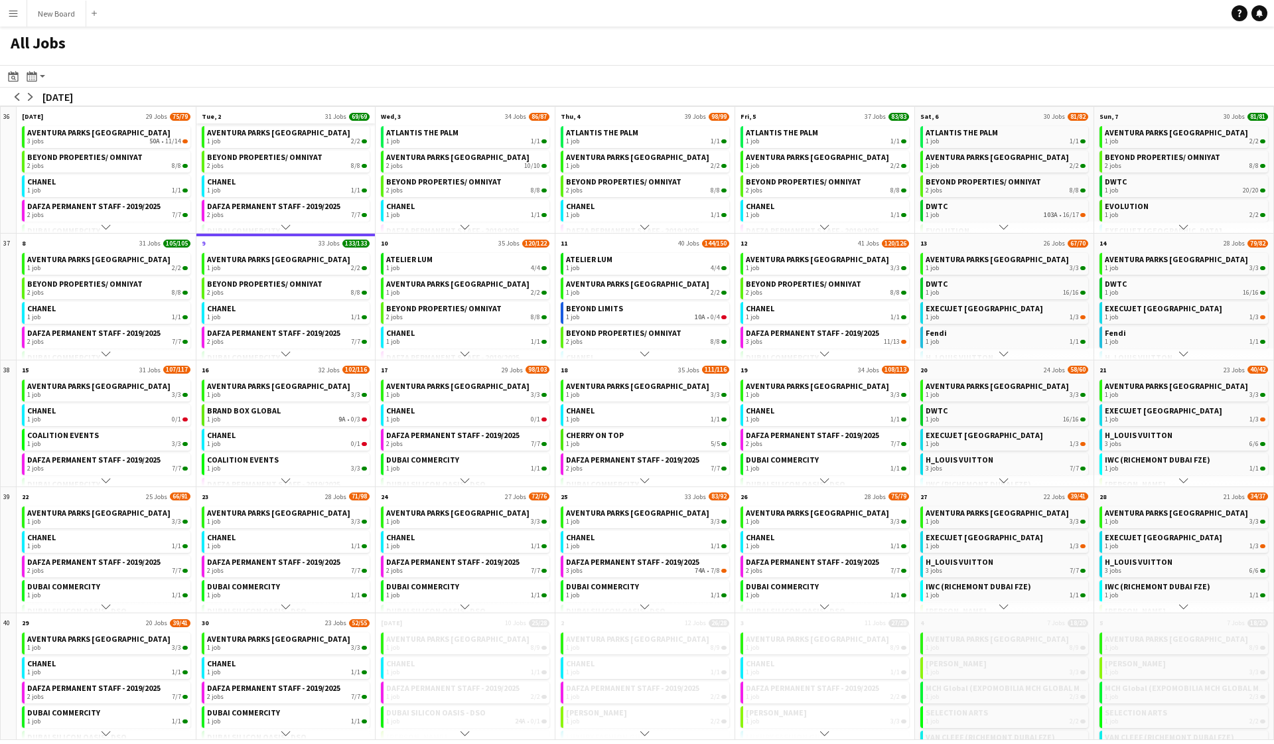
click at [205, 114] on span "Tue, 2" at bounding box center [211, 116] width 19 height 9
click at [219, 115] on app-all-jobs-month-view-date-header "Tue, 2 31 Jobs 69/69" at bounding box center [285, 115] width 179 height 17
click at [214, 115] on span "Tue, 2" at bounding box center [211, 116] width 19 height 9
click at [31, 75] on icon at bounding box center [32, 76] width 10 height 11
click at [64, 123] on link "Day view by Job" at bounding box center [71, 124] width 73 height 12
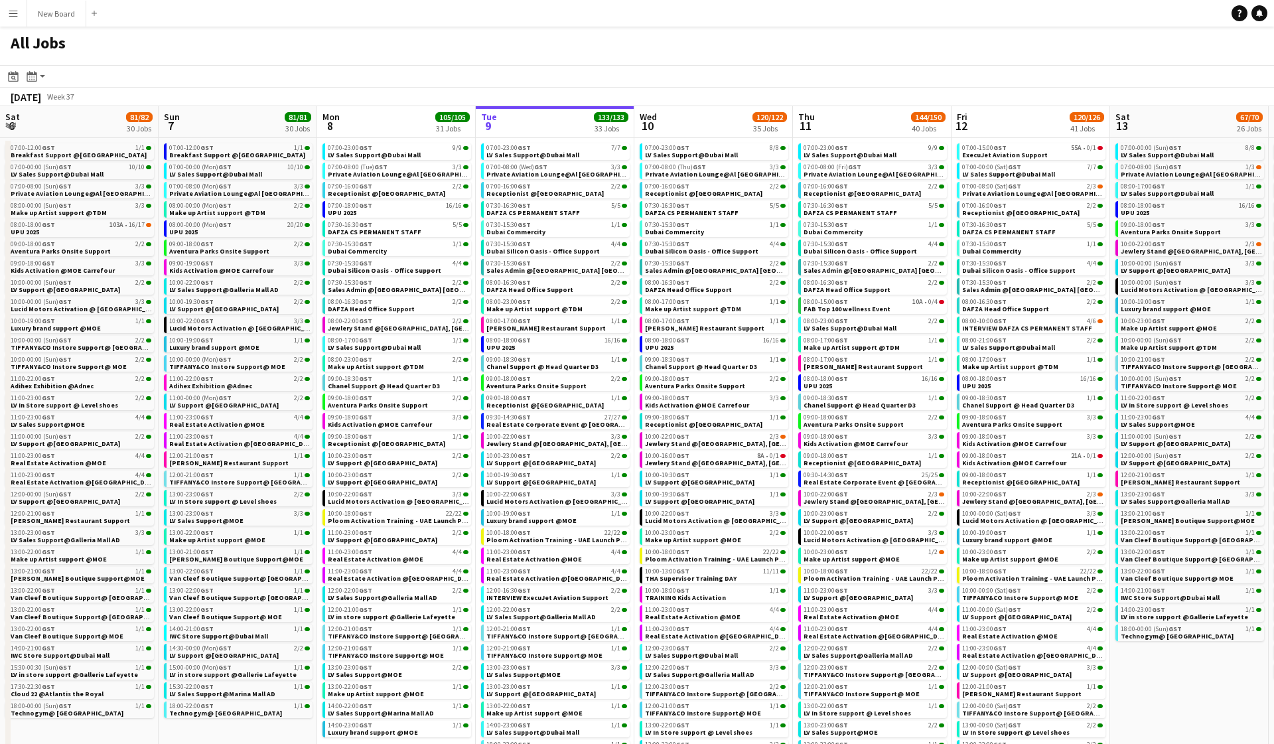
scroll to position [0, 317]
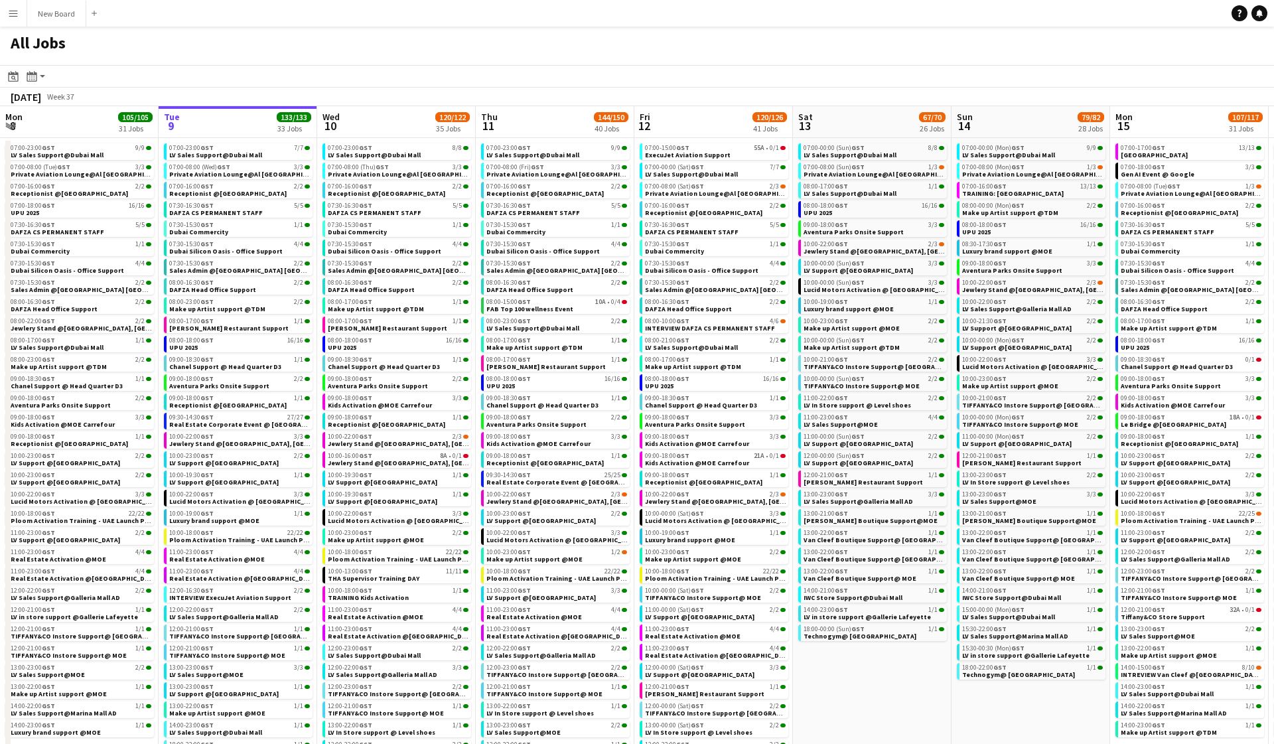
click at [214, 119] on app-all-jobs-date-header "Tue 9 133/133 33 Jobs" at bounding box center [238, 122] width 159 height 32
click at [8, 15] on app-icon "Menu" at bounding box center [13, 13] width 11 height 11
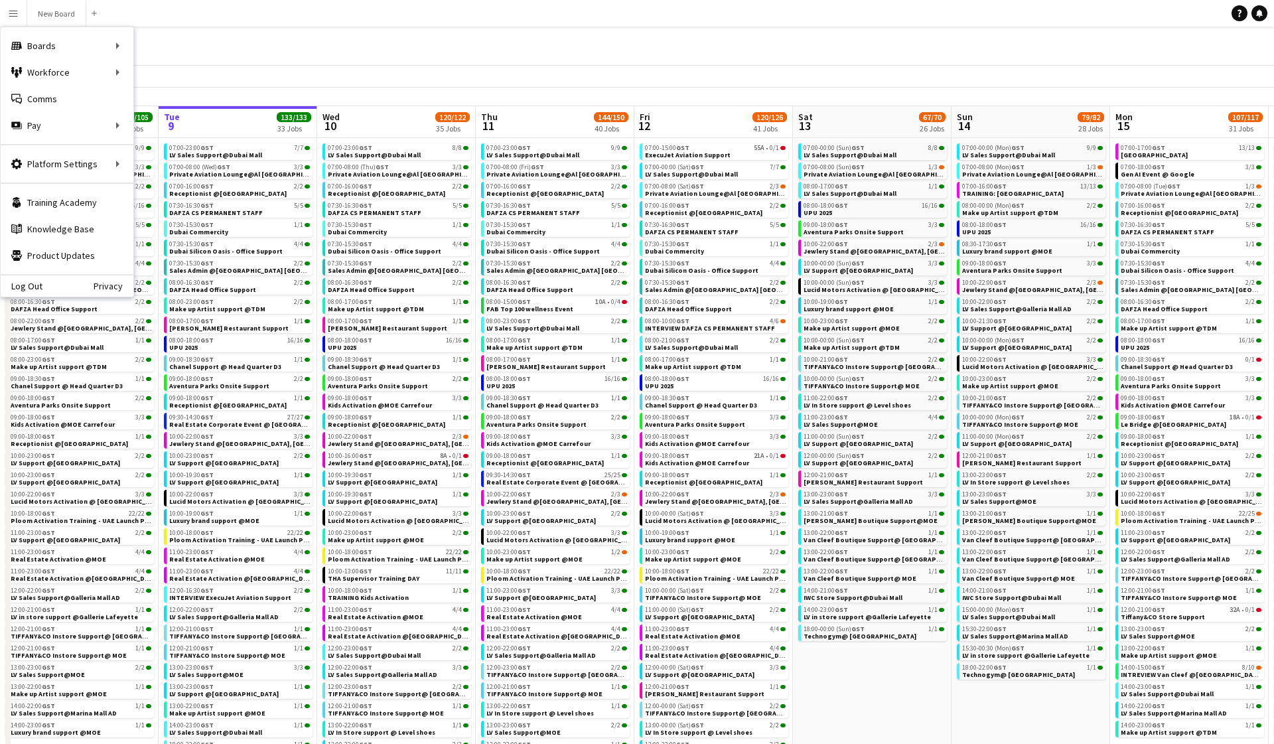
click at [273, 48] on div "All Jobs" at bounding box center [637, 46] width 1274 height 38
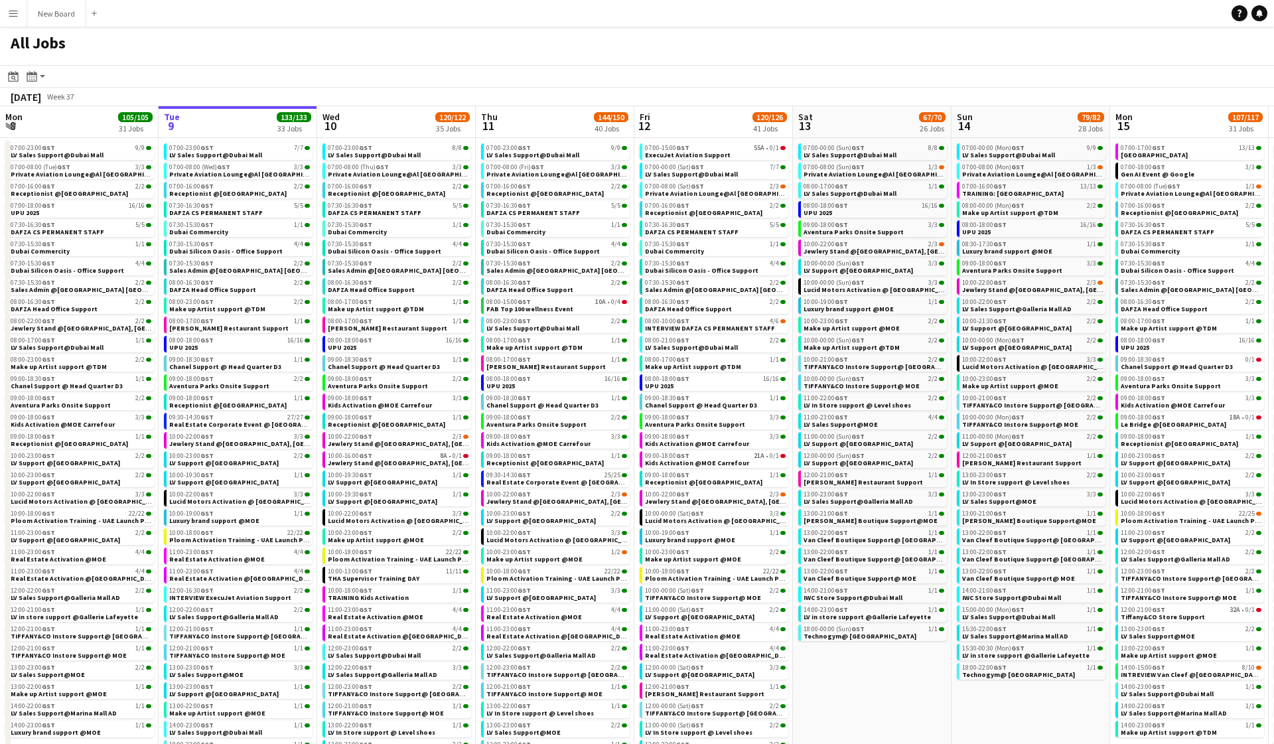
click at [7, 17] on button "Menu" at bounding box center [13, 13] width 27 height 27
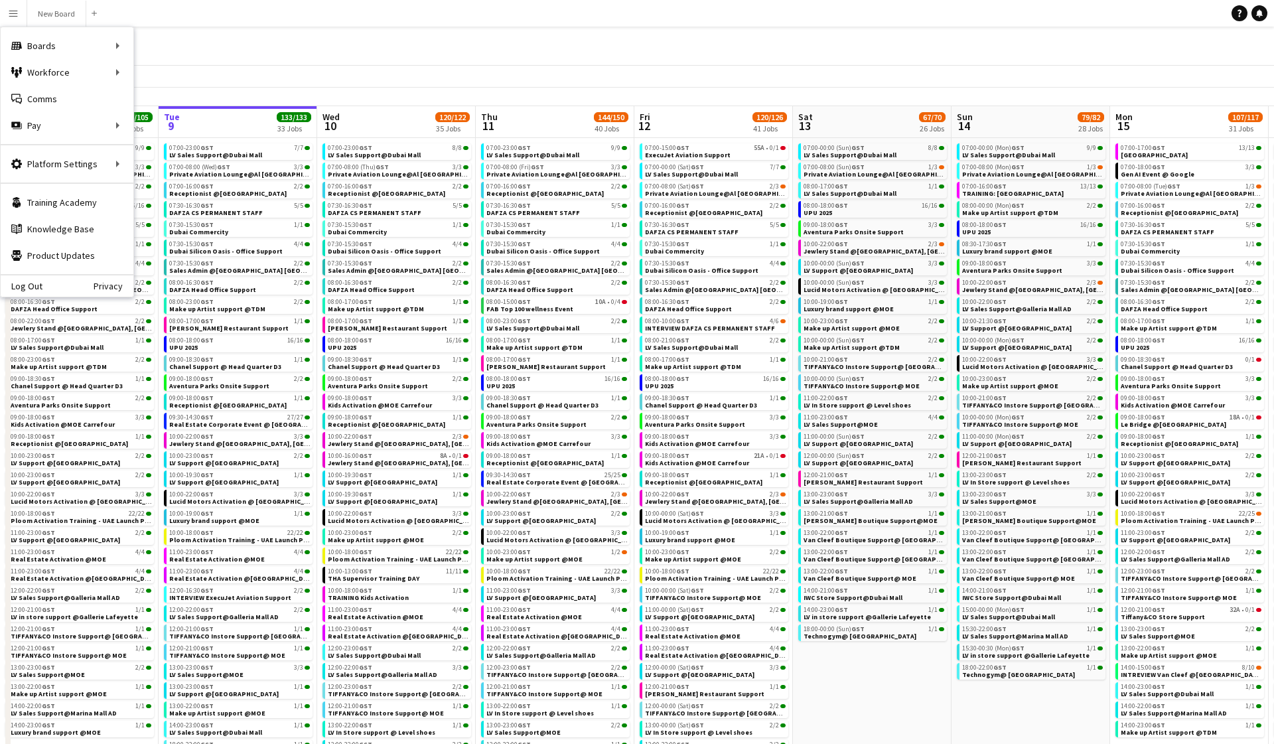
click at [368, 120] on app-all-jobs-date-header "Wed 10 120/122 35 Jobs" at bounding box center [396, 122] width 159 height 32
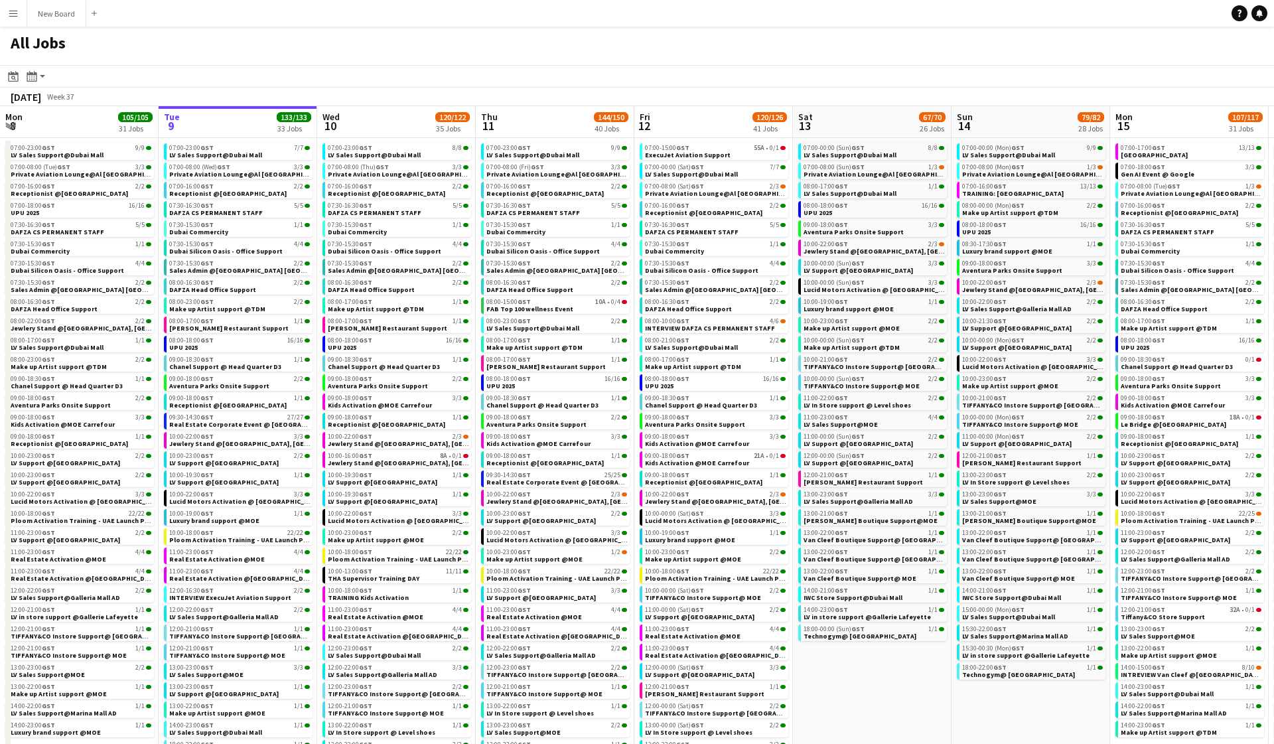
click at [368, 120] on app-all-jobs-date-header "Wed 10 120/122 35 Jobs" at bounding box center [396, 122] width 159 height 32
click at [324, 119] on span "10" at bounding box center [329, 125] width 19 height 15
click at [430, 122] on app-all-jobs-date-header "Wed 10 120/122 35 Jobs" at bounding box center [396, 122] width 159 height 32
click at [486, 123] on span "11" at bounding box center [488, 125] width 19 height 15
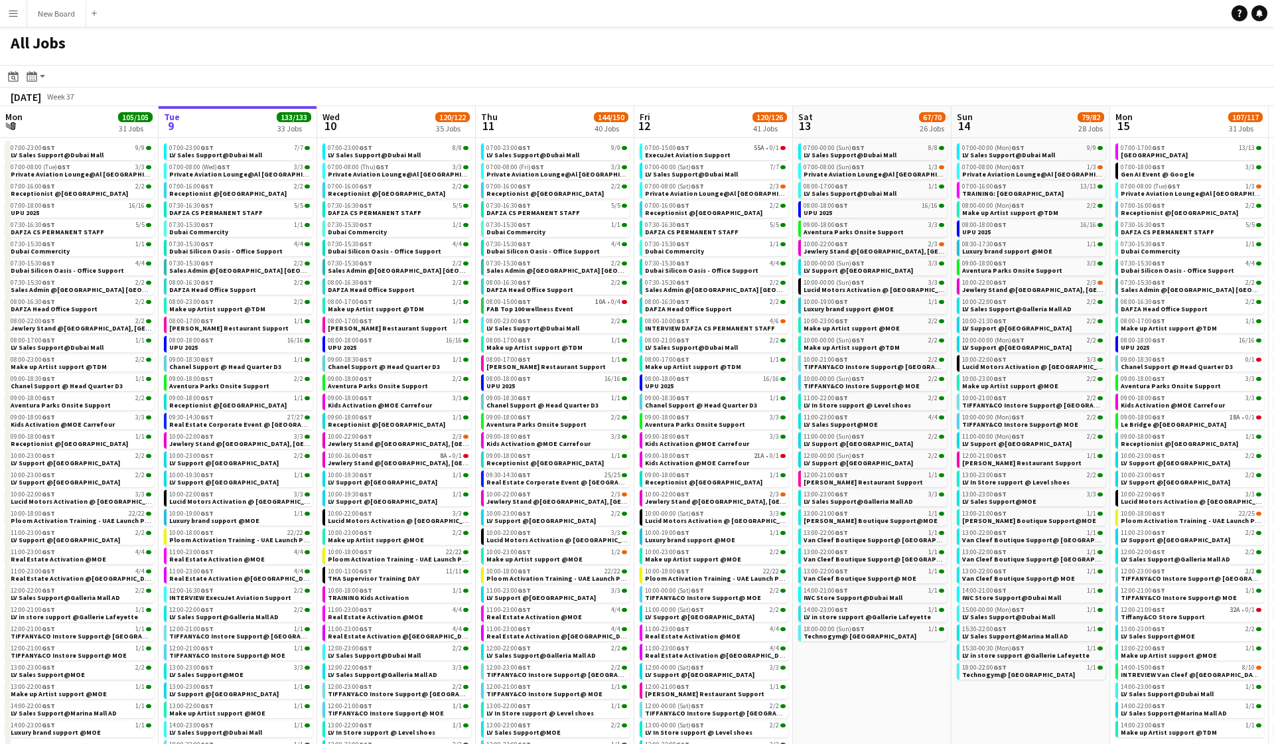
click at [486, 123] on span "11" at bounding box center [488, 125] width 19 height 15
click at [532, 124] on app-all-jobs-date-header "Thu 11 144/150 40 Jobs" at bounding box center [555, 122] width 159 height 32
click at [643, 127] on span "12" at bounding box center [644, 125] width 13 height 15
click at [96, 121] on app-all-jobs-date-header "Mon 8 105/105 31 Jobs" at bounding box center [79, 122] width 159 height 32
click at [1141, 127] on app-all-jobs-date-header "Mon 15 107/117 31 Jobs" at bounding box center [1189, 122] width 159 height 32
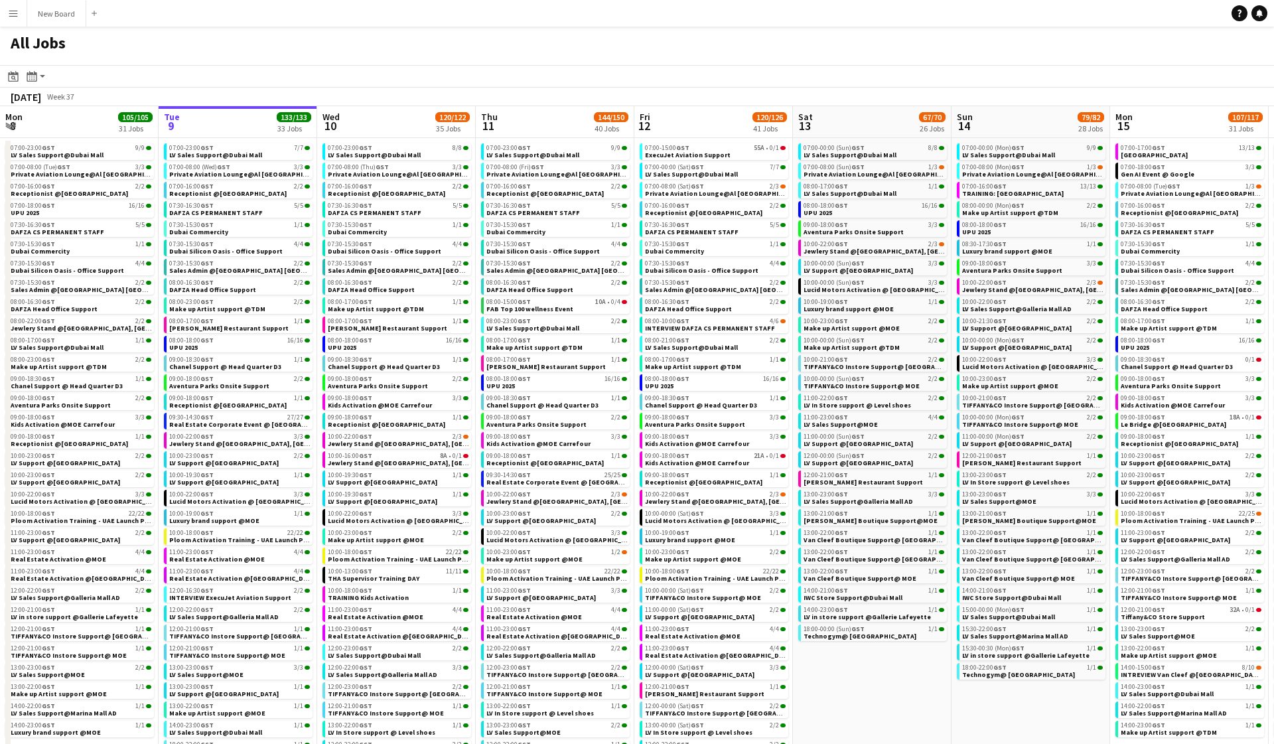
click at [1222, 122] on app-all-jobs-date-header "Mon 15 107/117 31 Jobs" at bounding box center [1189, 122] width 159 height 32
click at [1244, 119] on span "107/117" at bounding box center [1245, 117] width 35 height 10
click at [1174, 117] on app-all-jobs-date-header "Mon 15 107/117 31 Jobs" at bounding box center [1189, 122] width 159 height 32
click at [1125, 127] on span "15" at bounding box center [1122, 125] width 19 height 15
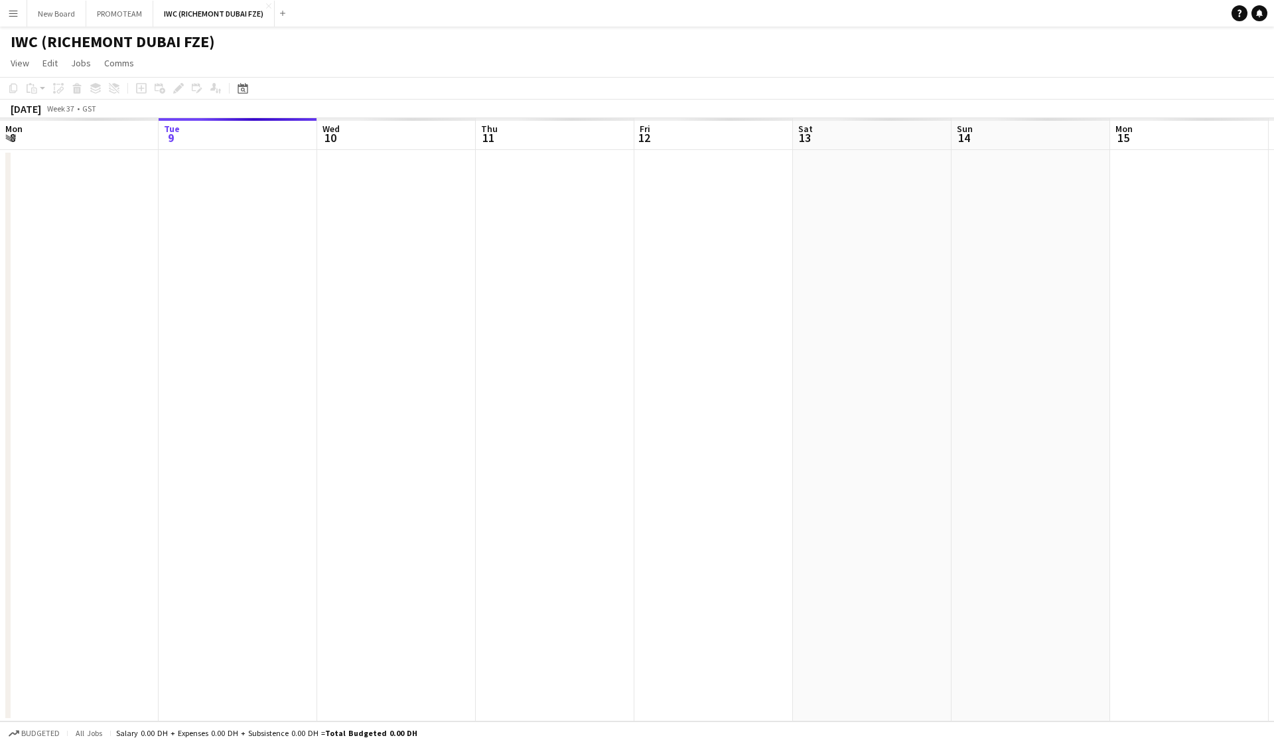
scroll to position [0, 456]
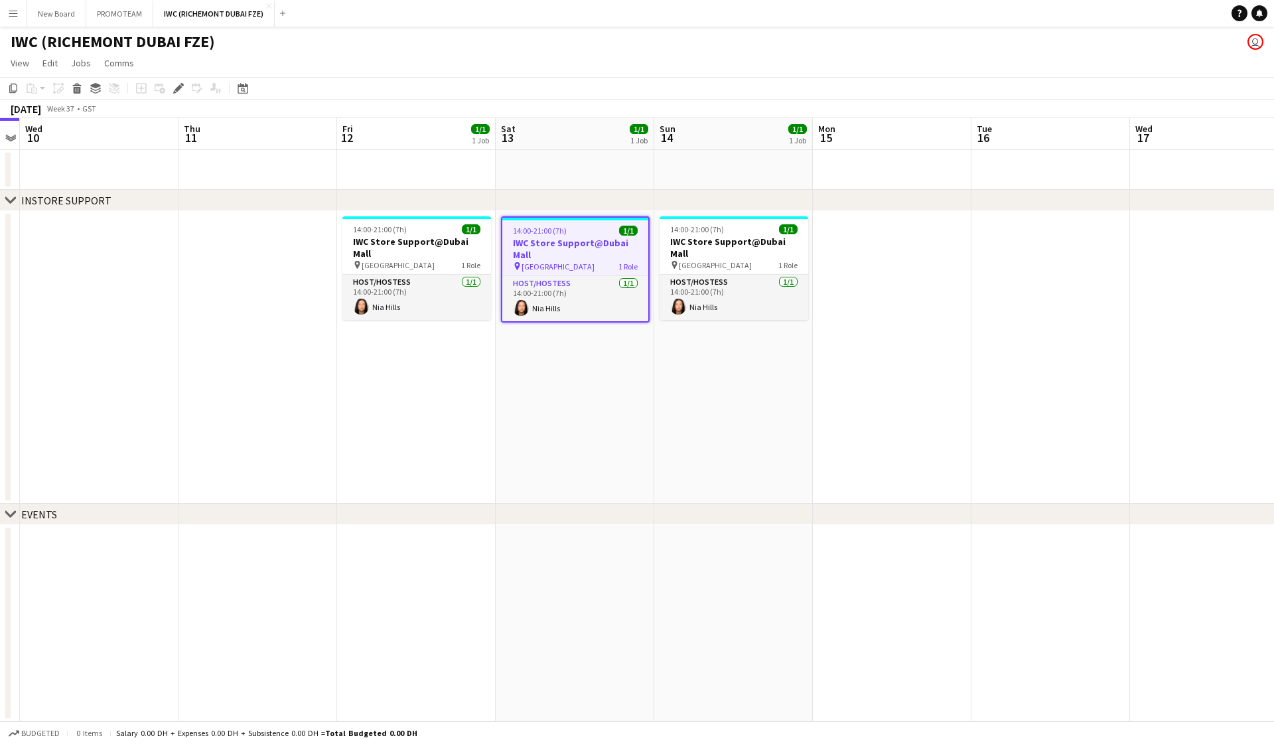
click at [559, 243] on h3 "IWC Store Support@Dubai Mall" at bounding box center [575, 249] width 146 height 24
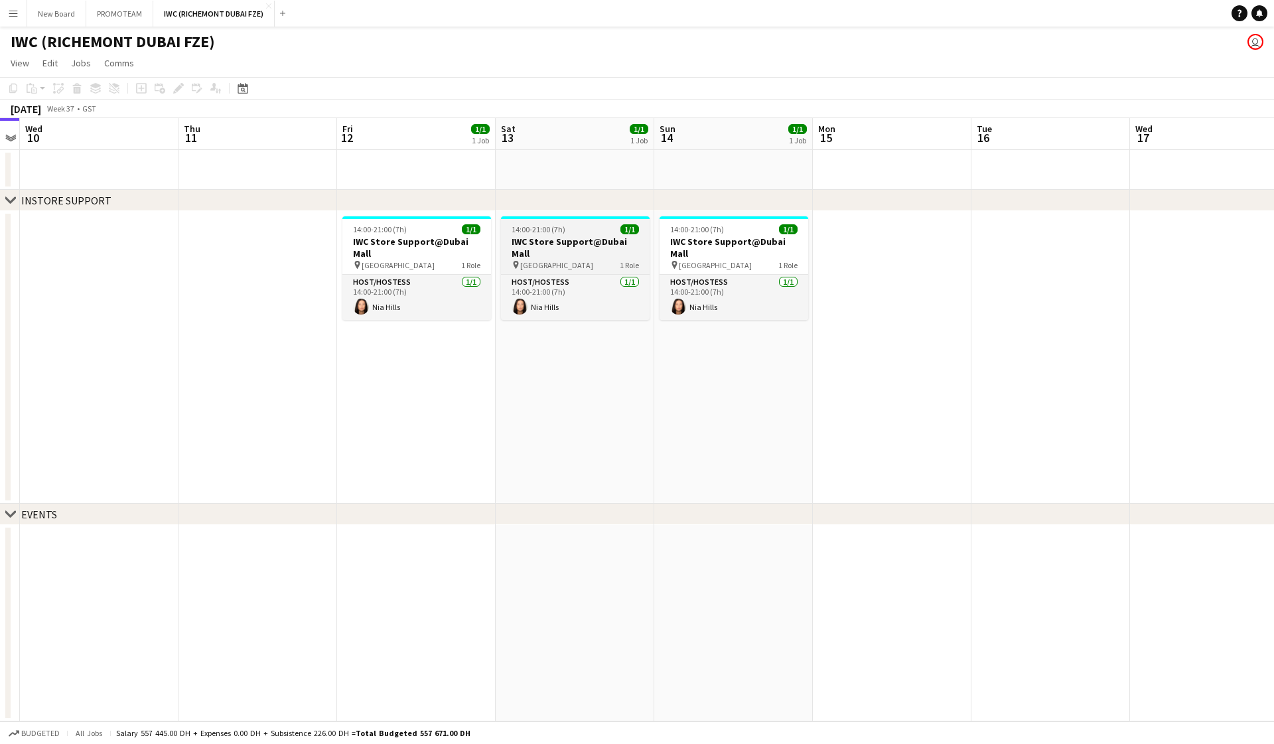
click at [559, 243] on h3 "IWC Store Support@Dubai Mall" at bounding box center [575, 248] width 149 height 24
